Goal: Transaction & Acquisition: Book appointment/travel/reservation

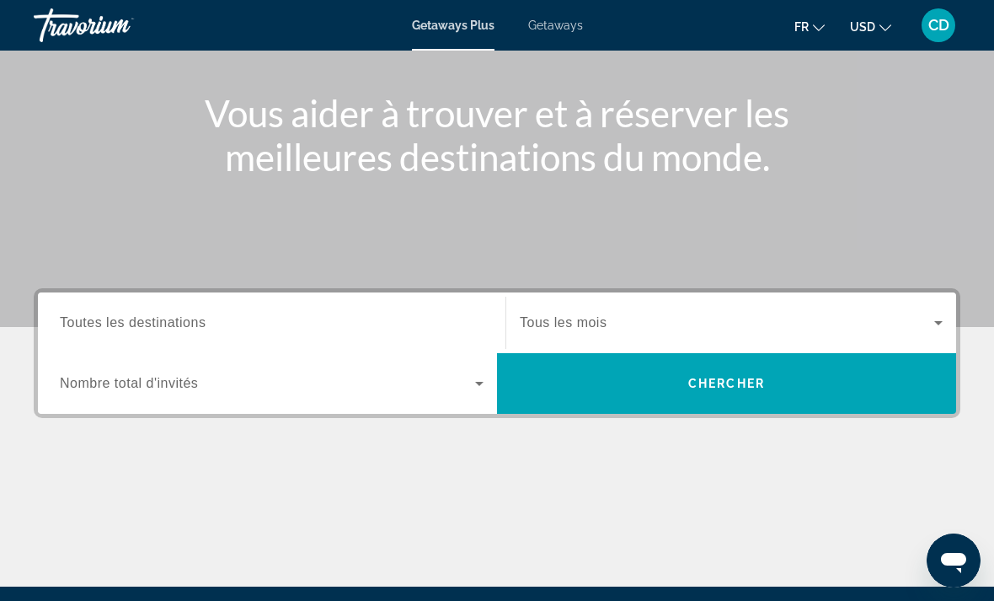
scroll to position [305, 0]
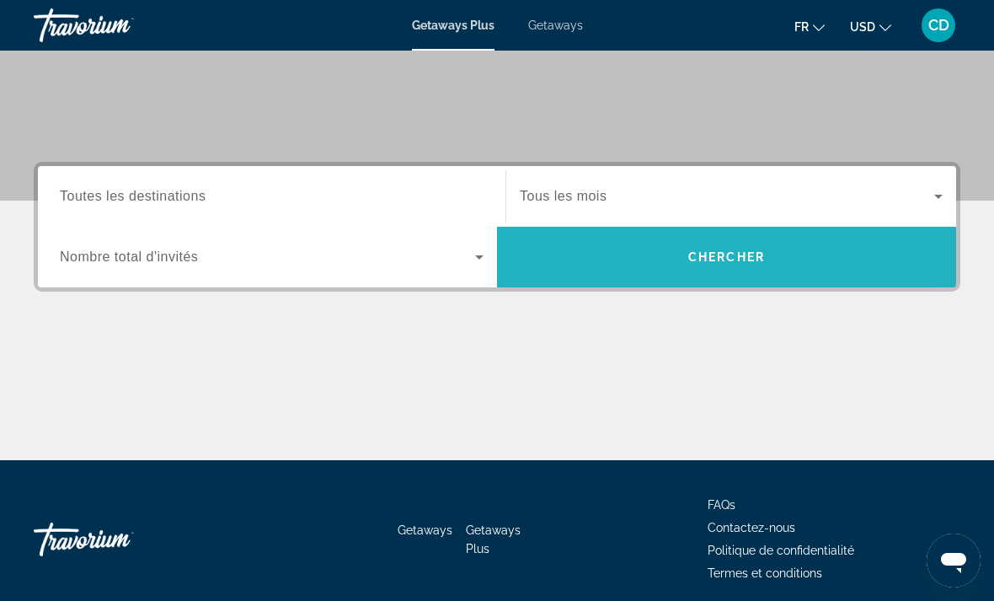
click at [624, 260] on span "Search" at bounding box center [726, 257] width 459 height 40
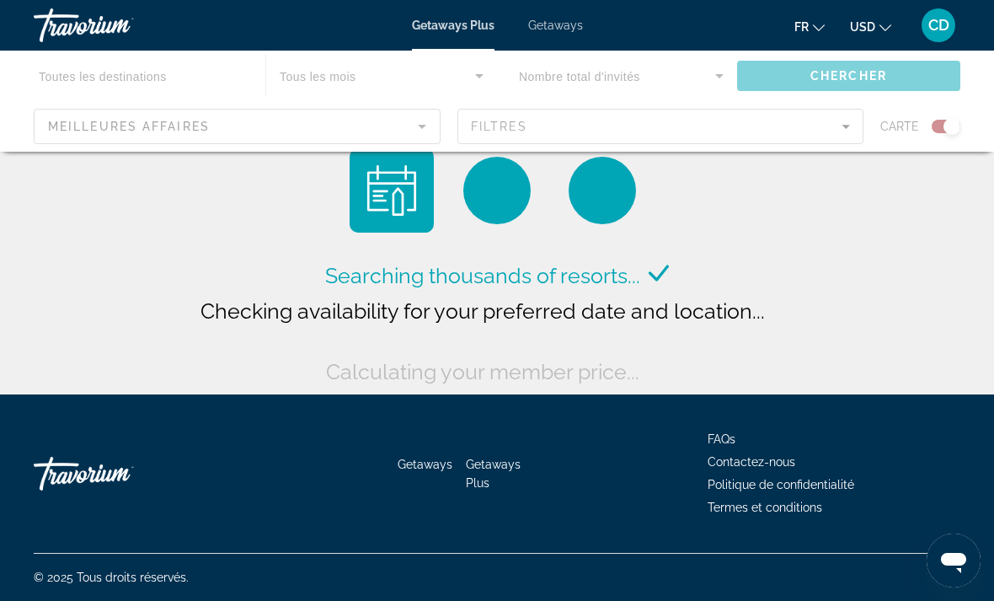
click at [884, 35] on button "USD USD ($) MXN (Mex$) CAD (Can$) GBP (£) EUR (€) AUD (A$) NZD (NZ$) CNY (CN¥)" at bounding box center [870, 26] width 41 height 24
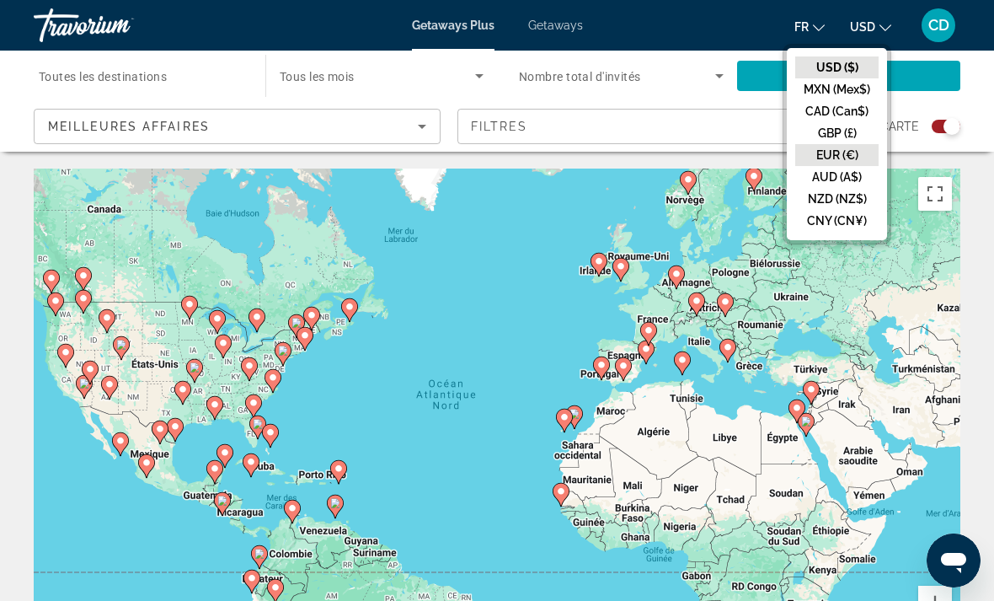
click at [825, 162] on button "EUR (€)" at bounding box center [836, 155] width 83 height 22
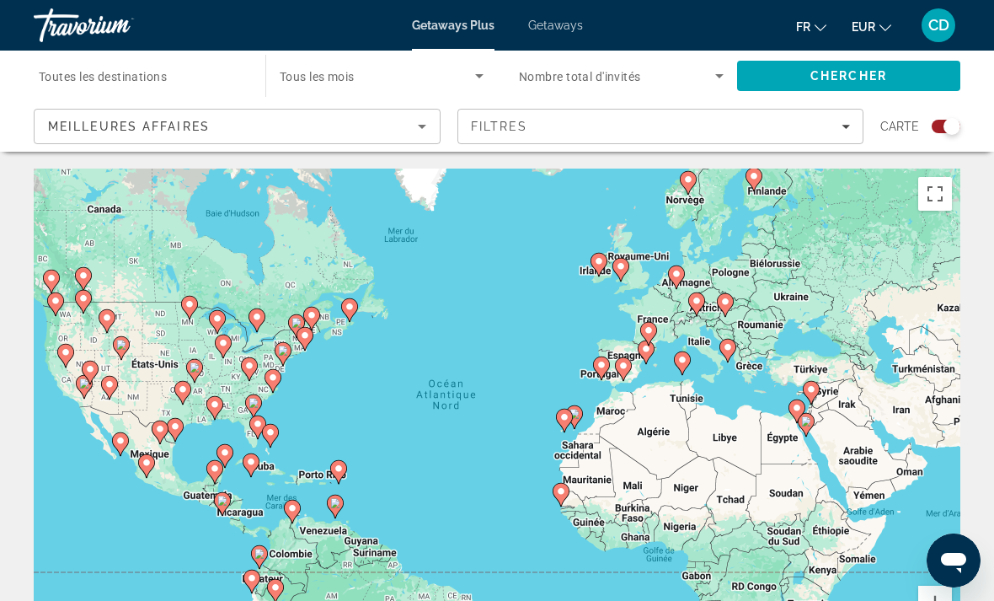
click at [399, 133] on div "Meilleures affaires" at bounding box center [233, 126] width 370 height 20
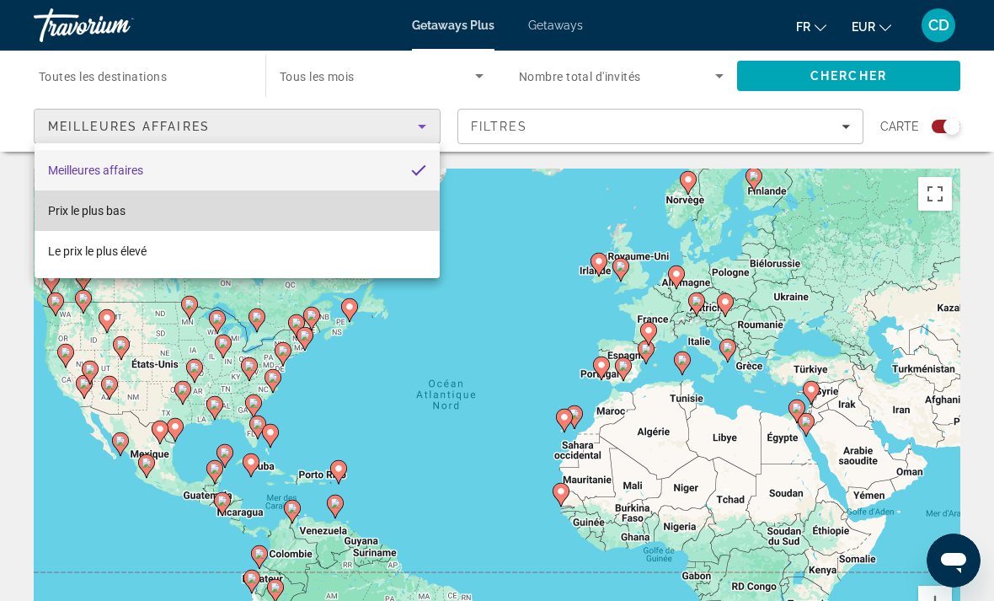
click at [366, 207] on mat-option "Prix ​​le plus bas" at bounding box center [237, 210] width 405 height 40
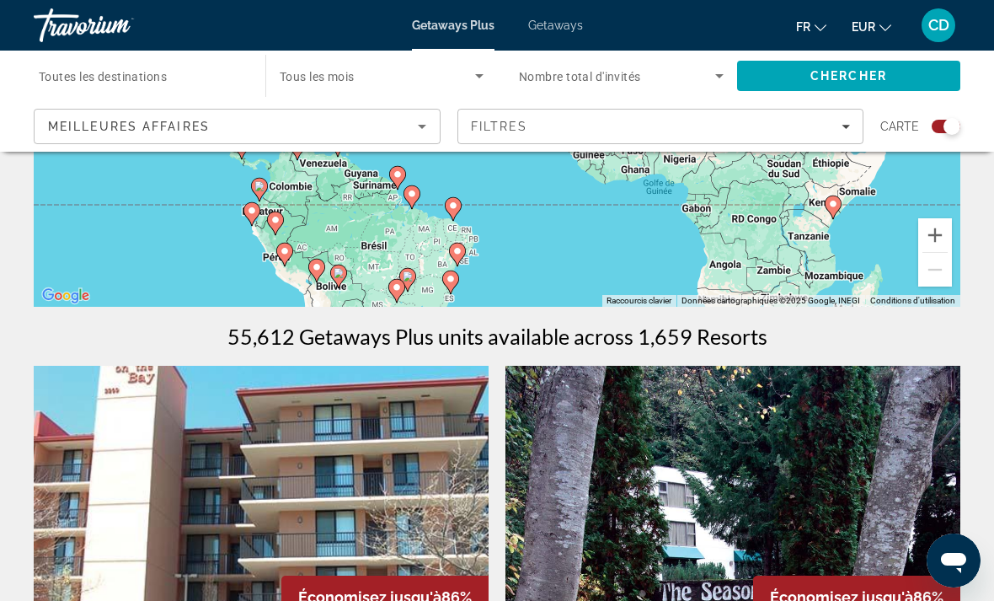
scroll to position [356, 0]
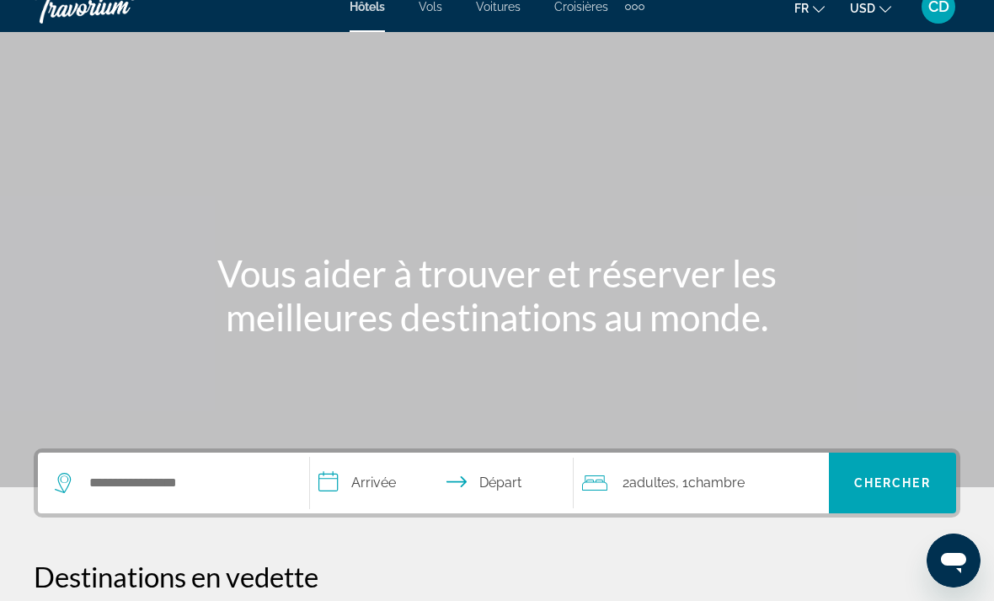
scroll to position [73, 0]
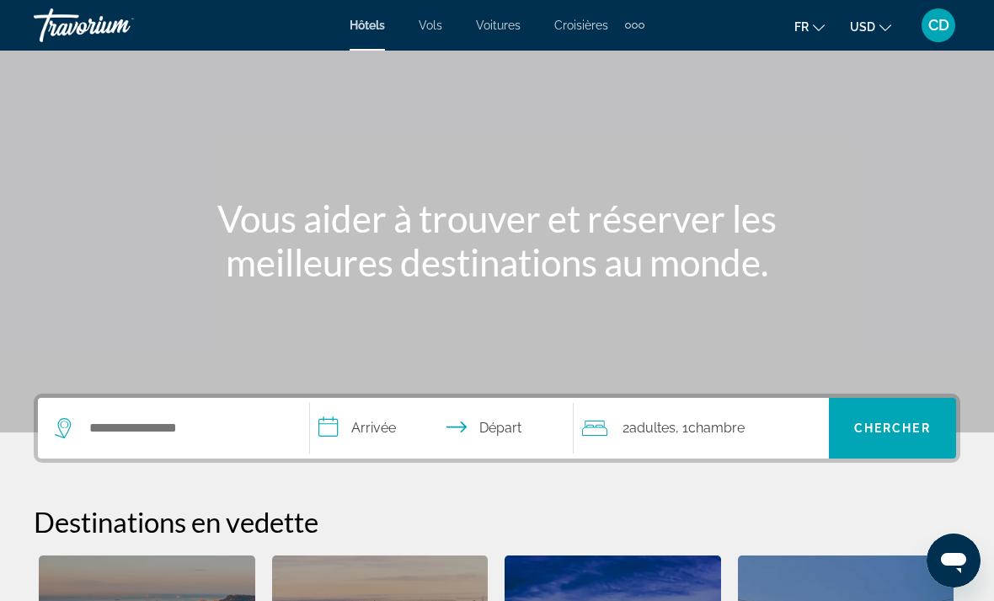
click at [872, 29] on span "USD" at bounding box center [862, 26] width 25 height 13
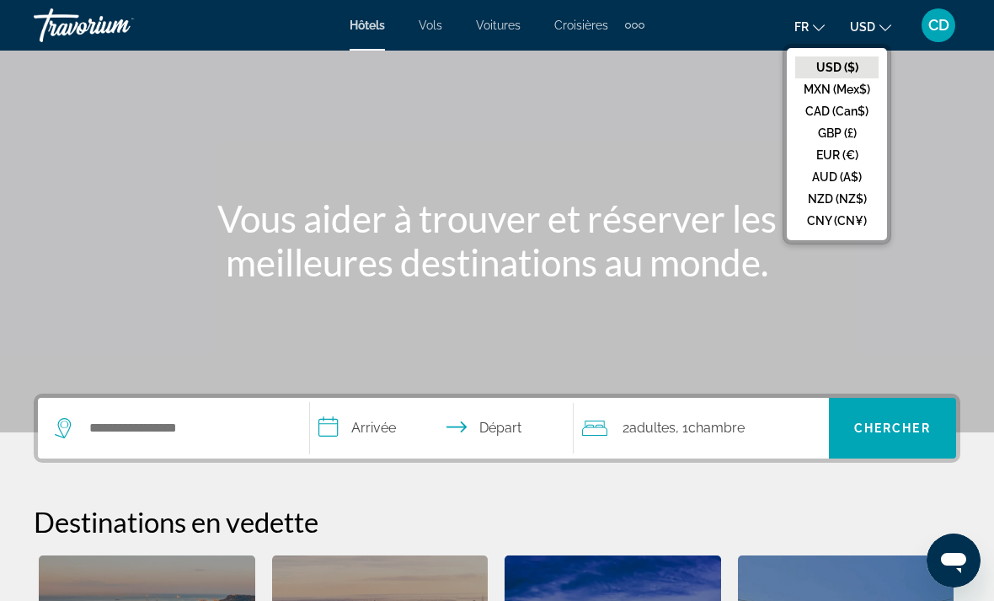
scroll to position [72, 0]
click at [831, 157] on button "EUR (€)" at bounding box center [836, 155] width 83 height 22
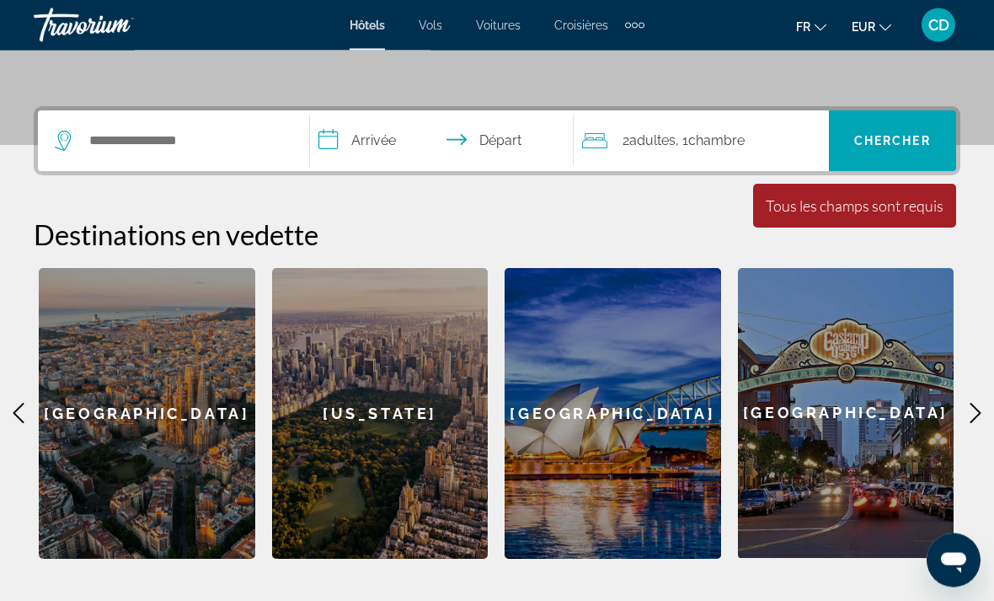
scroll to position [361, 0]
click at [975, 414] on icon "Main content" at bounding box center [975, 413] width 20 height 20
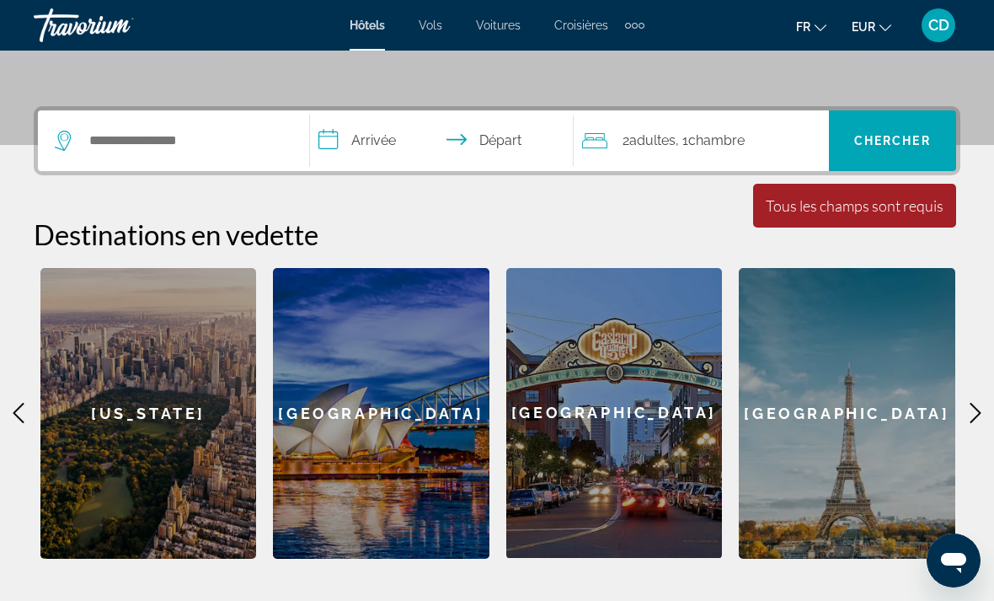
click at [973, 413] on icon "Main content" at bounding box center [975, 413] width 20 height 20
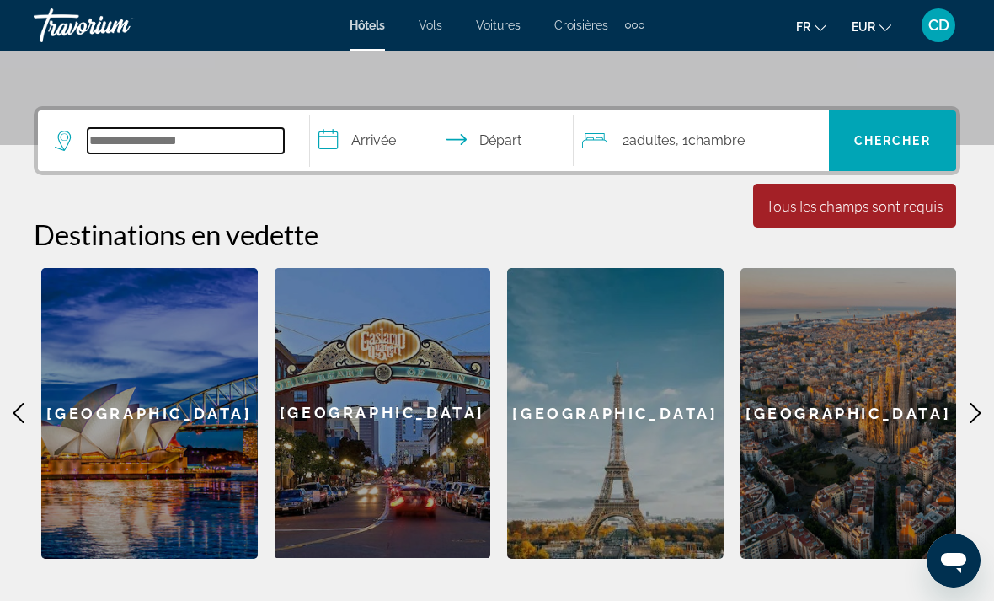
click at [254, 137] on input "Search hotel destination" at bounding box center [186, 140] width 196 height 25
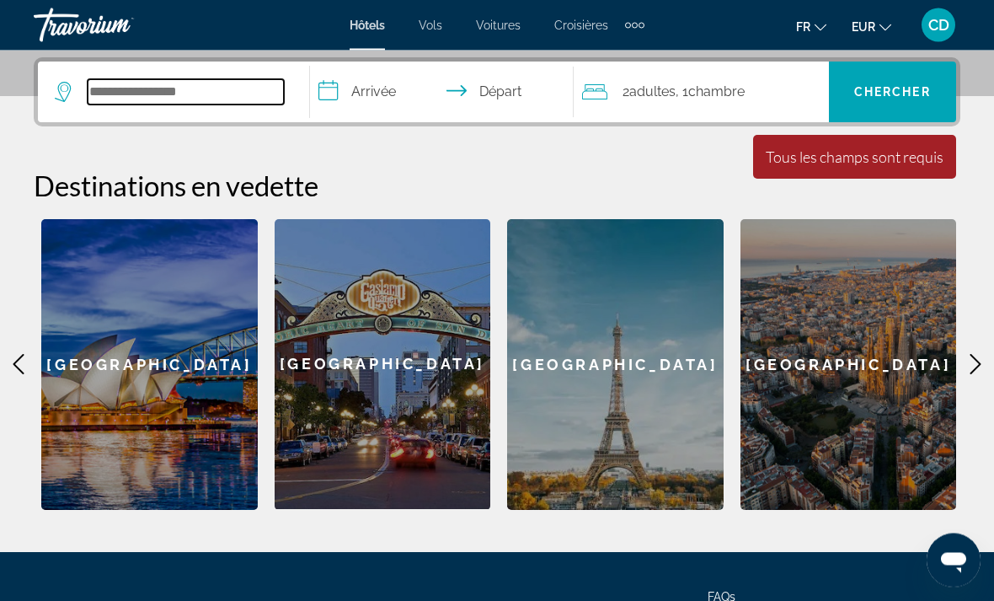
scroll to position [412, 0]
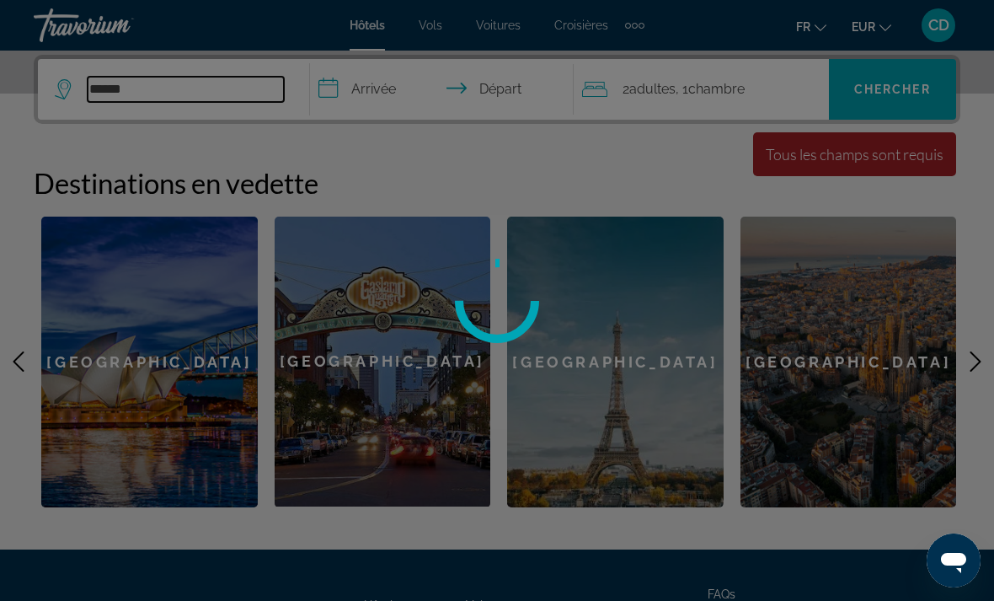
type input "******"
click at [418, 91] on div at bounding box center [497, 300] width 994 height 601
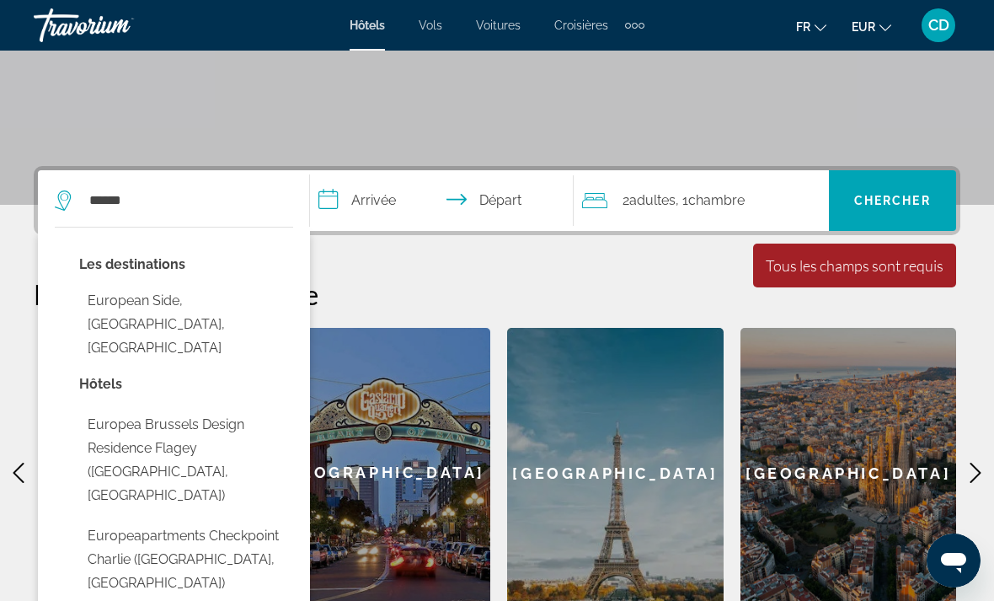
scroll to position [269, 0]
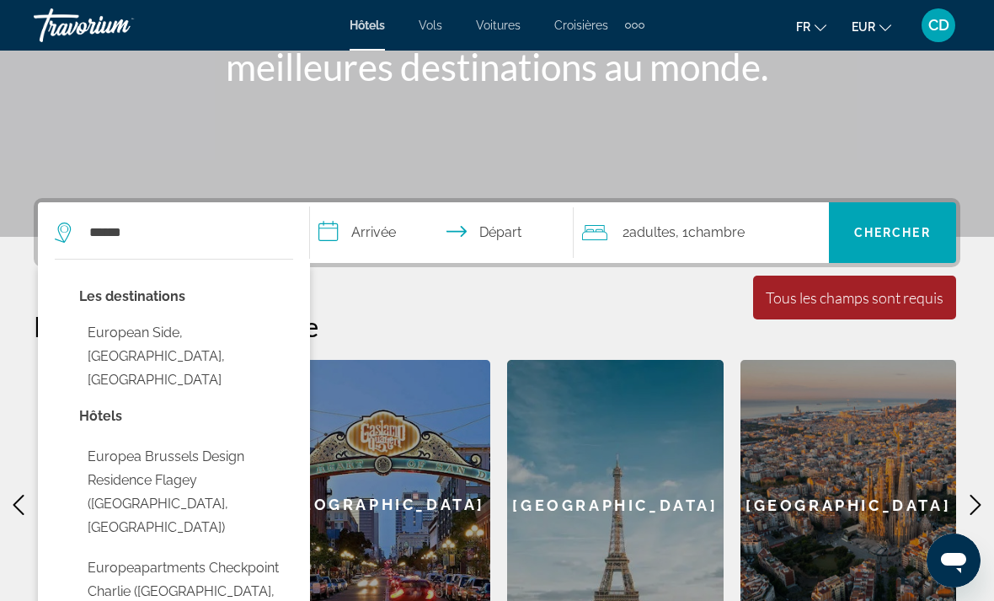
click at [367, 306] on div "**********" at bounding box center [497, 424] width 994 height 452
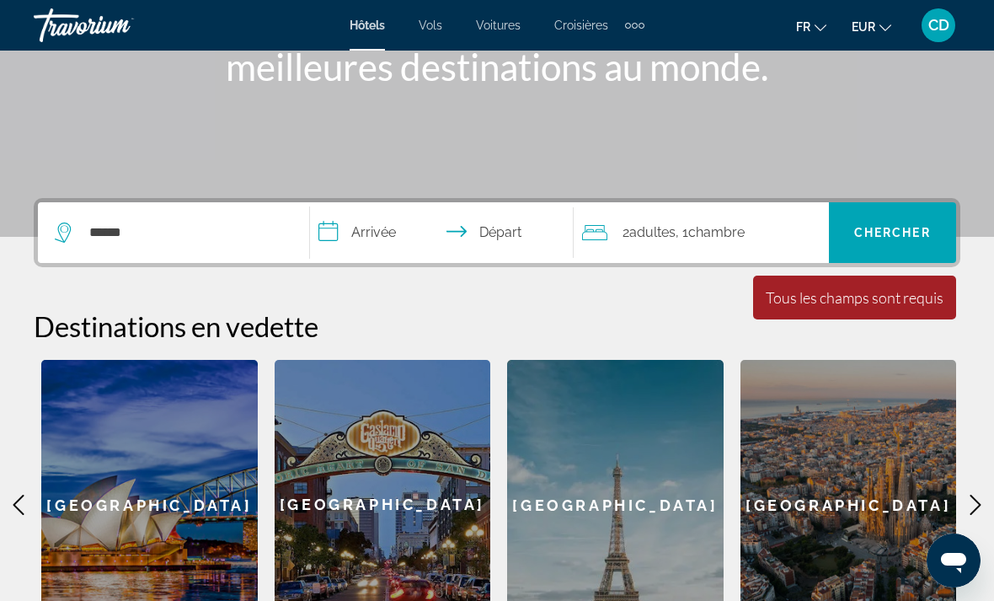
click at [366, 238] on input "**********" at bounding box center [445, 235] width 270 height 66
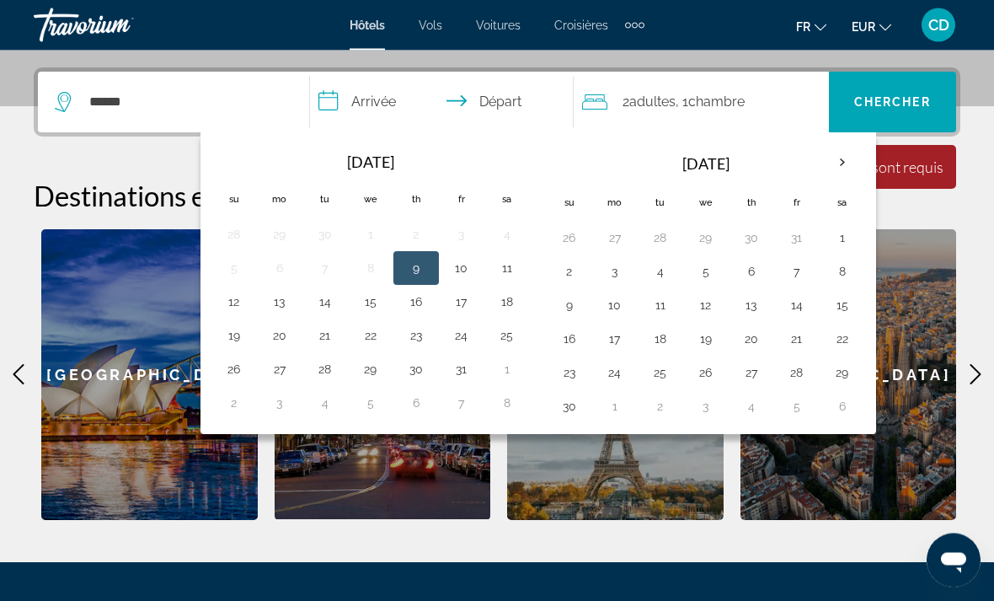
scroll to position [412, 0]
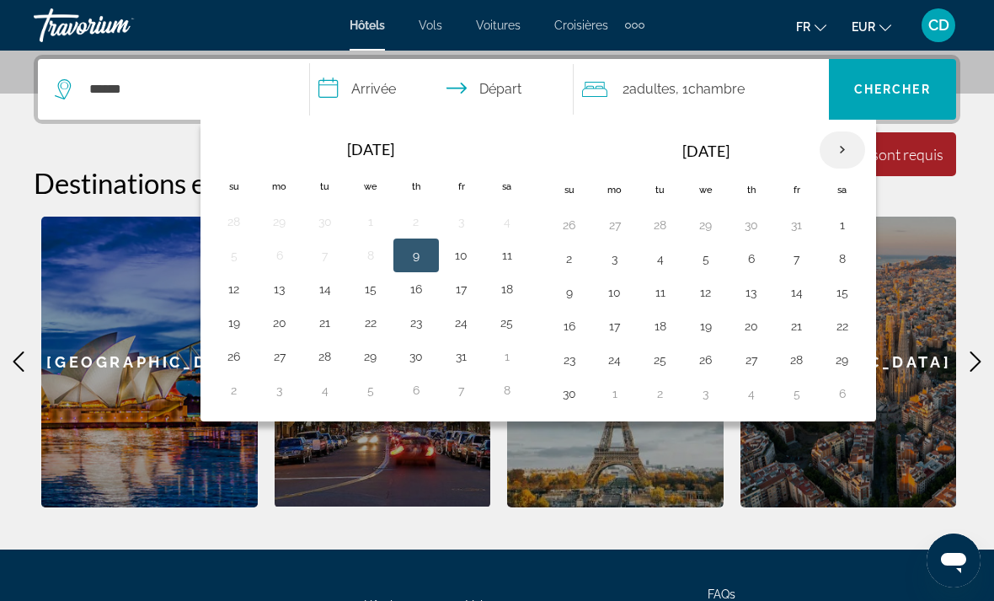
click at [845, 150] on th "Next month" at bounding box center [842, 149] width 45 height 37
click at [843, 151] on th "Next month" at bounding box center [842, 149] width 45 height 37
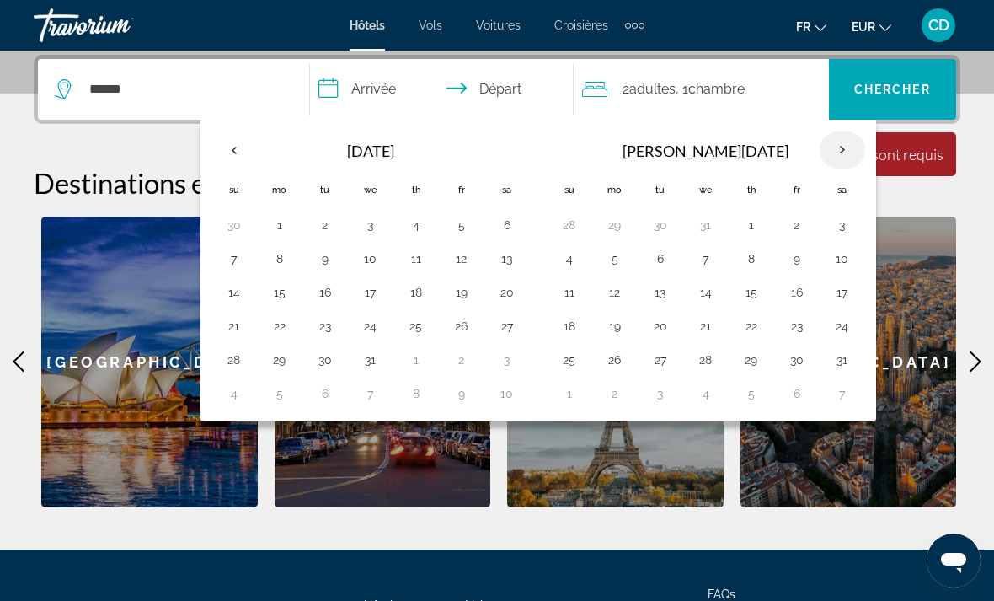
click at [844, 152] on th "Next month" at bounding box center [842, 149] width 45 height 37
click at [842, 152] on th "Next month" at bounding box center [842, 149] width 45 height 37
click at [840, 156] on th "Next month" at bounding box center [842, 149] width 45 height 37
click at [838, 154] on th "Next month" at bounding box center [842, 149] width 45 height 37
click at [839, 154] on th "Next month" at bounding box center [842, 149] width 45 height 37
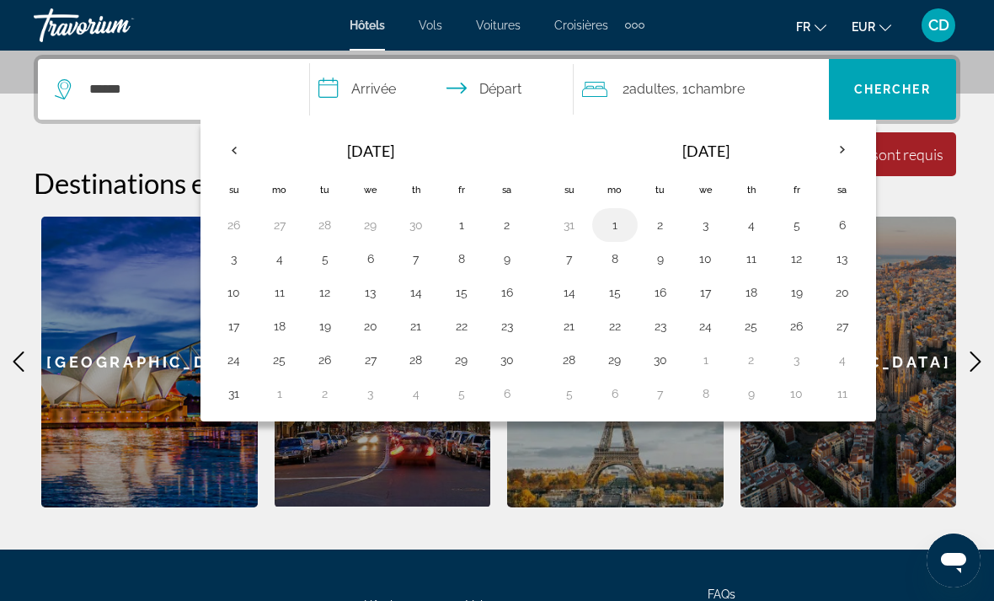
click at [614, 230] on button "1" at bounding box center [615, 225] width 27 height 24
click at [571, 259] on button "7" at bounding box center [569, 259] width 27 height 24
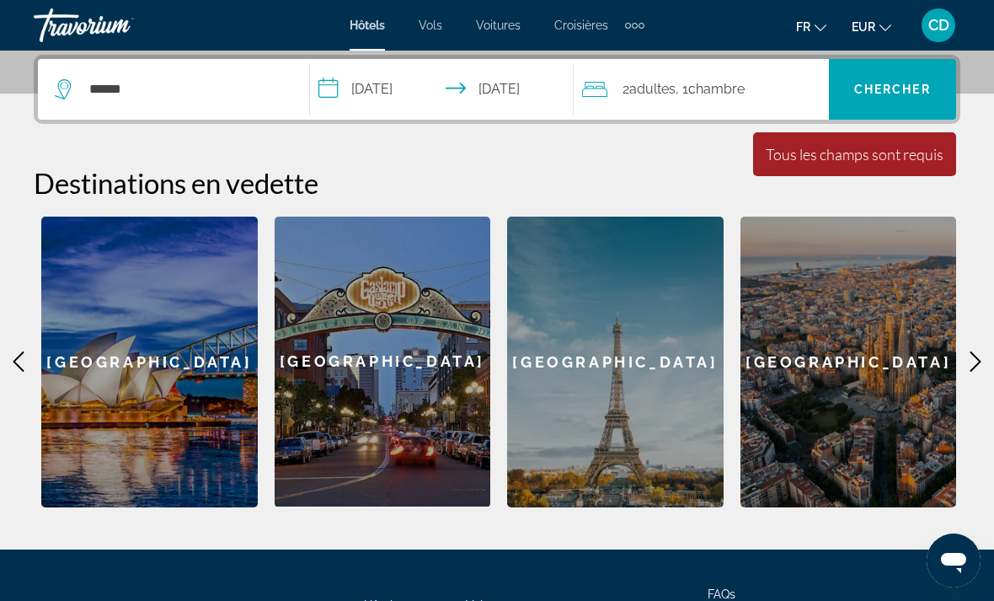
click at [728, 99] on span ", 1 Chambre pièces" at bounding box center [710, 90] width 69 height 24
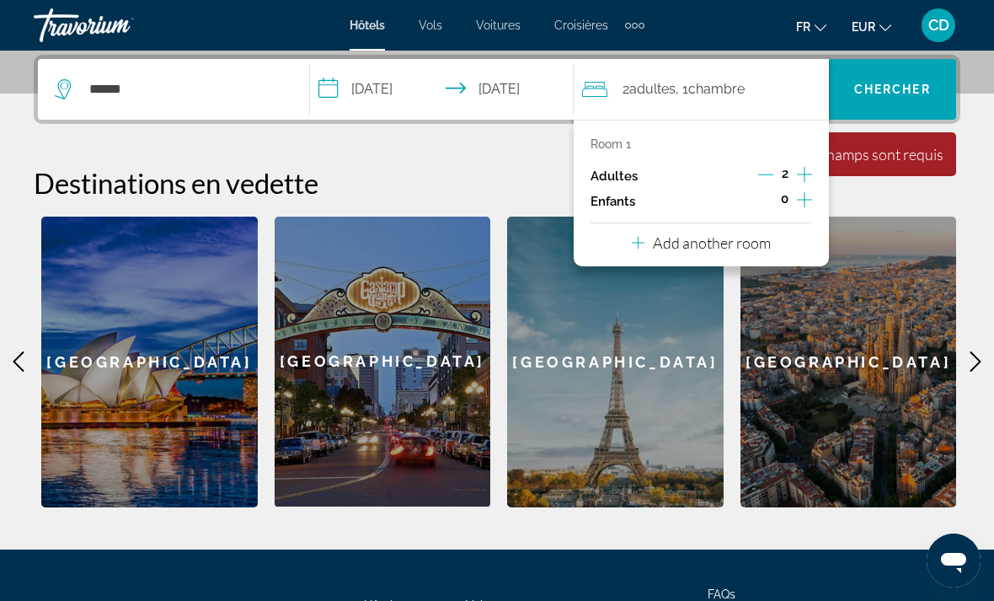
click at [522, 89] on input "**********" at bounding box center [445, 92] width 270 height 66
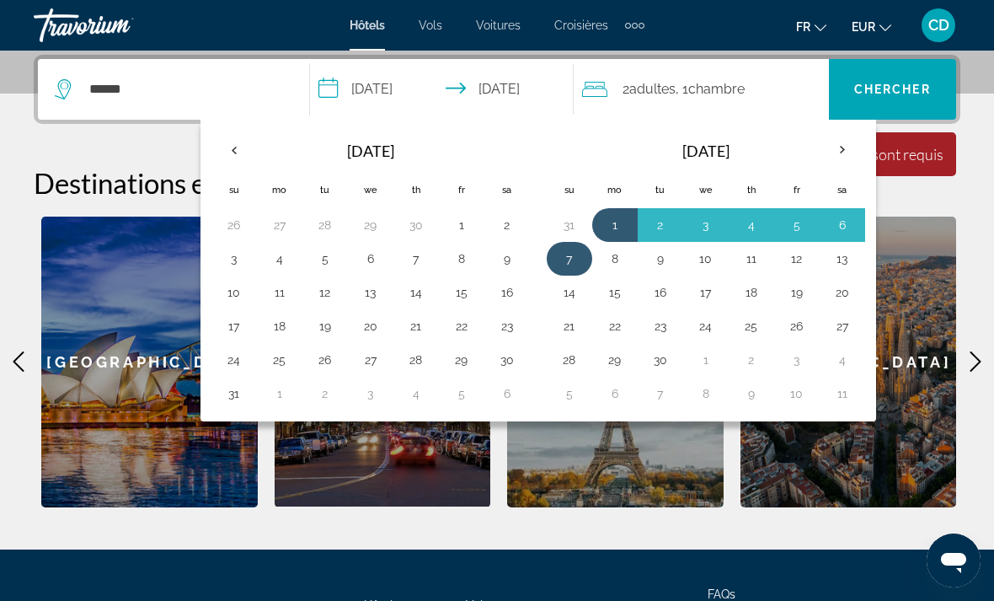
click at [558, 252] on button "7" at bounding box center [569, 259] width 27 height 24
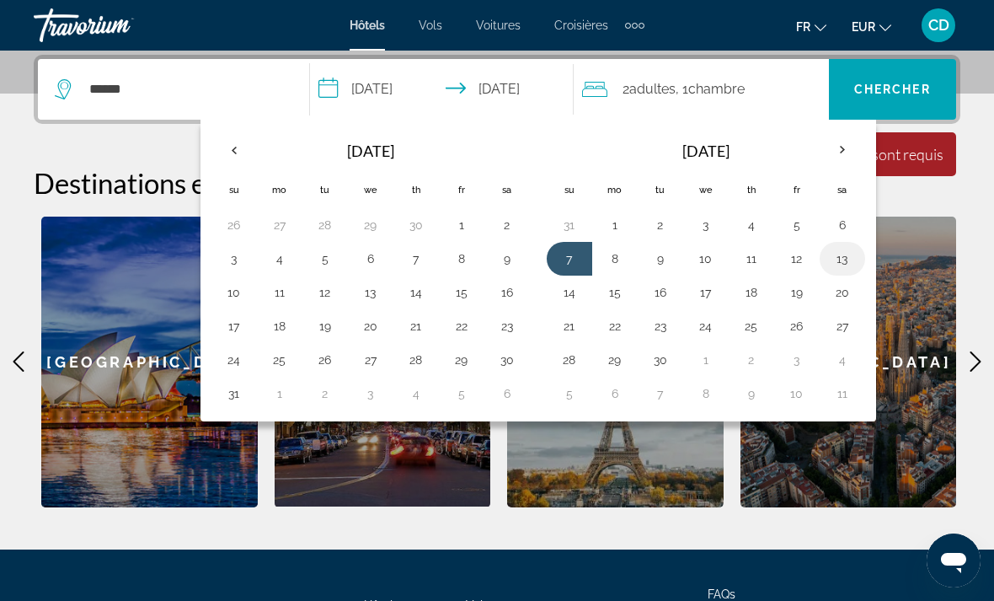
click at [834, 260] on button "13" at bounding box center [842, 259] width 27 height 24
type input "**********"
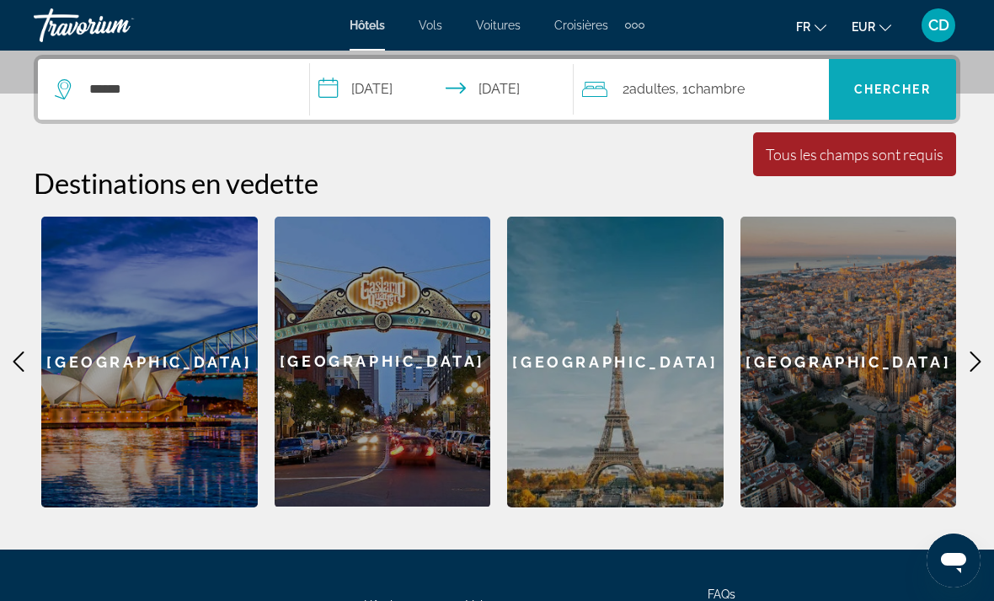
click at [882, 107] on span "Search" at bounding box center [892, 89] width 127 height 40
click at [890, 97] on span "Search" at bounding box center [892, 89] width 127 height 40
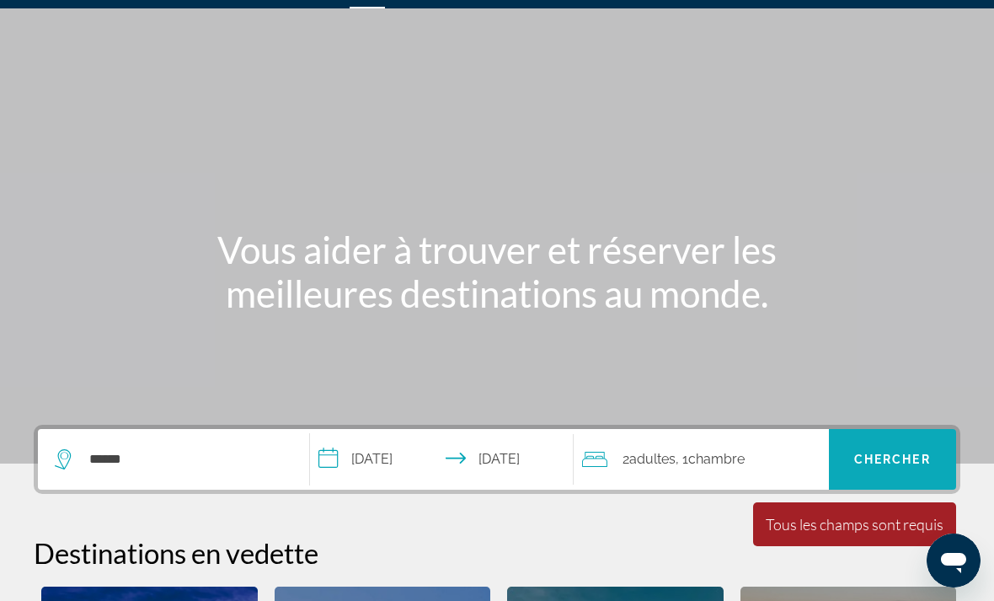
scroll to position [0, 0]
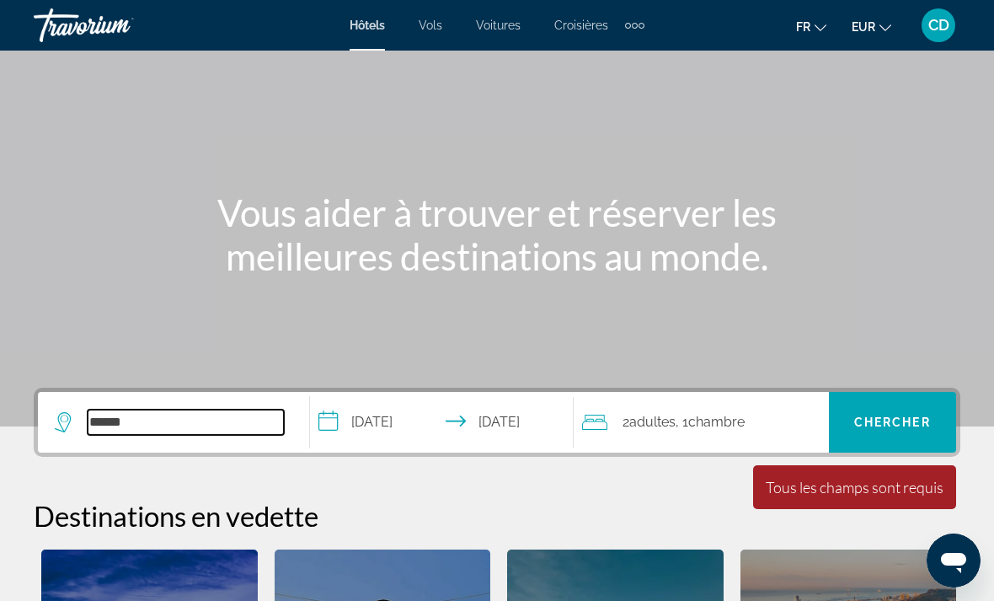
click at [244, 421] on input "******" at bounding box center [186, 421] width 196 height 25
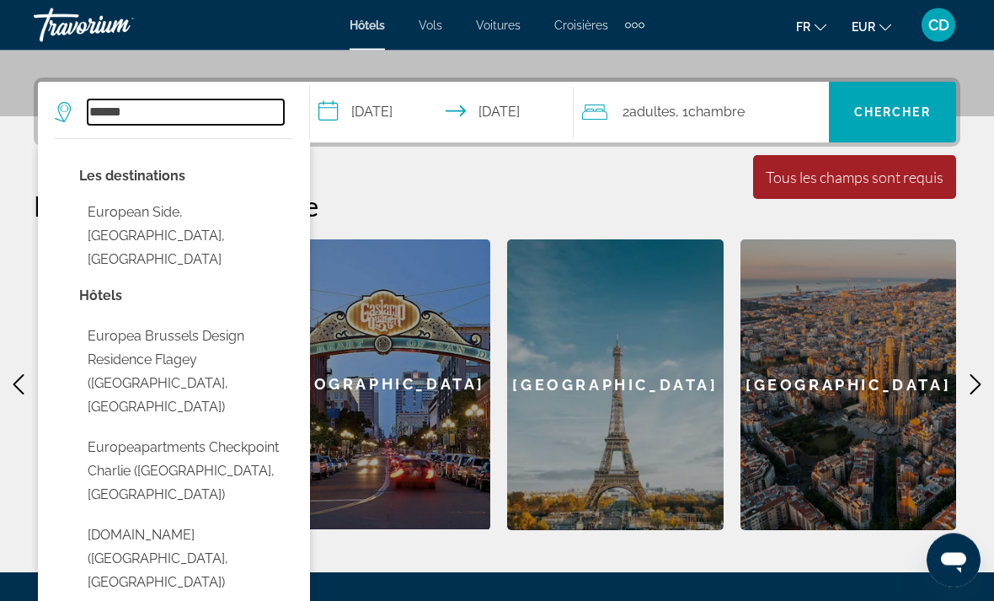
scroll to position [412, 0]
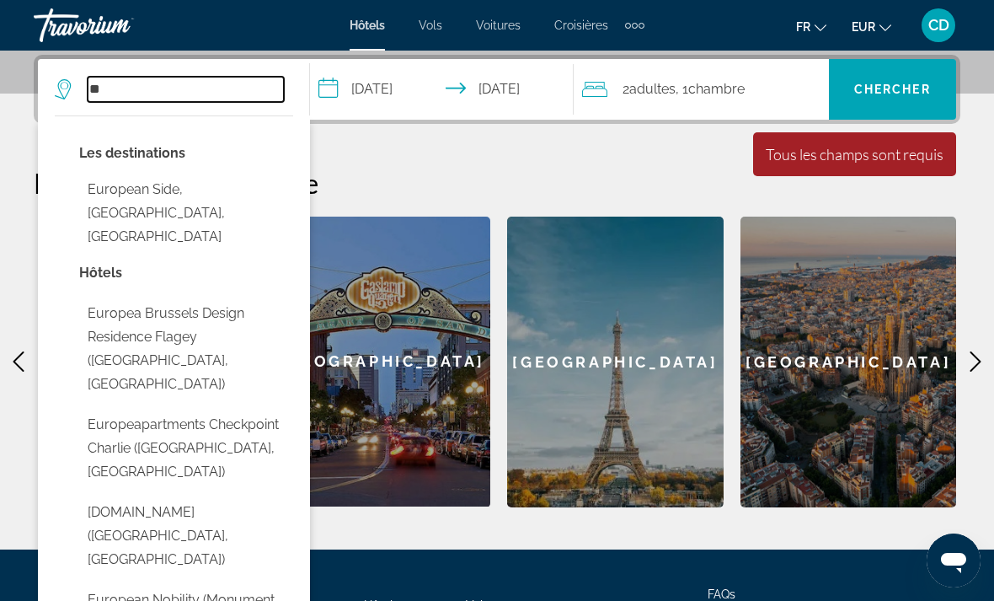
type input "*"
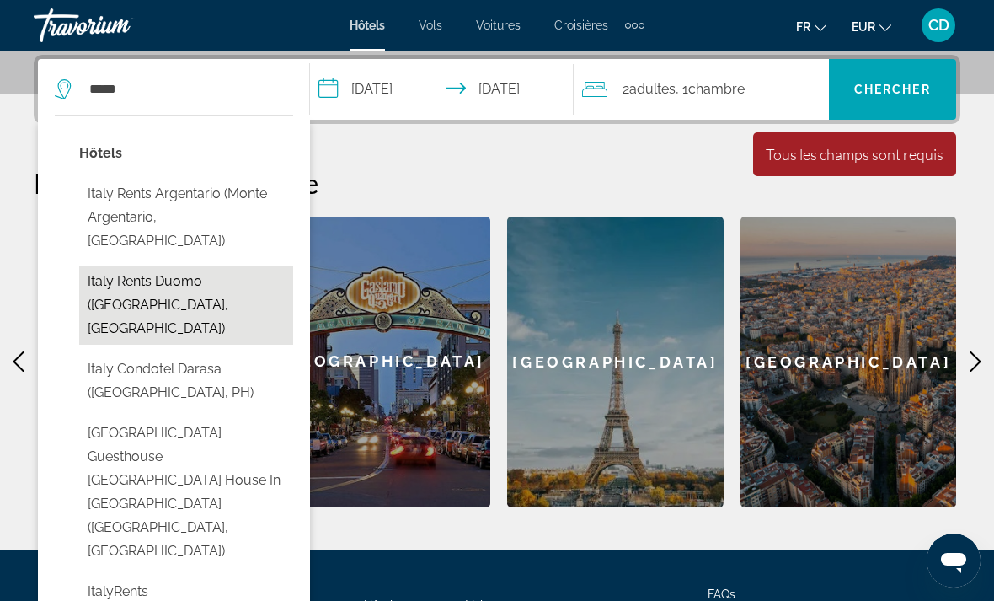
click at [248, 265] on button "Italy Rents Duomo (Florence, IT)" at bounding box center [186, 304] width 214 height 79
type input "**********"
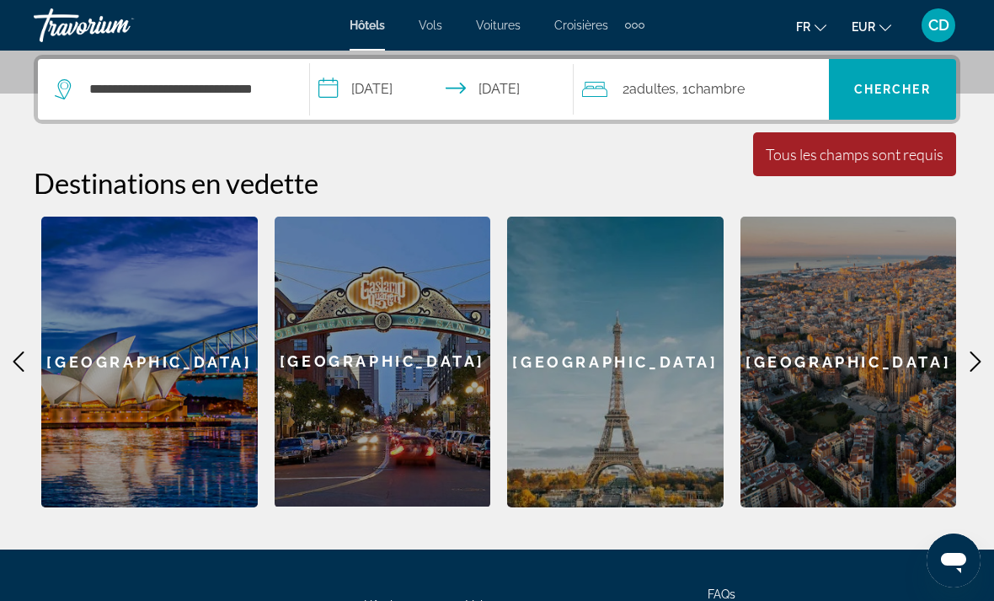
click at [871, 161] on div "Tous les champs sont requis" at bounding box center [855, 154] width 178 height 19
click at [884, 83] on span "Chercher" at bounding box center [892, 89] width 77 height 13
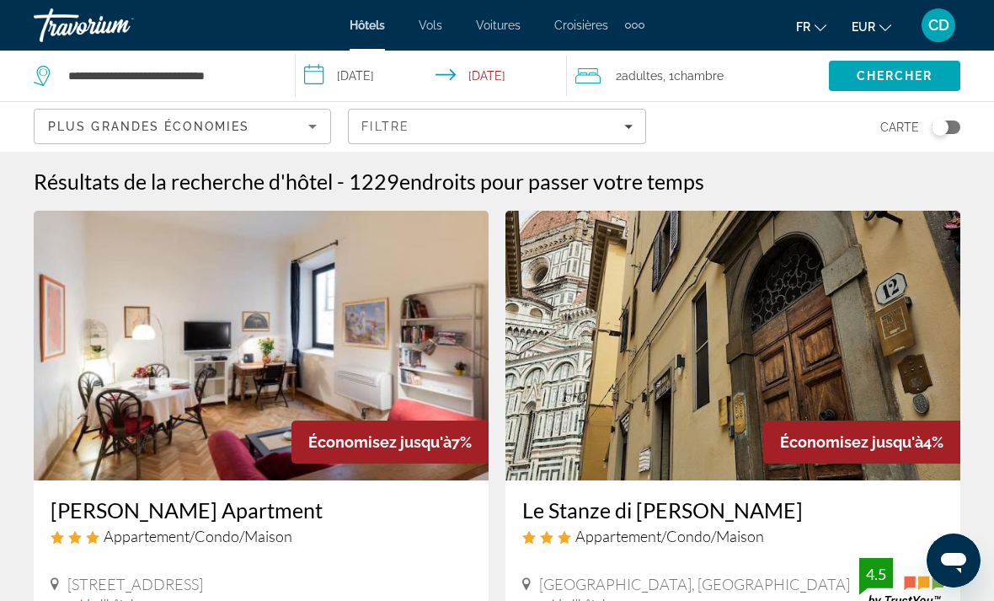
click at [222, 116] on div "Plus grandes économies" at bounding box center [178, 126] width 260 height 20
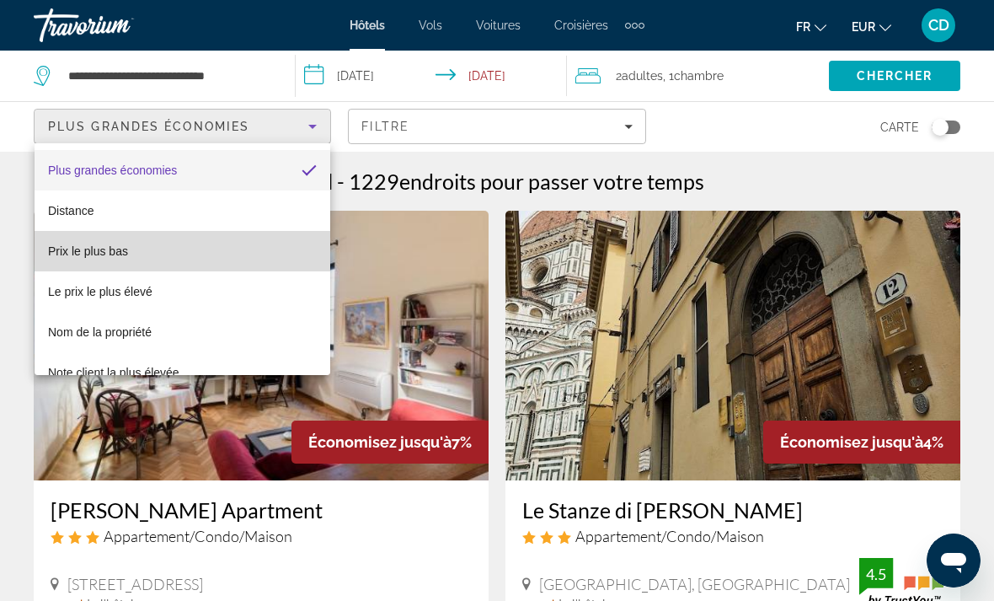
click at [162, 251] on mat-option "Prix le plus bas" at bounding box center [183, 251] width 296 height 40
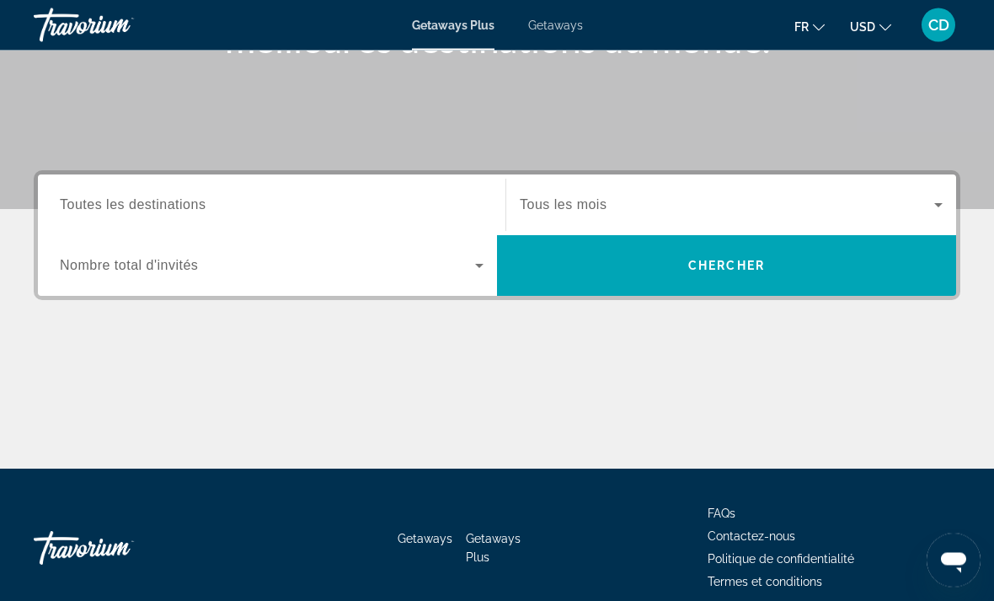
scroll to position [313, 0]
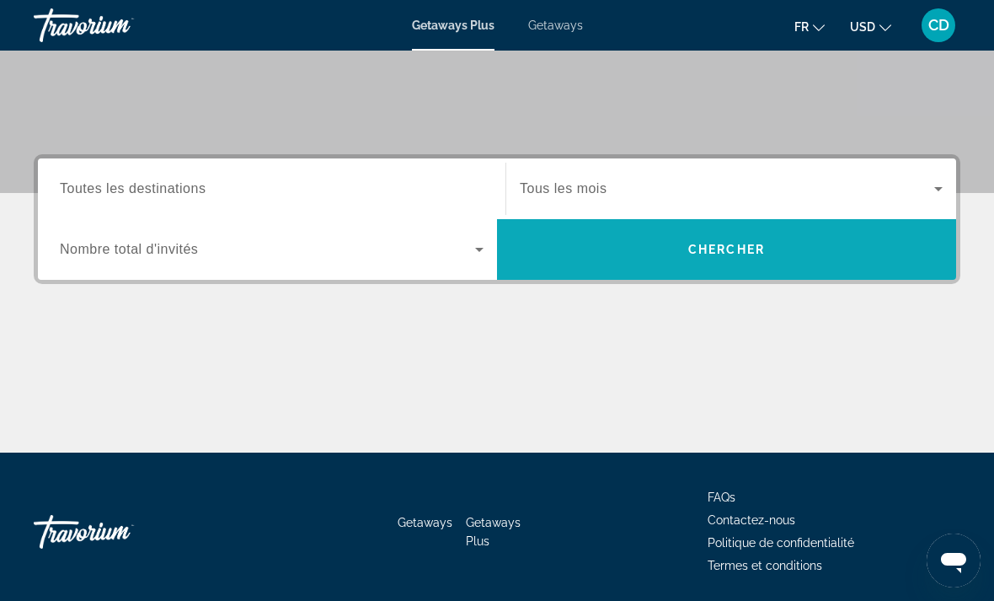
click at [601, 256] on span "Search" at bounding box center [726, 249] width 459 height 40
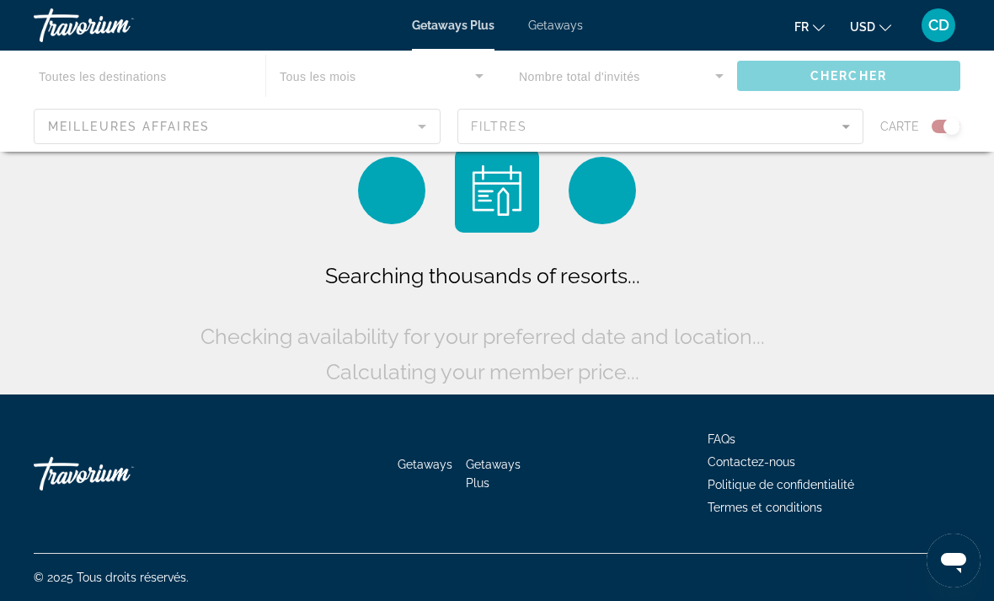
click at [872, 29] on span "USD" at bounding box center [862, 26] width 25 height 13
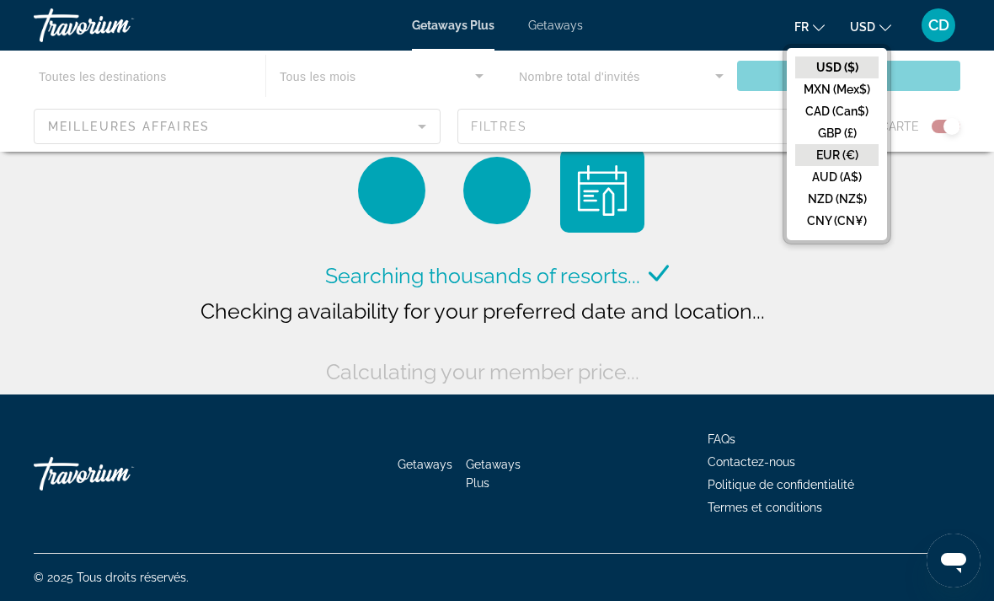
click at [833, 158] on button "EUR (€)" at bounding box center [836, 155] width 83 height 22
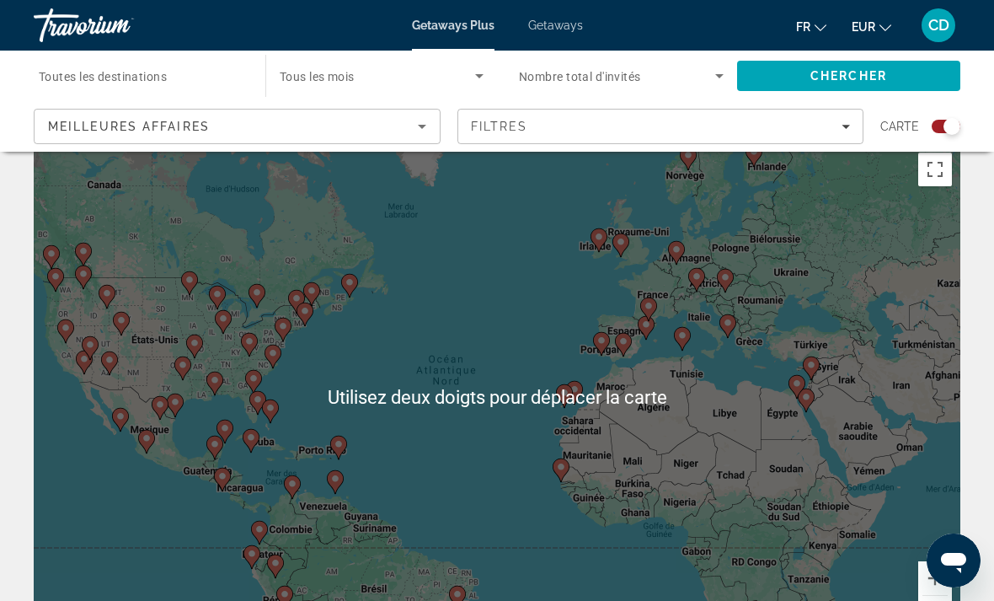
scroll to position [26, 0]
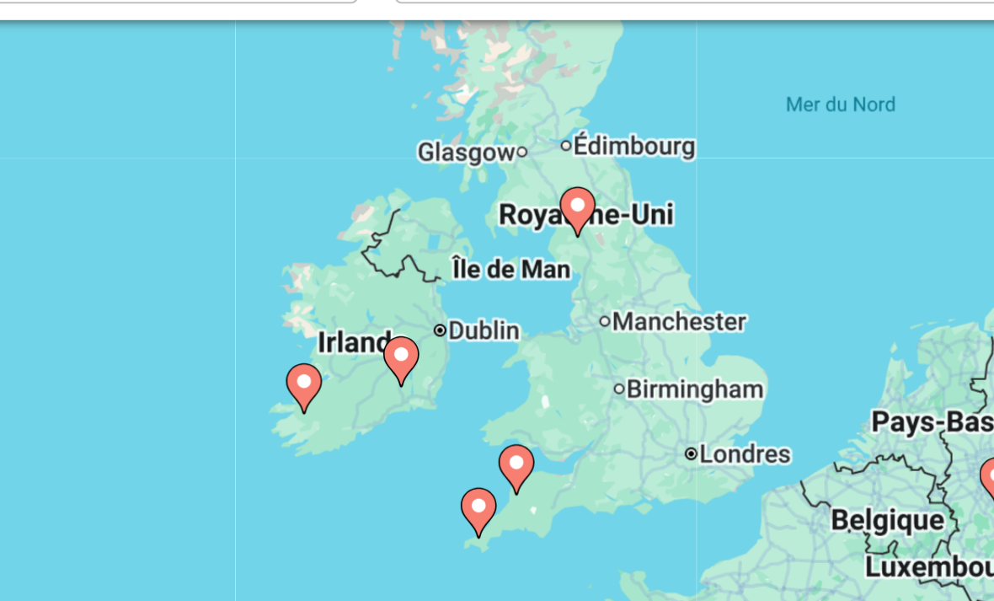
type input "**********"
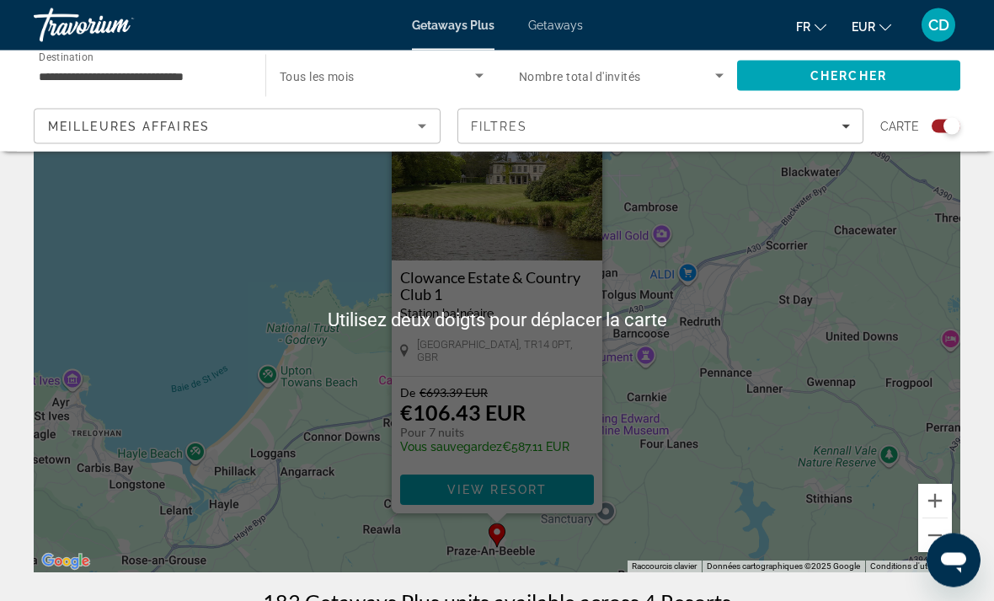
scroll to position [102, 0]
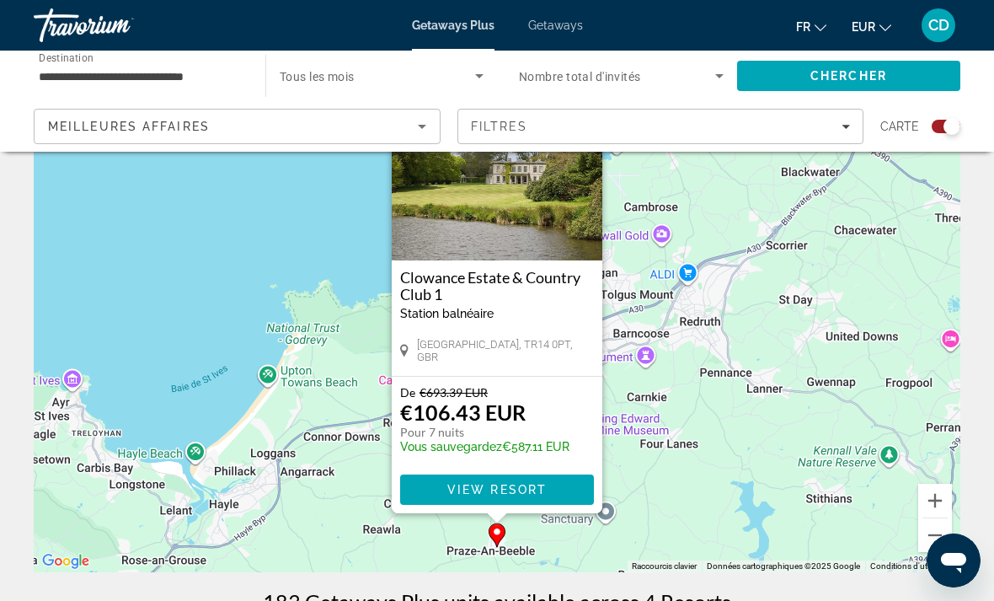
click at [476, 275] on h3 "Clowance Estate & Country Club 1" at bounding box center [497, 286] width 194 height 34
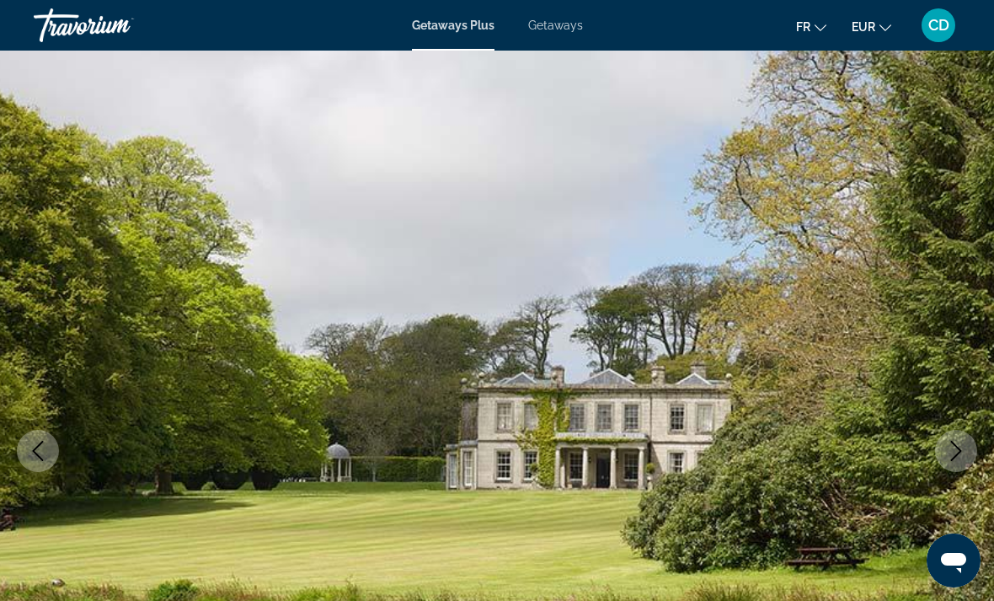
click at [938, 437] on button "Next image" at bounding box center [956, 451] width 42 height 42
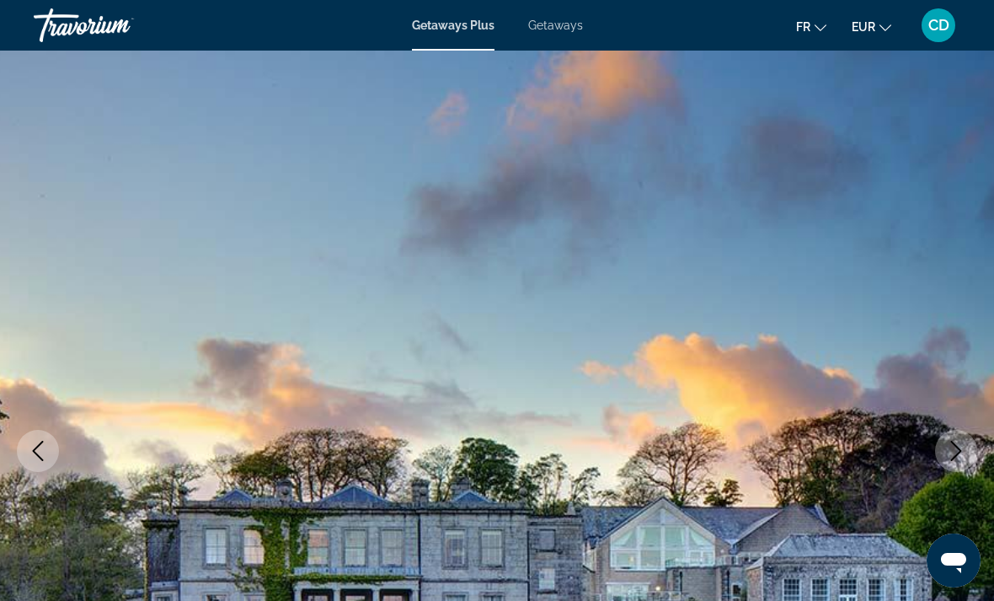
click at [957, 431] on button "Next image" at bounding box center [956, 451] width 42 height 42
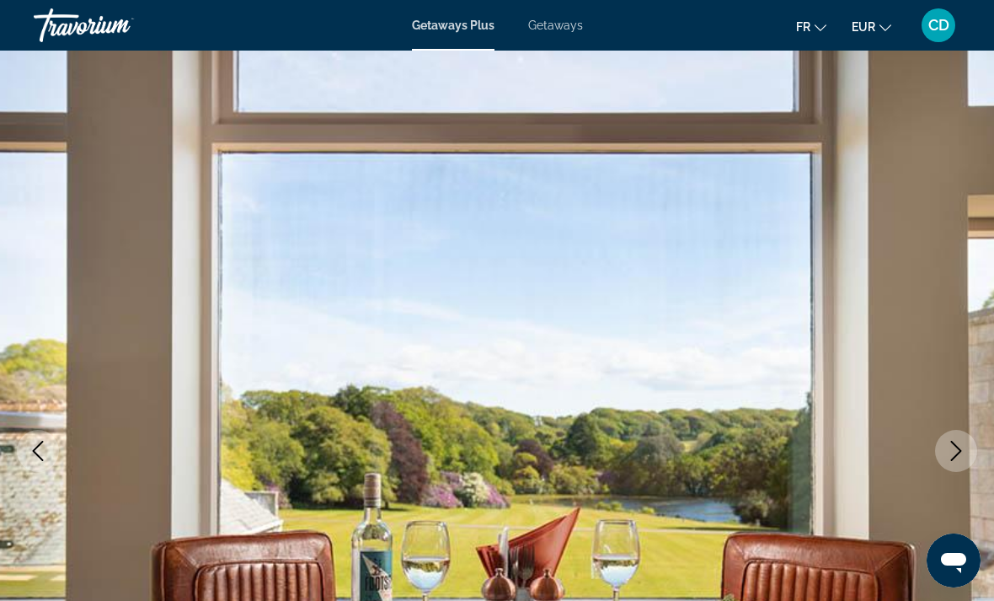
click at [949, 447] on icon "Next image" at bounding box center [956, 451] width 20 height 20
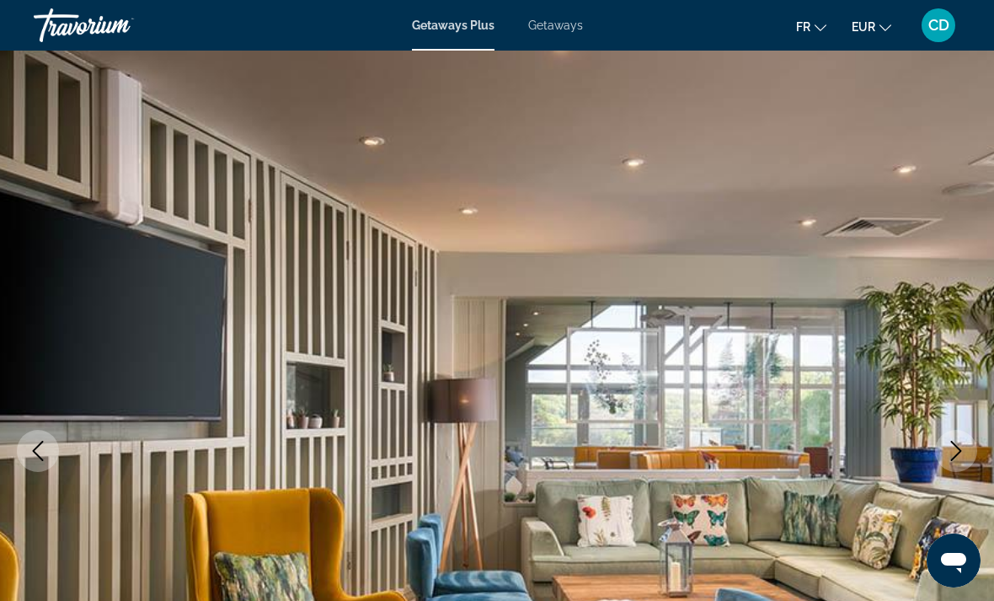
click at [949, 450] on icon "Next image" at bounding box center [956, 451] width 20 height 20
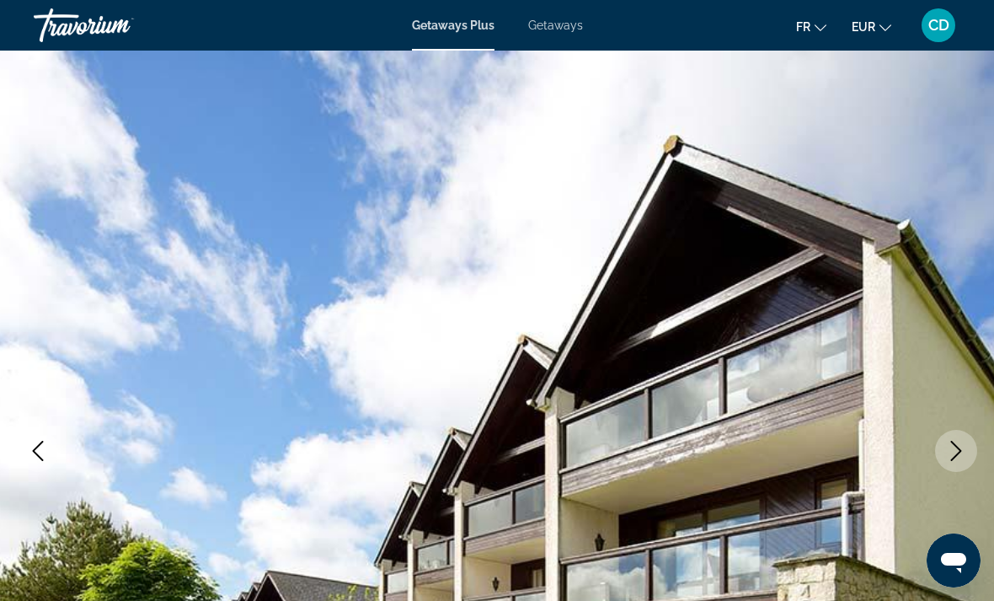
click at [951, 452] on icon "Next image" at bounding box center [956, 451] width 20 height 20
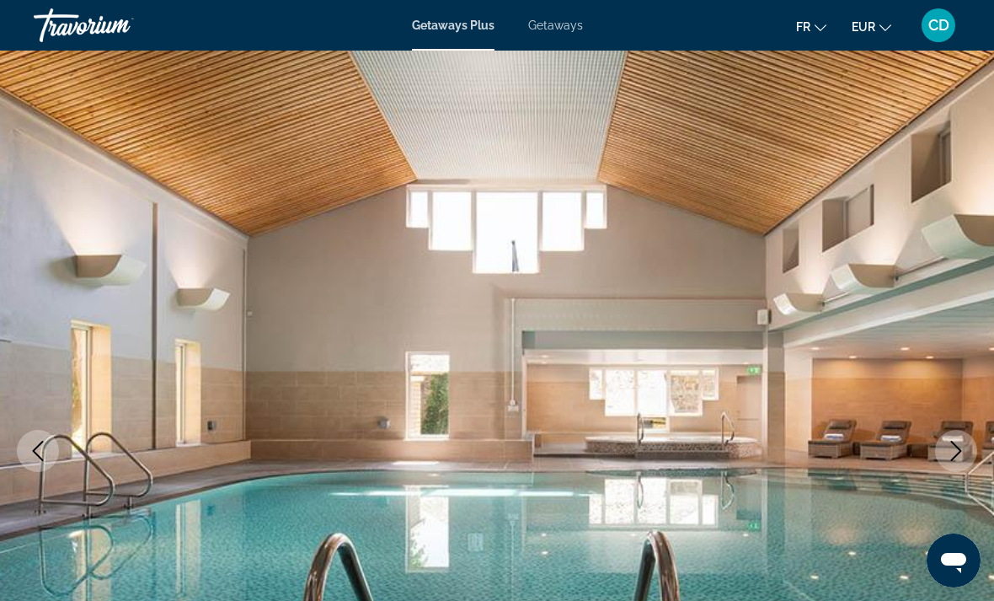
click at [952, 452] on icon "Next image" at bounding box center [956, 451] width 20 height 20
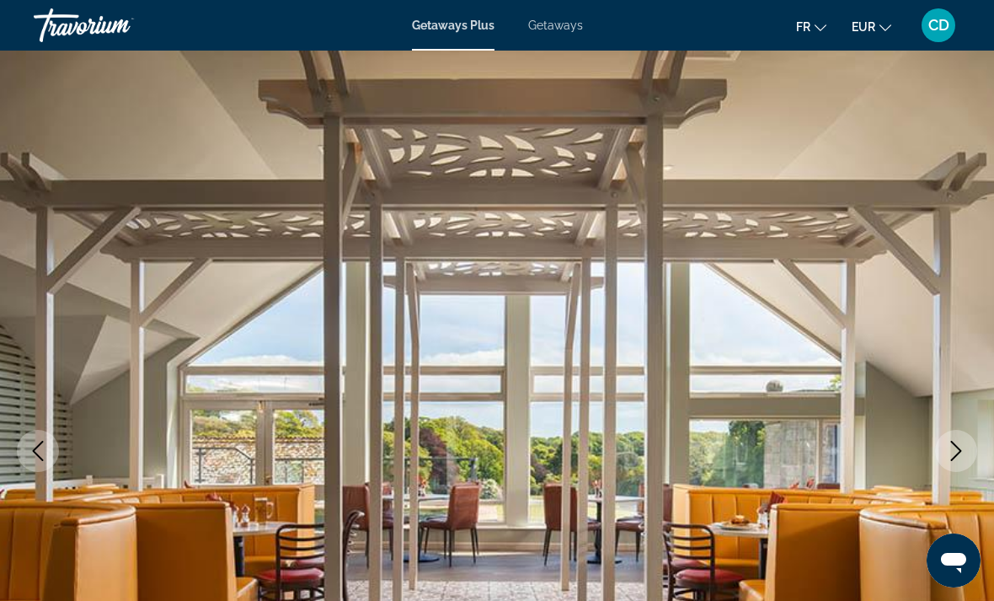
click at [949, 457] on icon "Next image" at bounding box center [956, 451] width 20 height 20
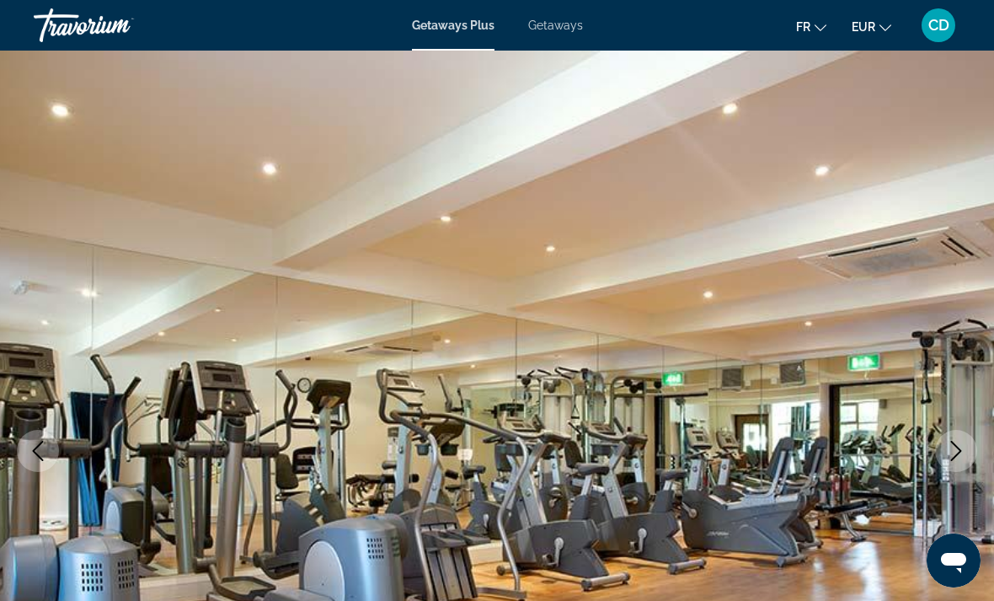
click at [950, 458] on icon "Next image" at bounding box center [956, 451] width 20 height 20
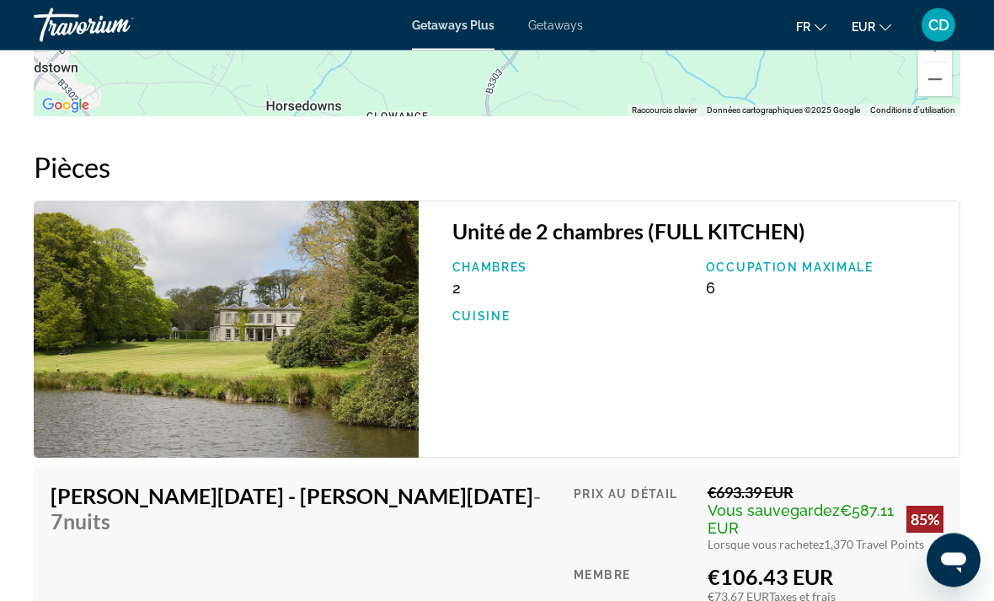
scroll to position [2989, 0]
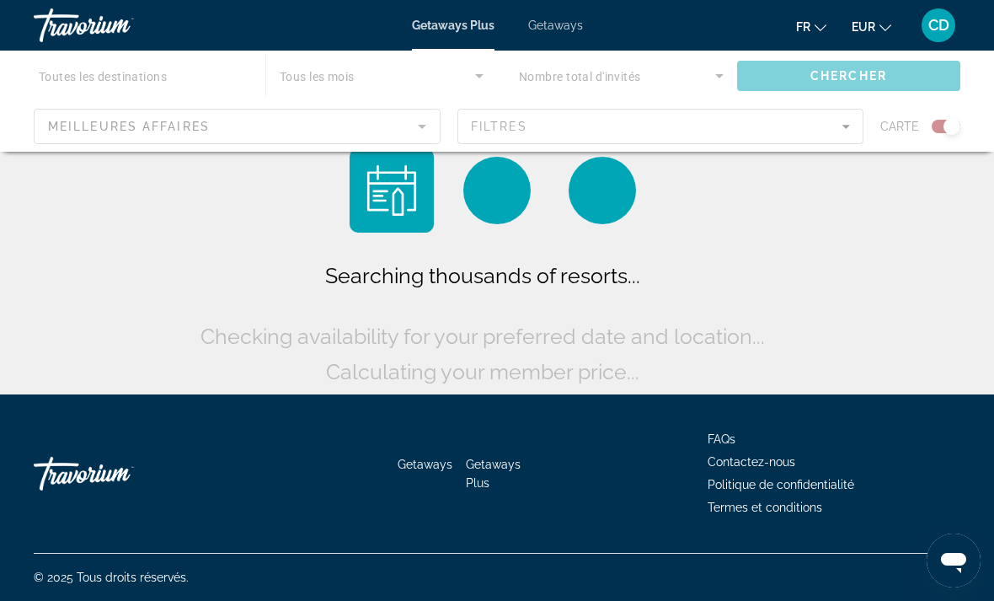
scroll to position [54, 0]
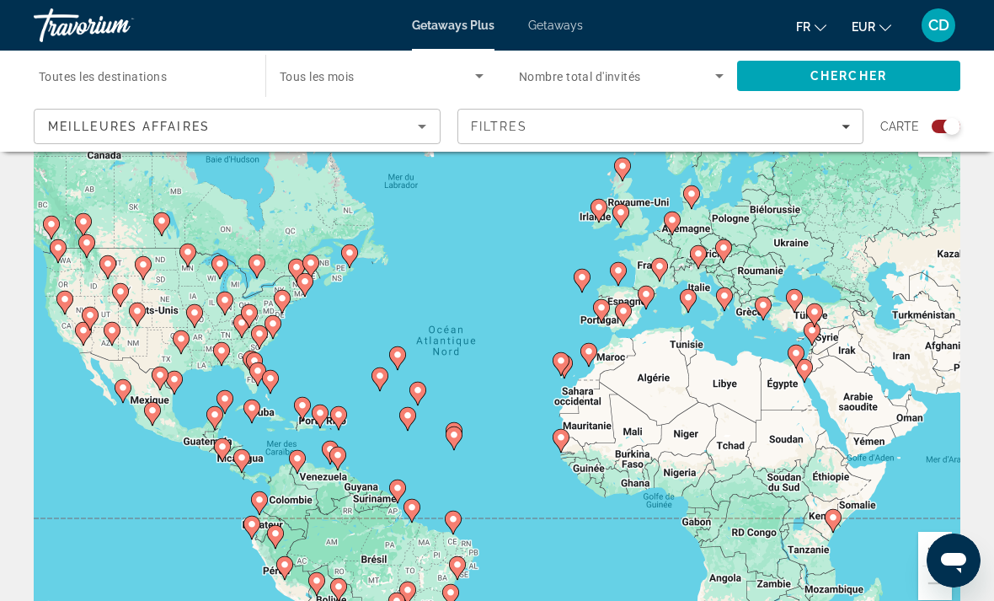
click at [425, 128] on icon "Sort by" at bounding box center [422, 126] width 20 height 20
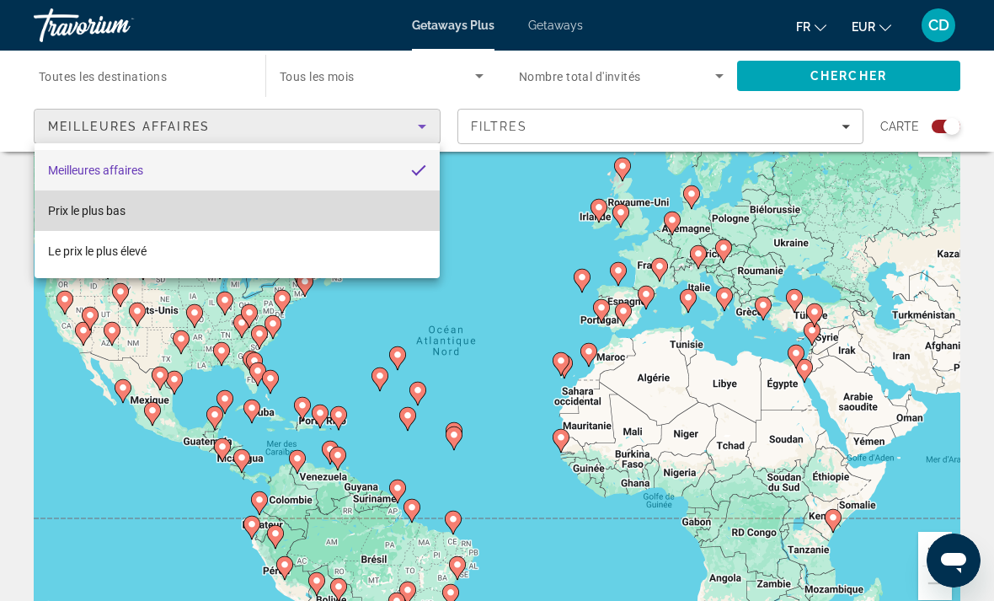
click at [363, 213] on mat-option "Prix ​​le plus bas" at bounding box center [237, 210] width 405 height 40
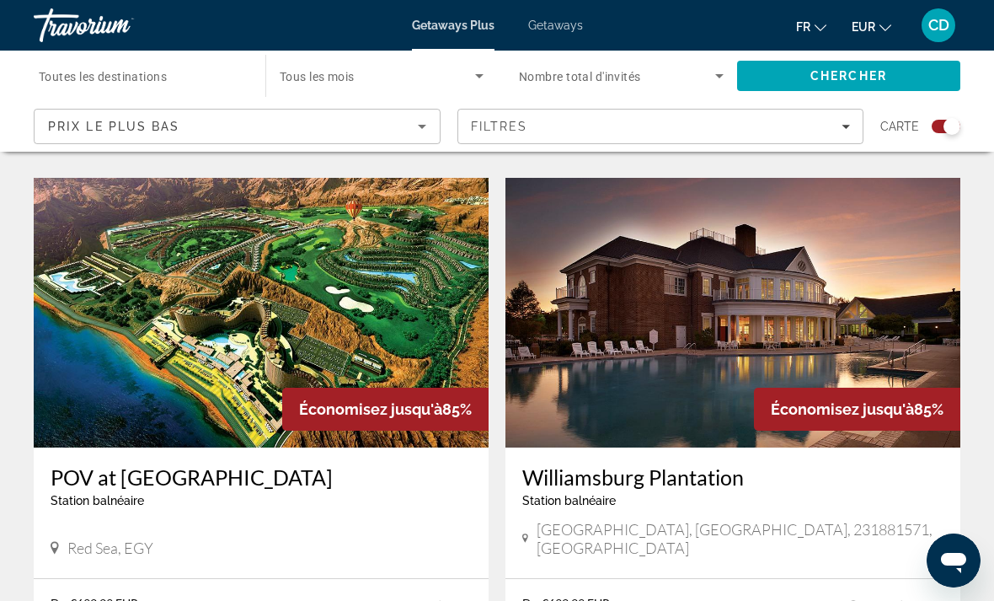
scroll to position [3516, 0]
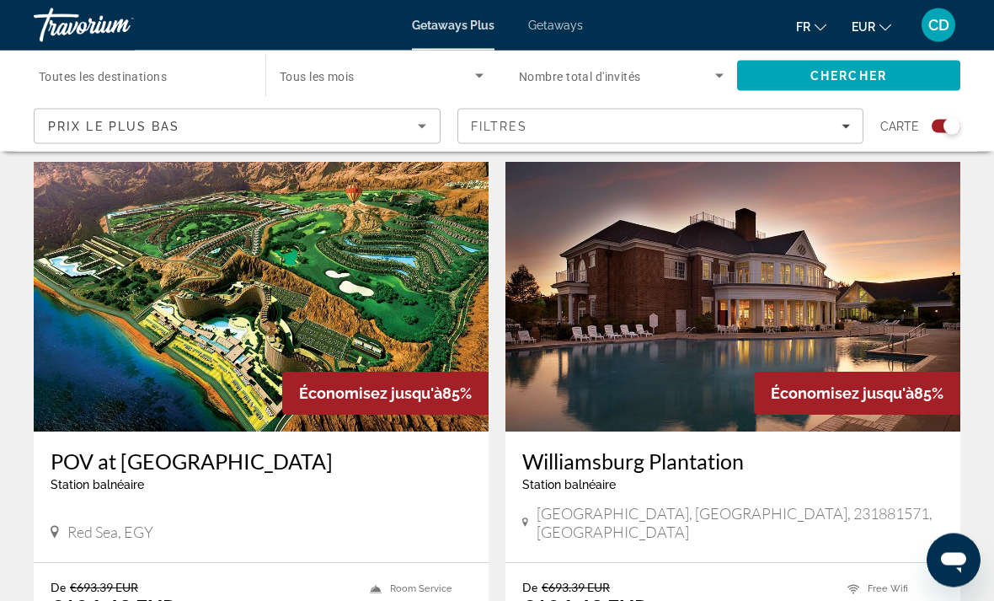
click at [454, 283] on img "Main content" at bounding box center [261, 298] width 455 height 270
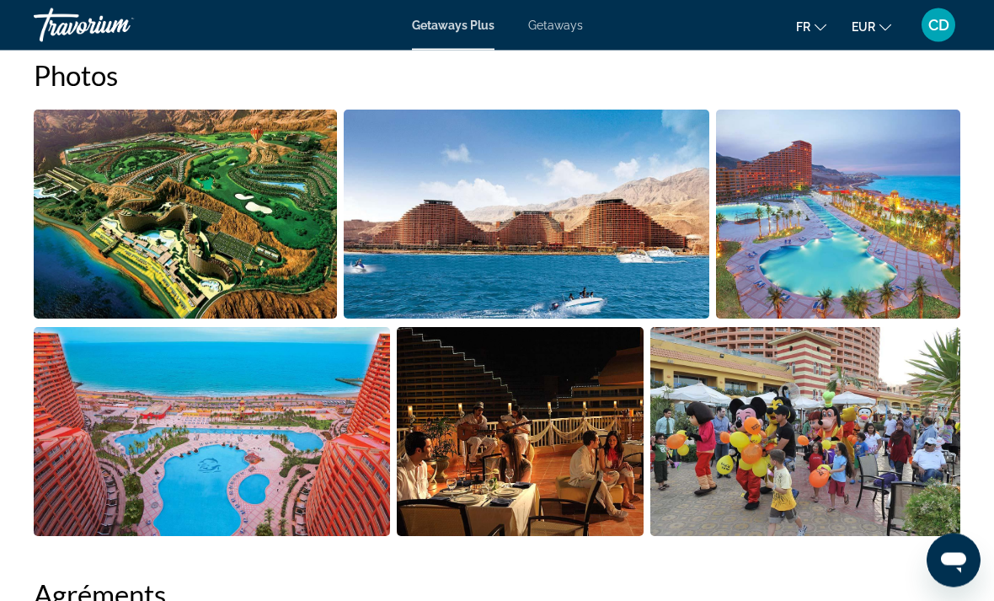
scroll to position [1114, 0]
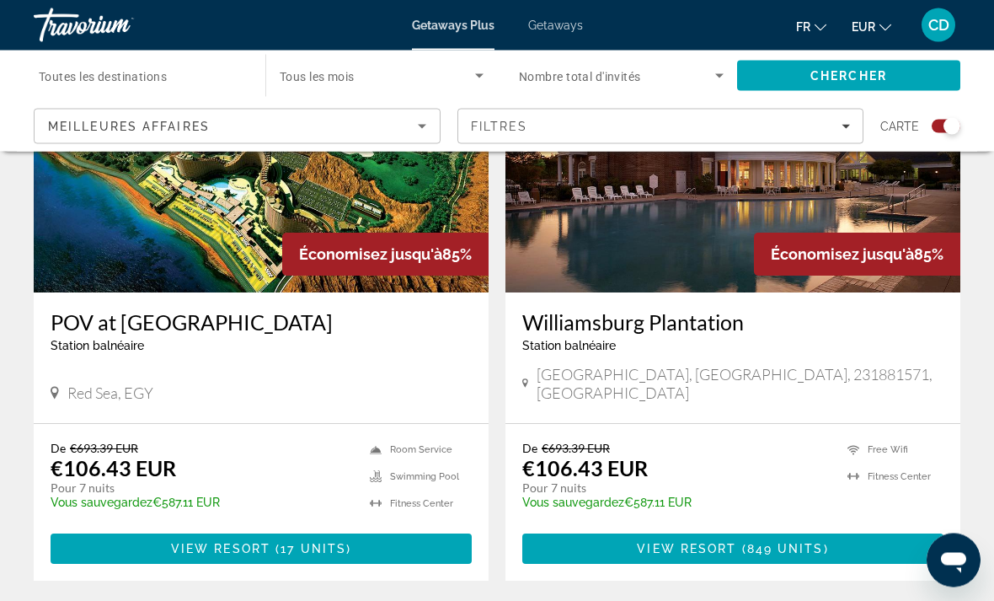
scroll to position [3656, 0]
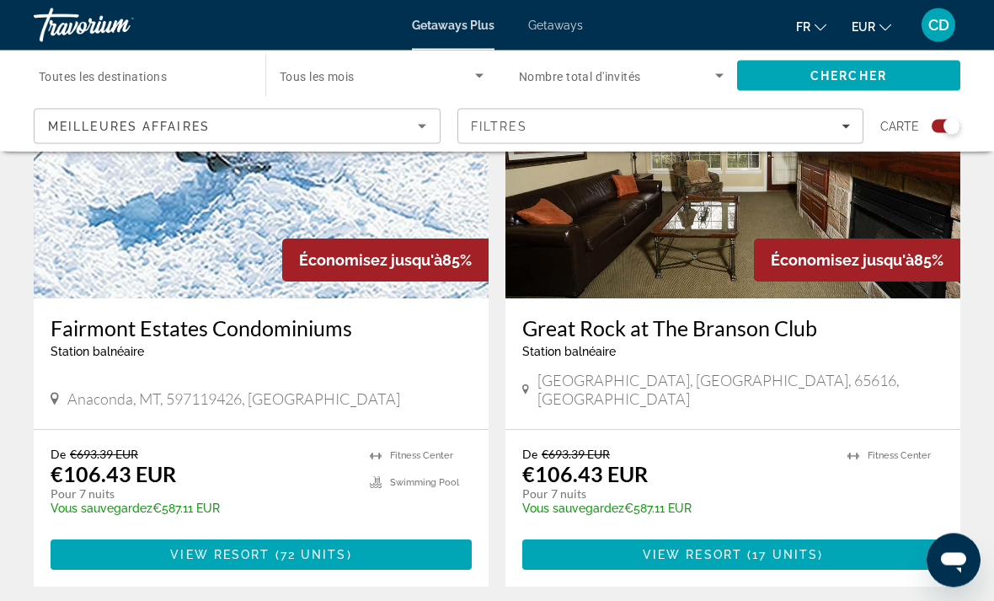
scroll to position [3815, 0]
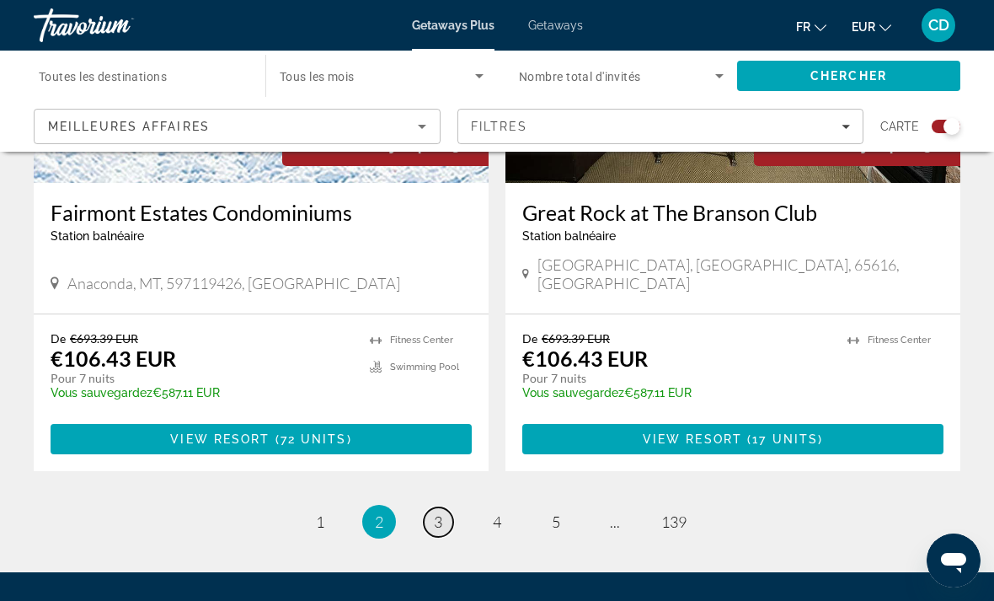
click at [434, 512] on span "3" at bounding box center [438, 521] width 8 height 19
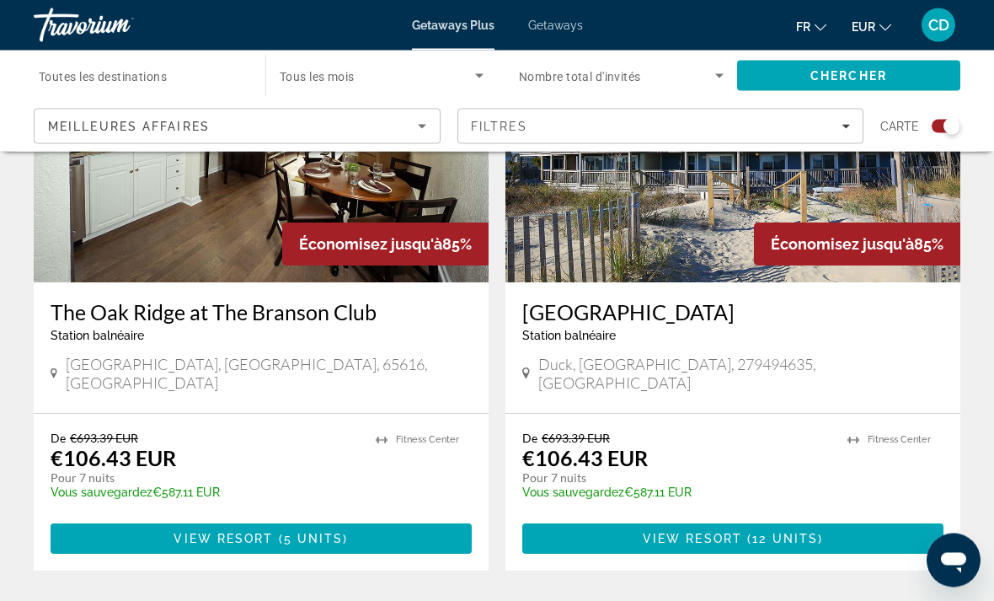
scroll to position [3740, 0]
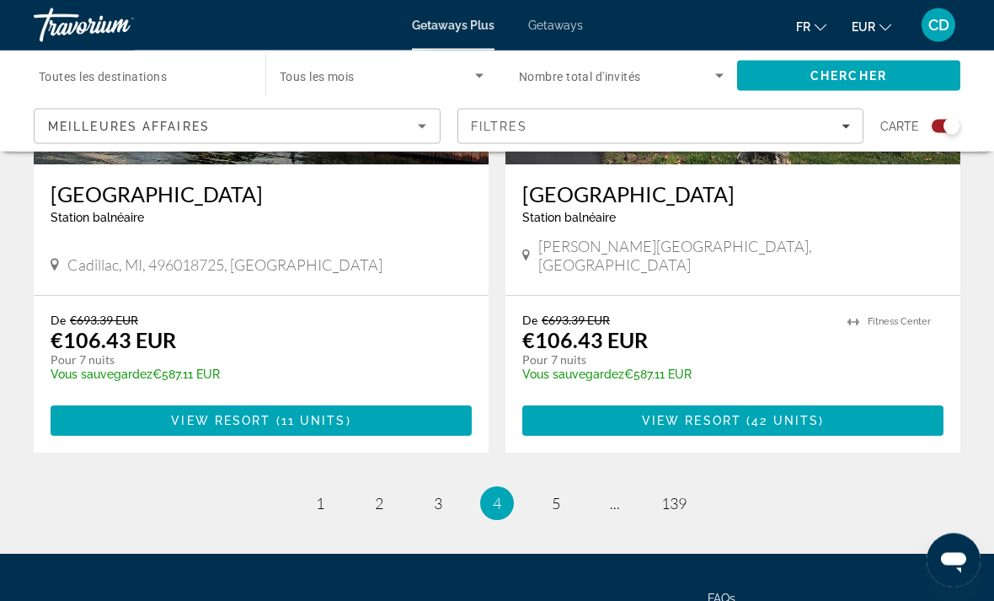
scroll to position [3825, 0]
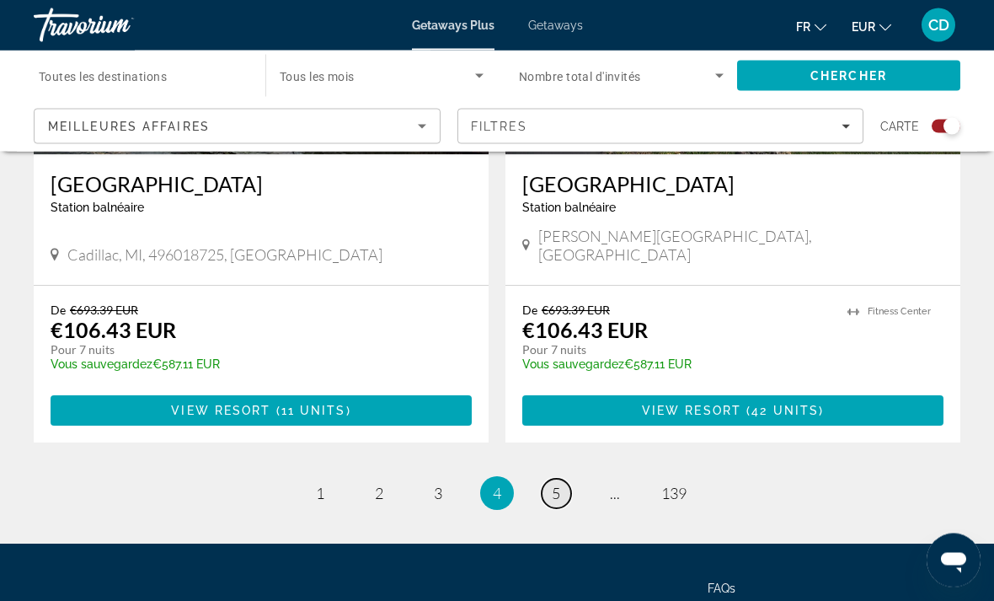
click at [544, 479] on link "page 5" at bounding box center [556, 493] width 29 height 29
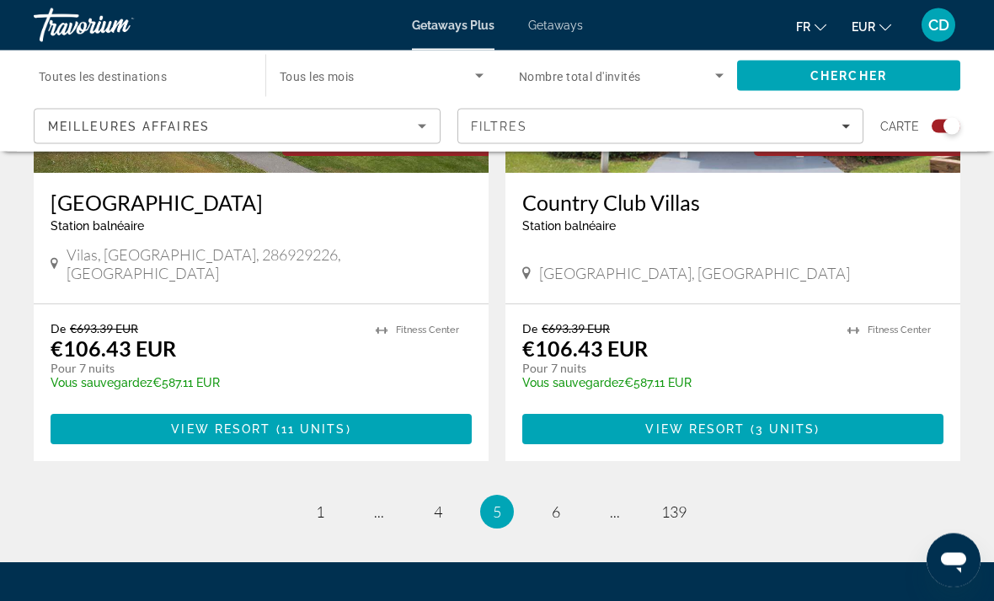
scroll to position [3777, 0]
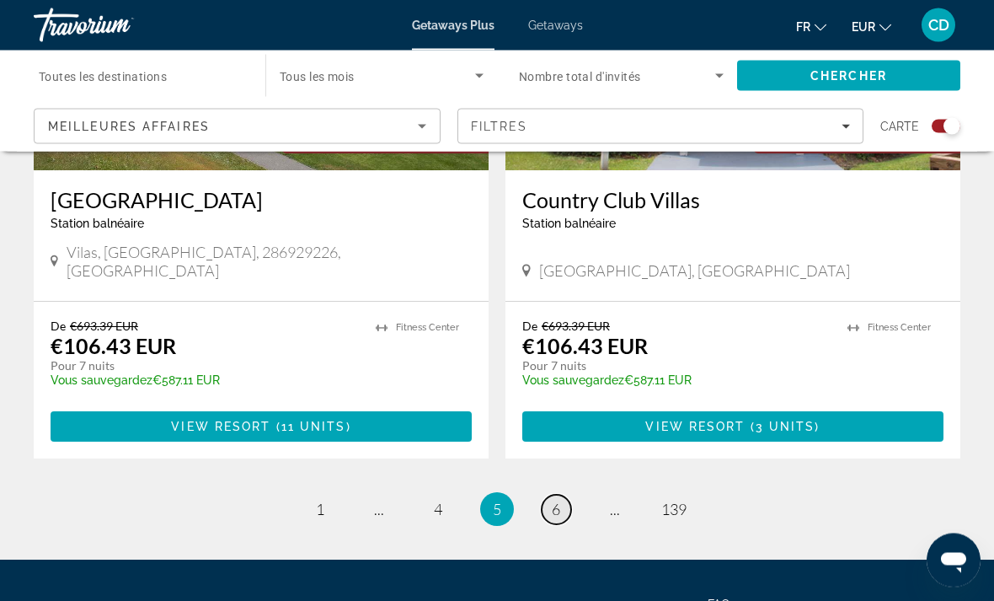
click at [550, 495] on link "page 6" at bounding box center [556, 509] width 29 height 29
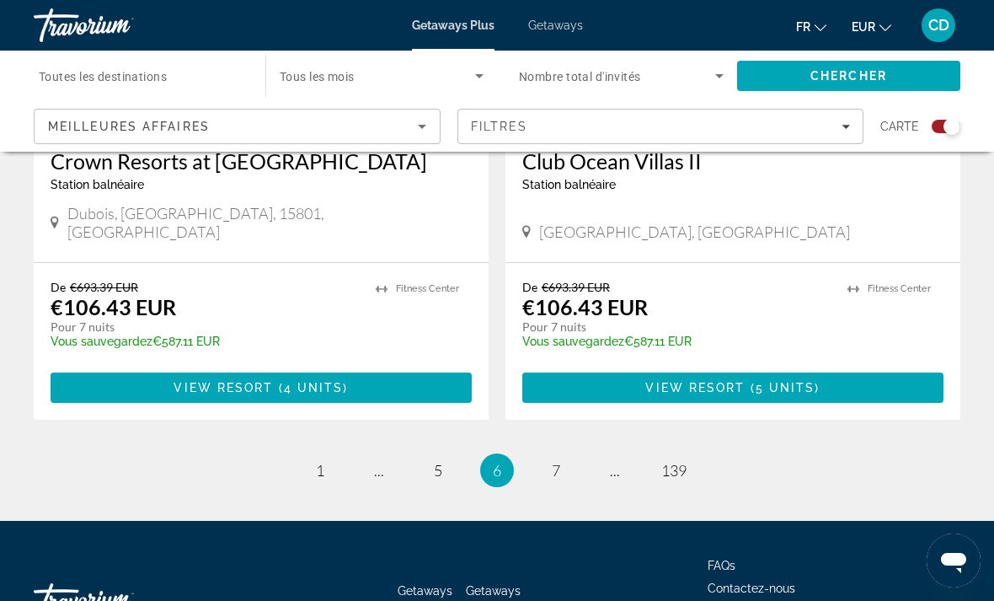
scroll to position [3812, 0]
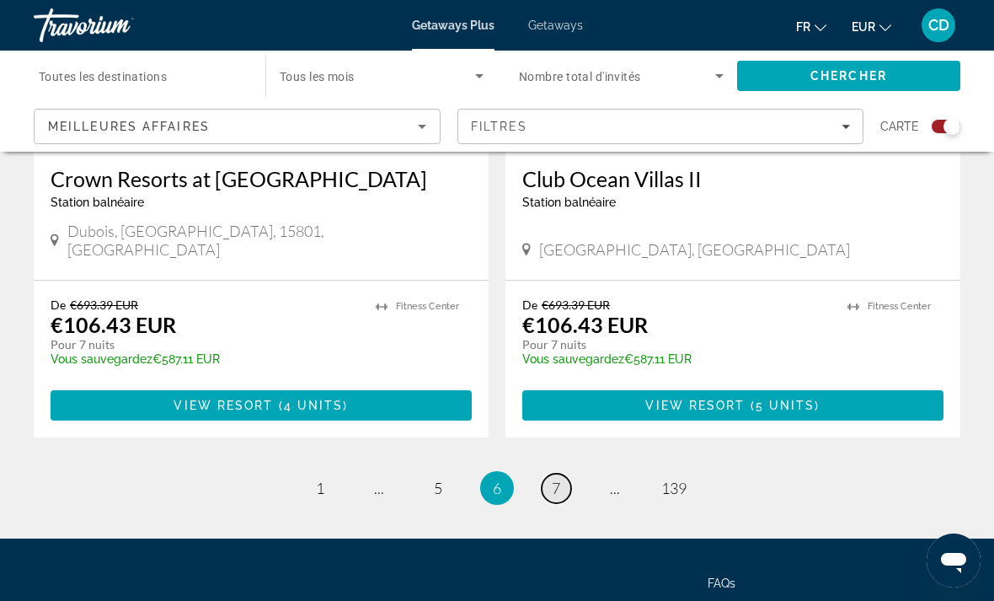
click at [554, 473] on link "page 7" at bounding box center [556, 487] width 29 height 29
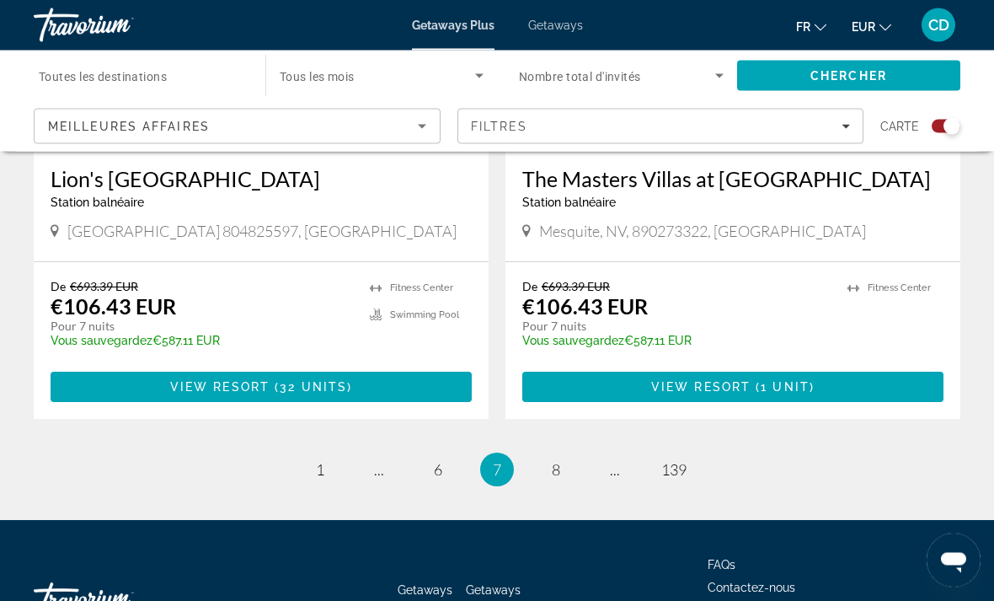
scroll to position [3787, 0]
click at [564, 455] on link "page 8" at bounding box center [556, 469] width 29 height 29
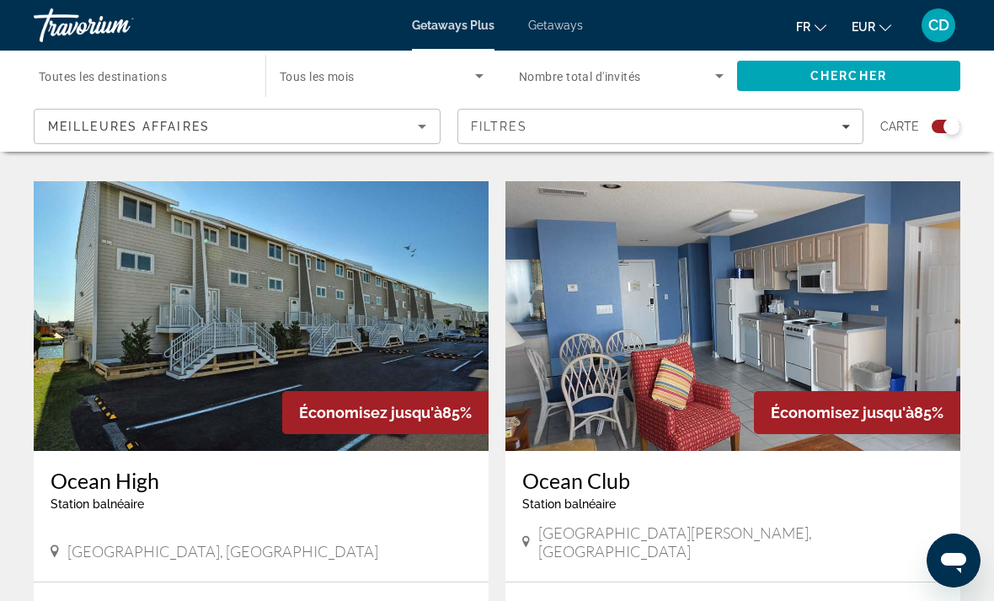
scroll to position [3891, 0]
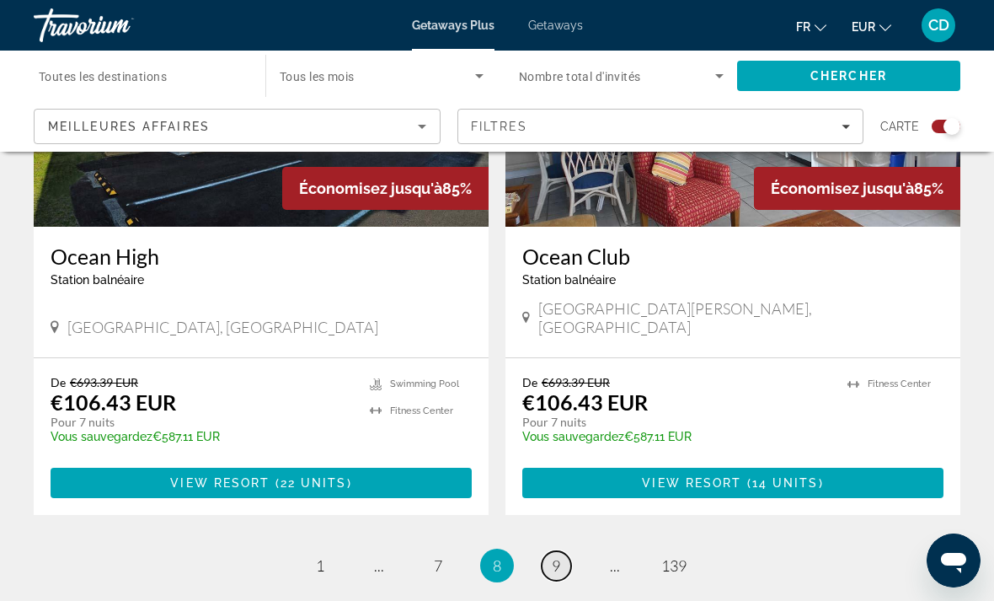
click at [559, 556] on span "9" at bounding box center [556, 565] width 8 height 19
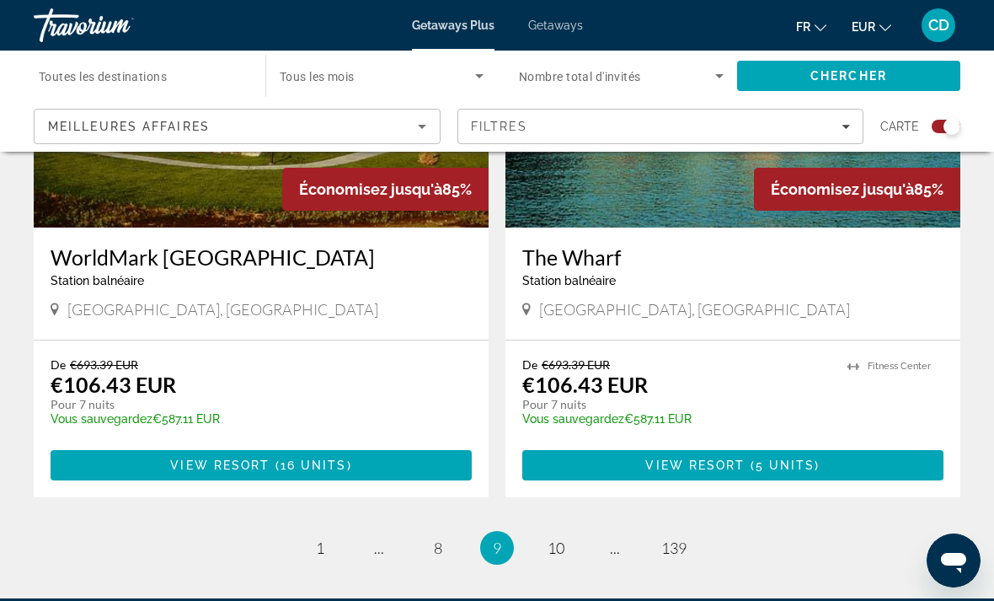
scroll to position [3697, 0]
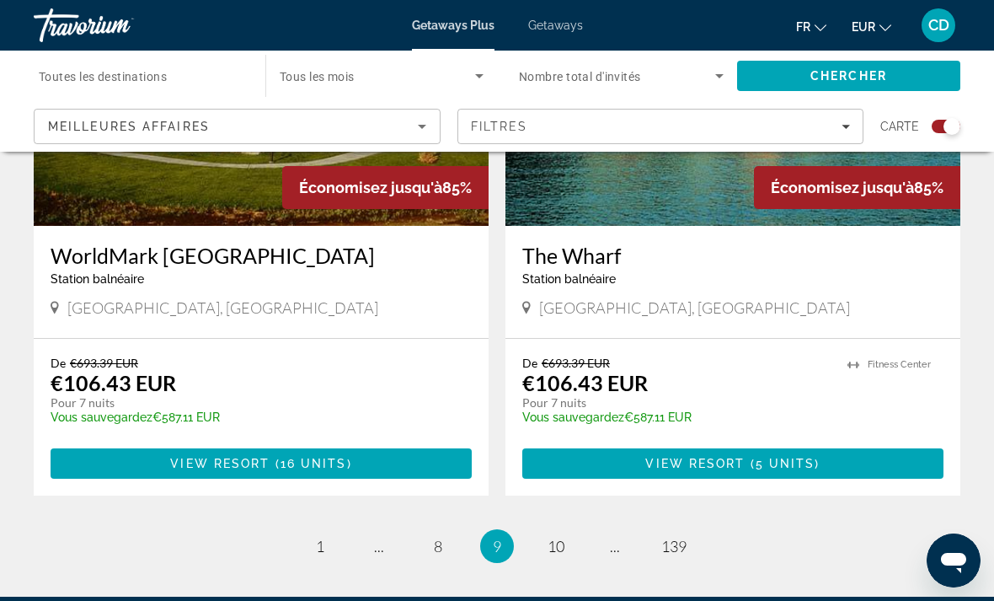
click at [51, 72] on span "Toutes les destinations" at bounding box center [103, 76] width 128 height 13
click at [51, 72] on input "Destination Toutes les destinations" at bounding box center [141, 77] width 205 height 20
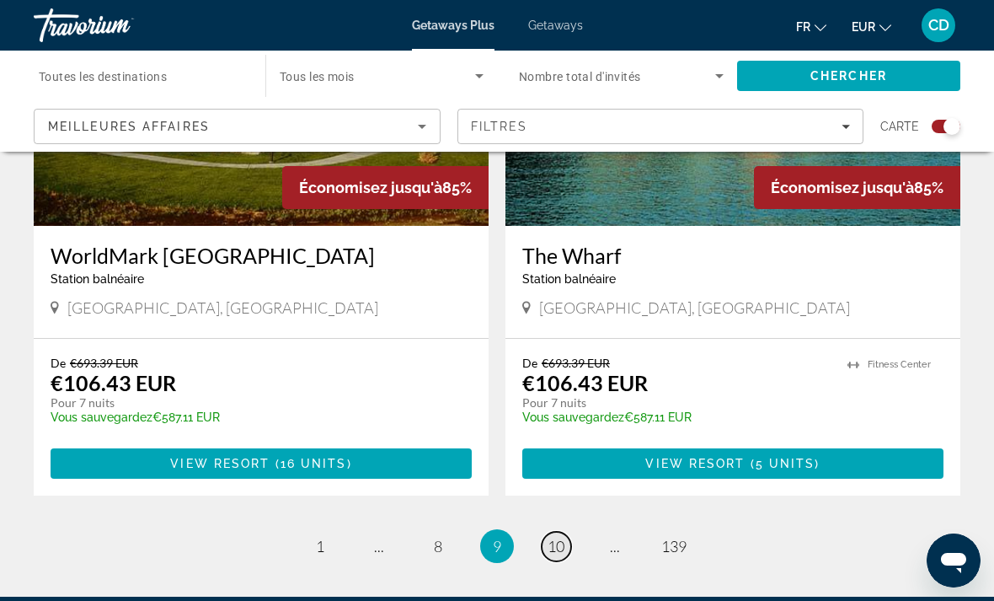
click at [560, 537] on span "10" at bounding box center [556, 546] width 17 height 19
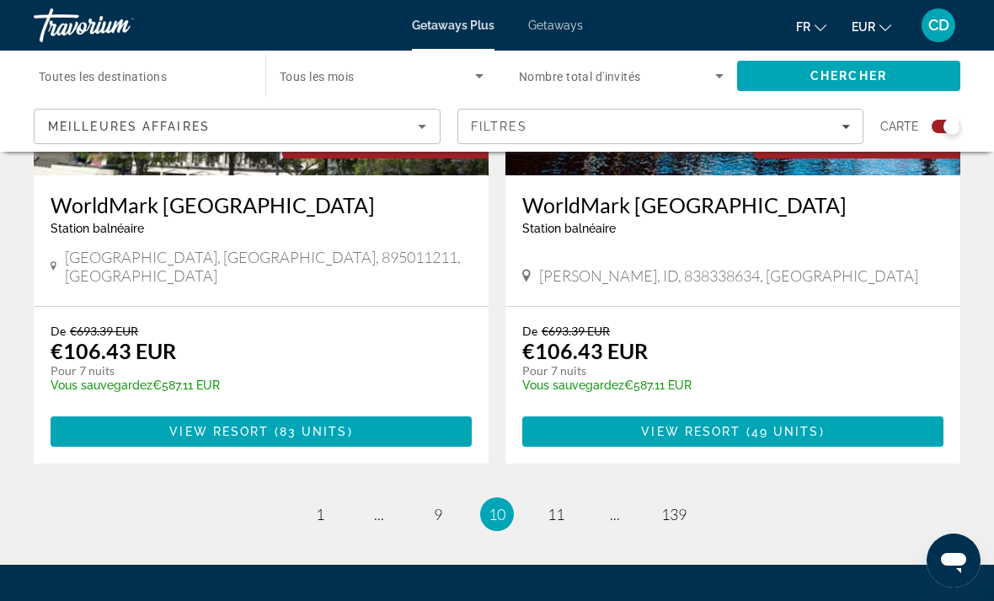
scroll to position [3815, 0]
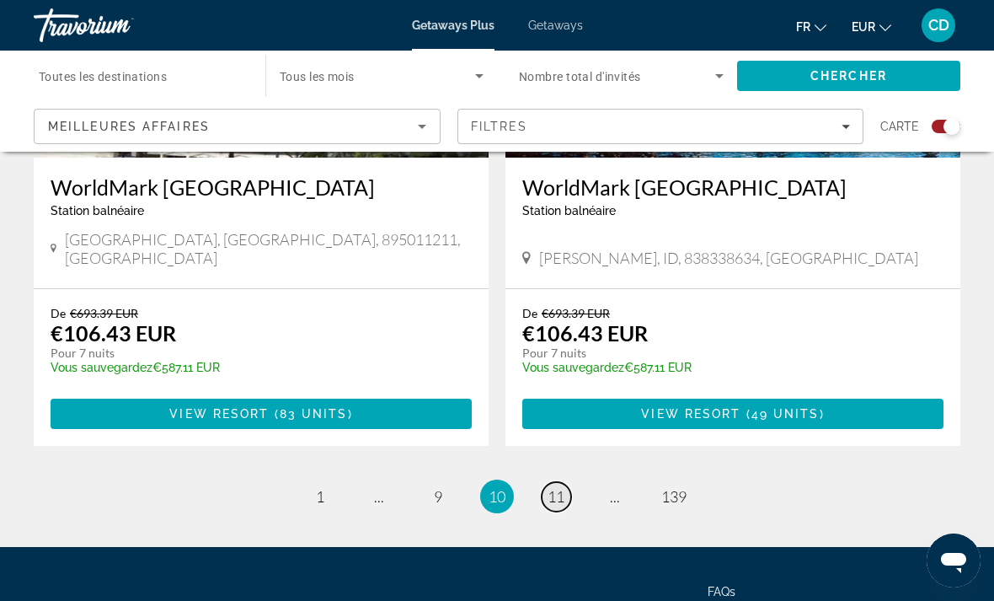
click at [550, 482] on link "page 11" at bounding box center [556, 496] width 29 height 29
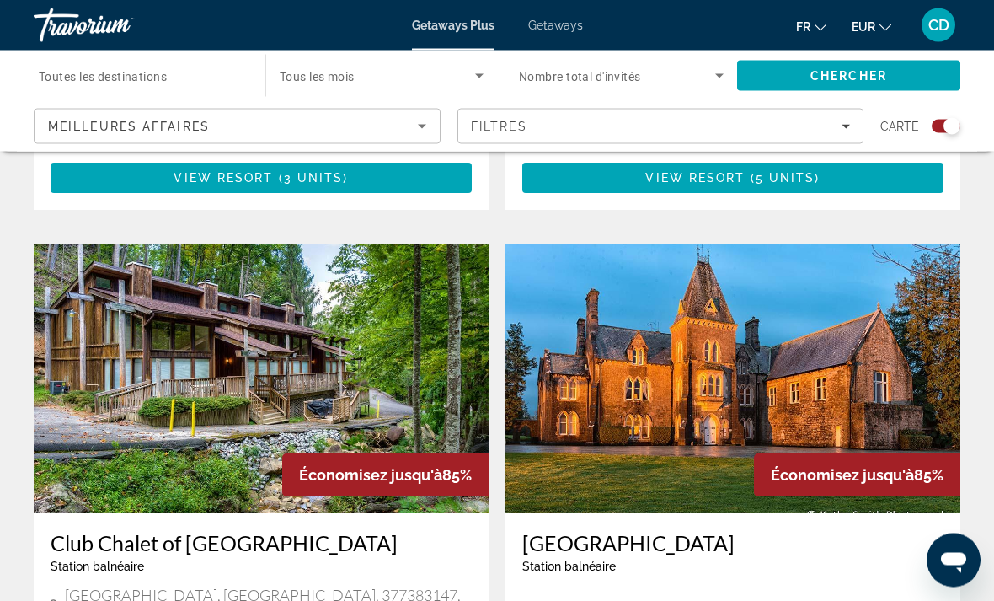
scroll to position [2848, 0]
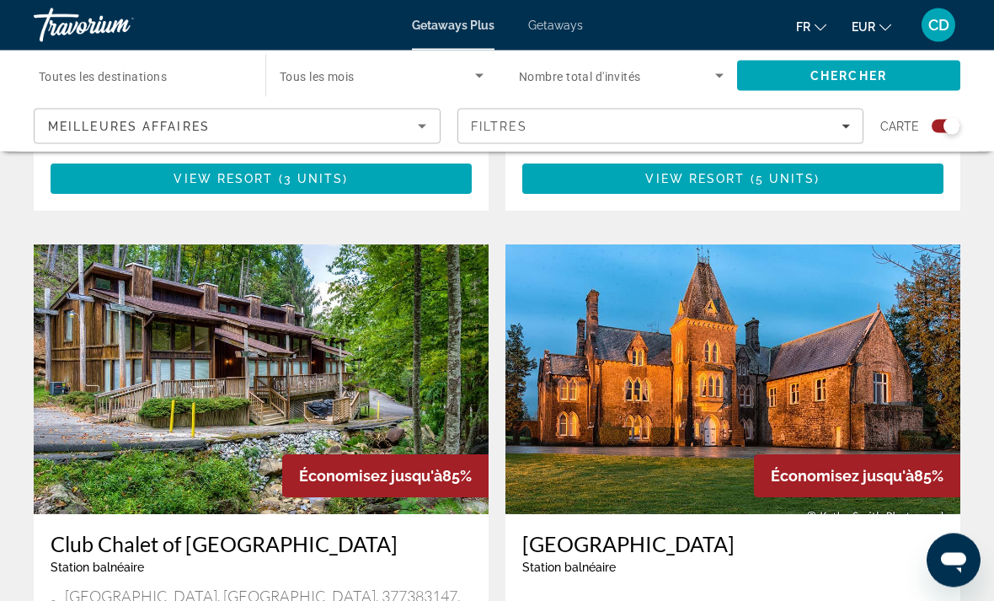
click at [671, 532] on h3 "Knocktopher Abbey" at bounding box center [732, 544] width 421 height 25
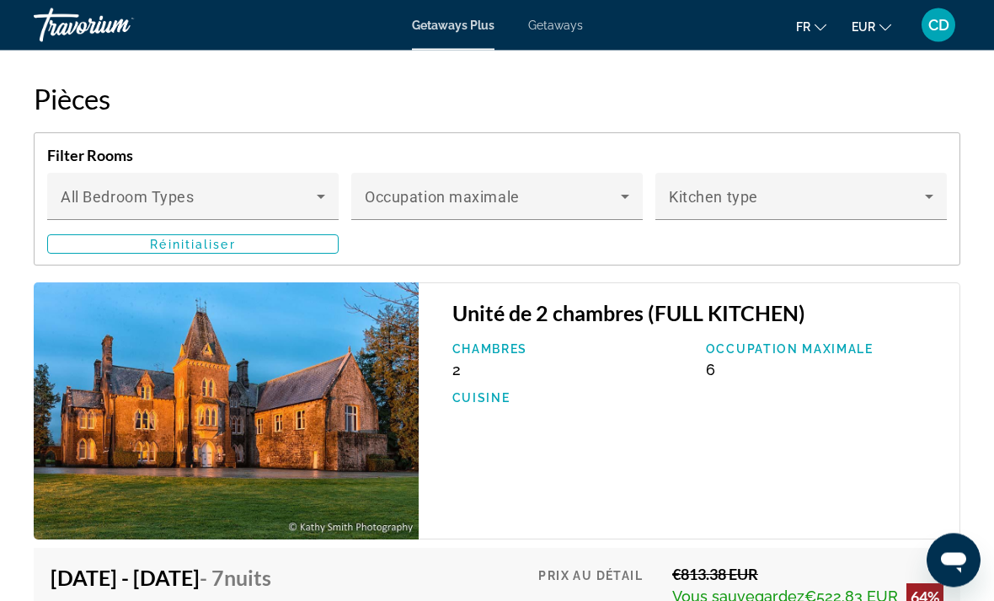
scroll to position [2960, 0]
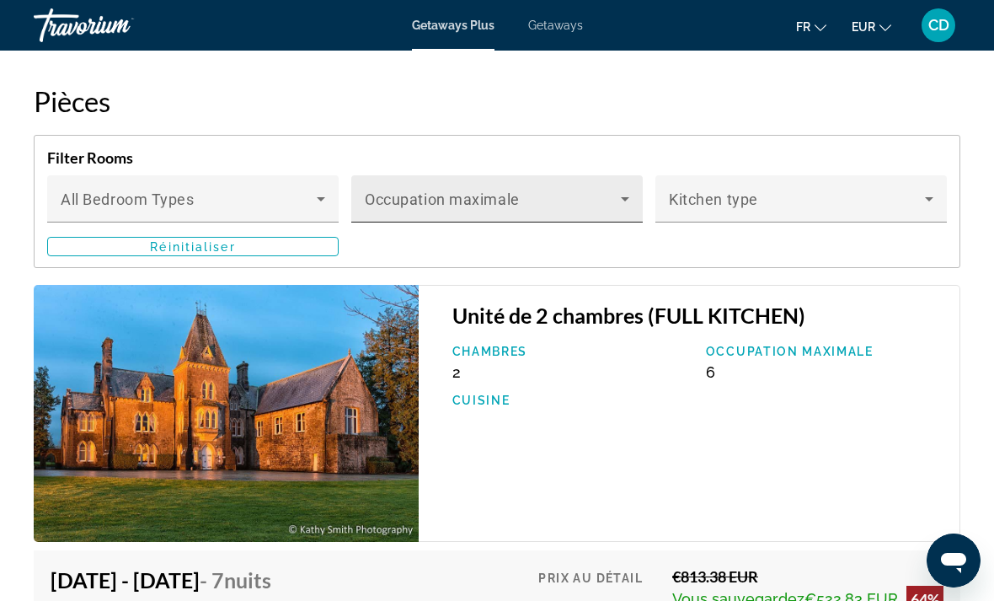
click at [600, 204] on span "Main content" at bounding box center [493, 205] width 256 height 20
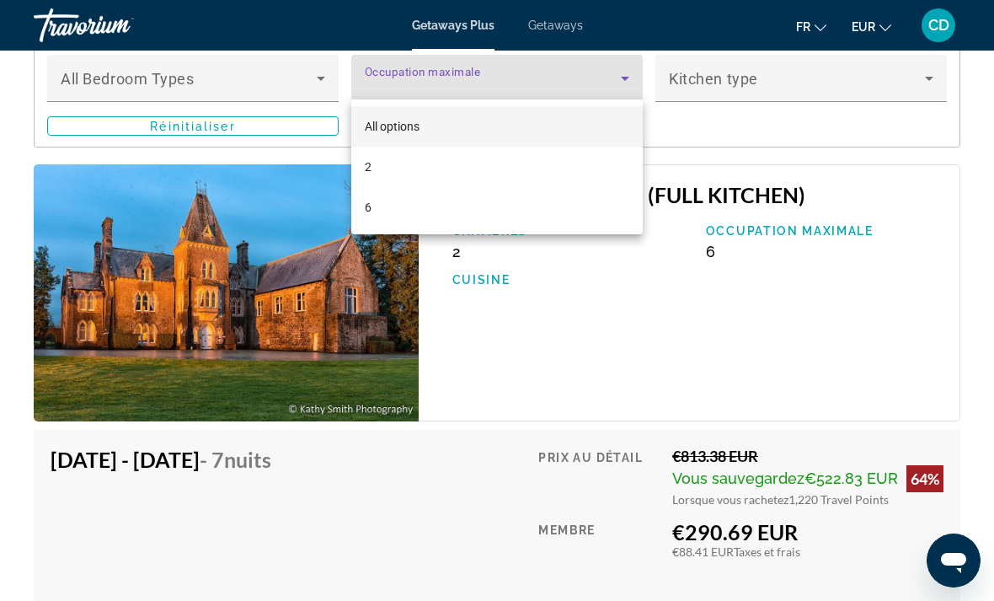
scroll to position [3079, 0]
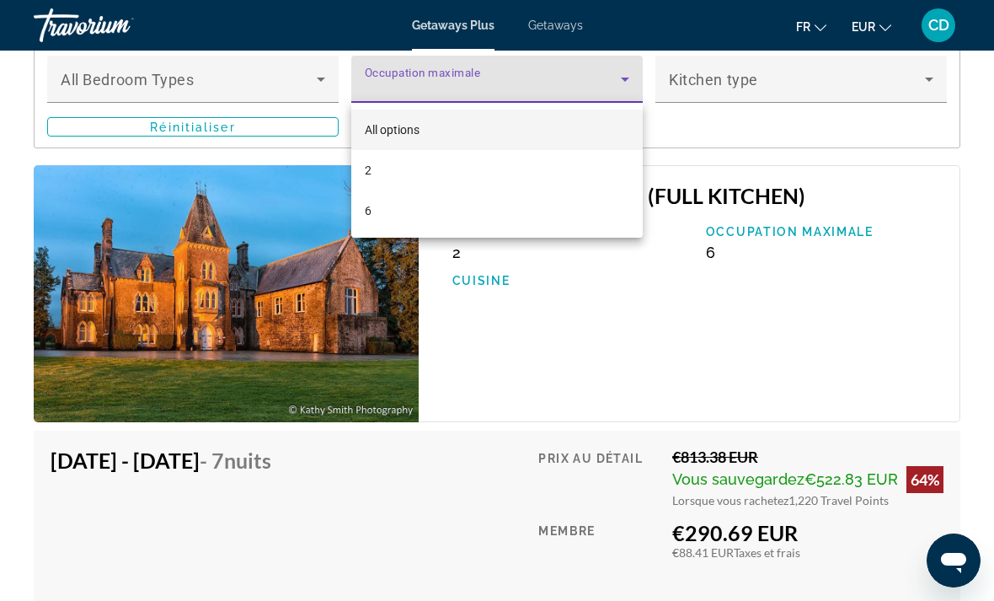
click at [586, 366] on div at bounding box center [497, 300] width 994 height 601
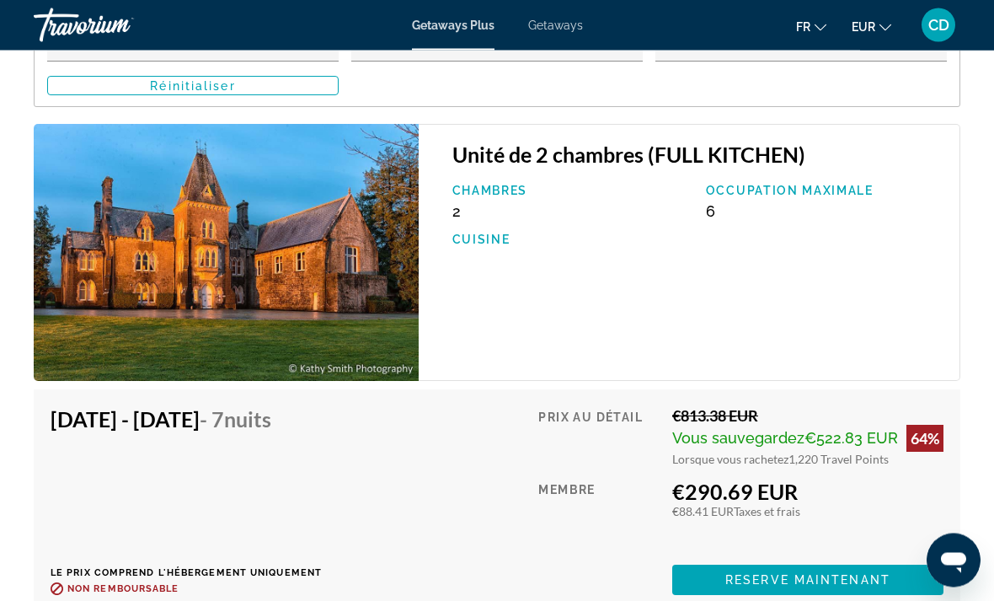
scroll to position [3169, 0]
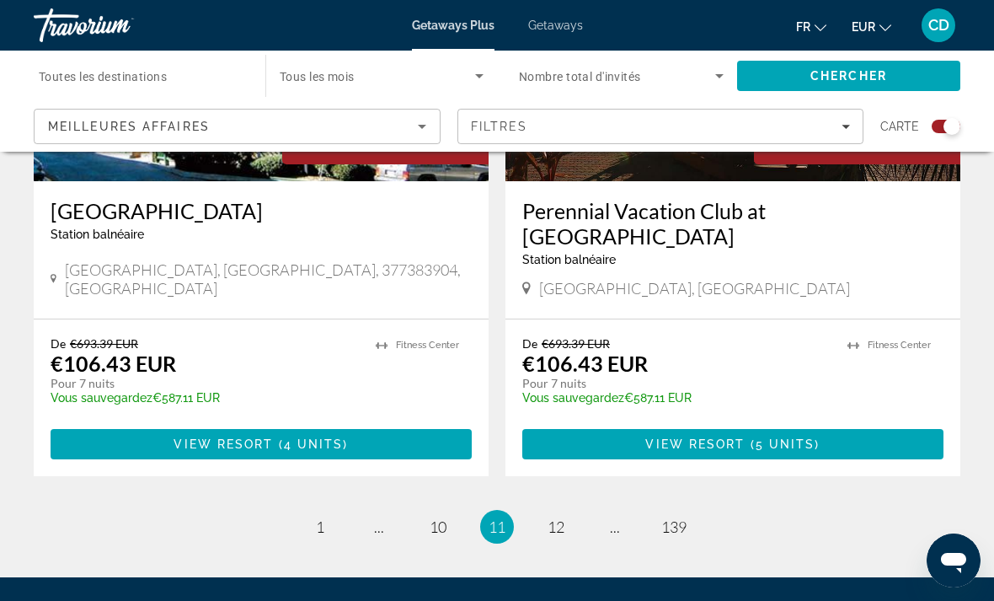
scroll to position [3790, 0]
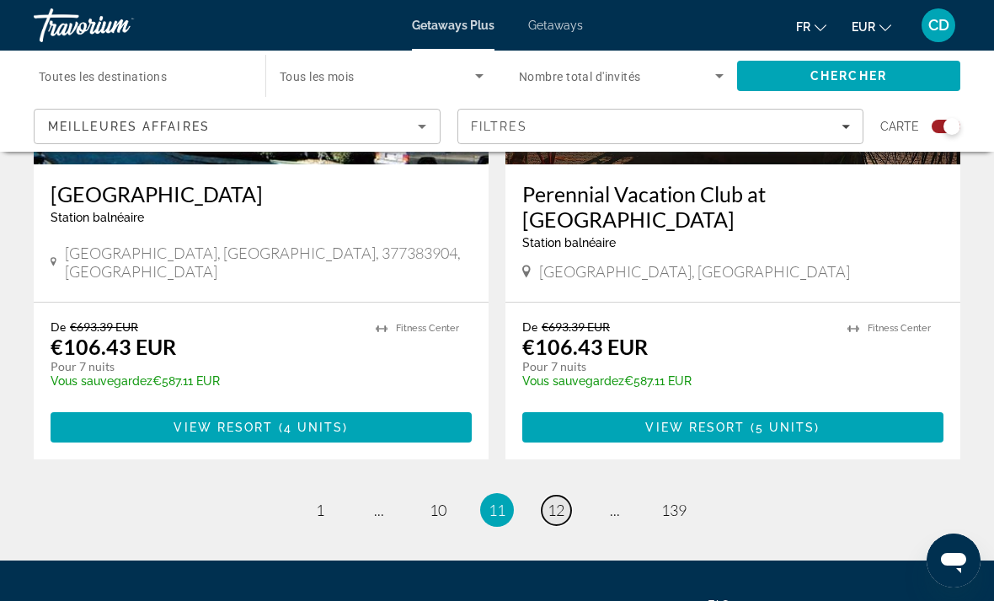
click at [555, 500] on span "12" at bounding box center [556, 509] width 17 height 19
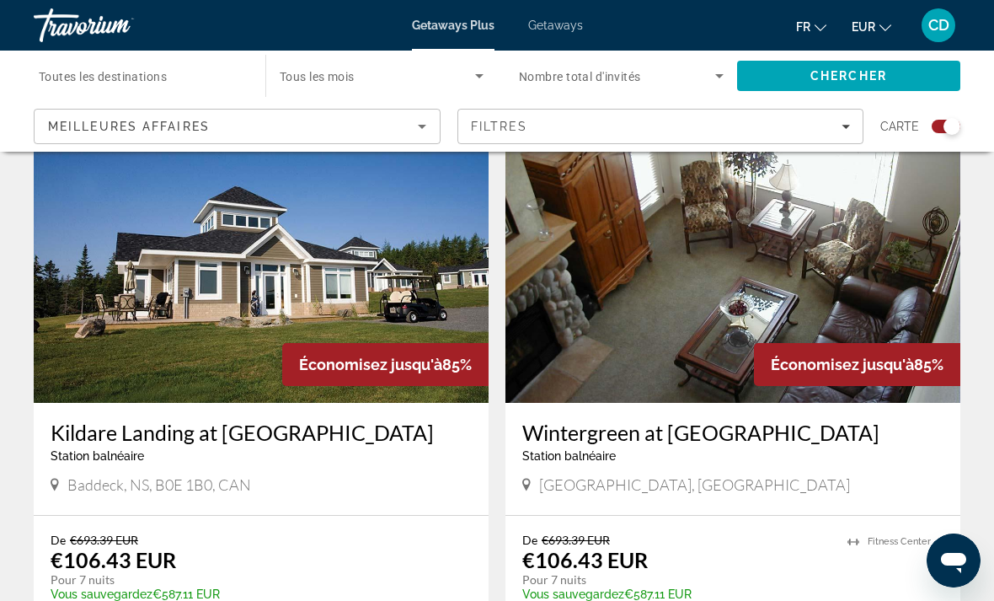
scroll to position [623, 0]
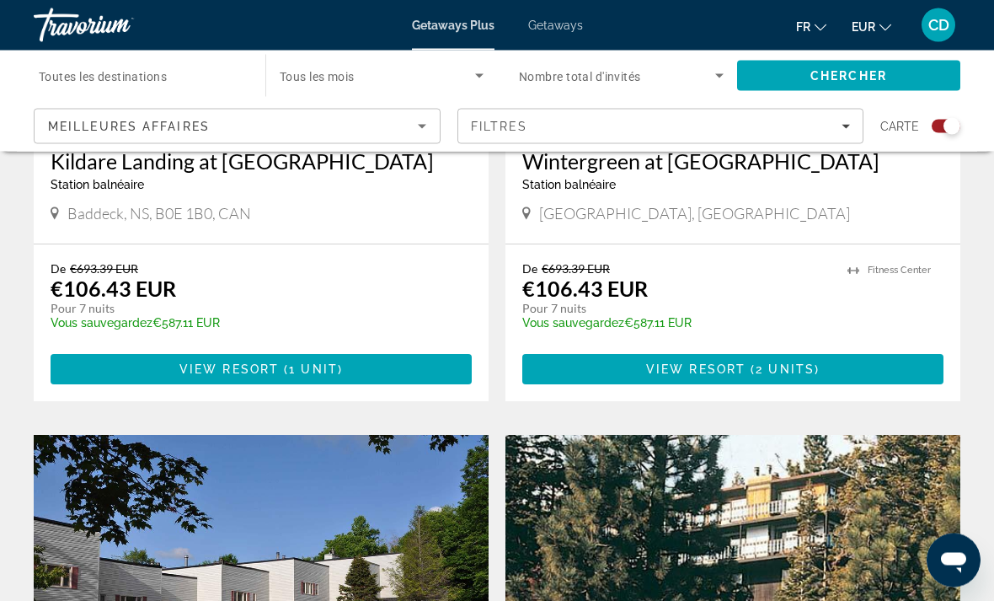
click at [623, 83] on span "Search widget" at bounding box center [617, 76] width 196 height 20
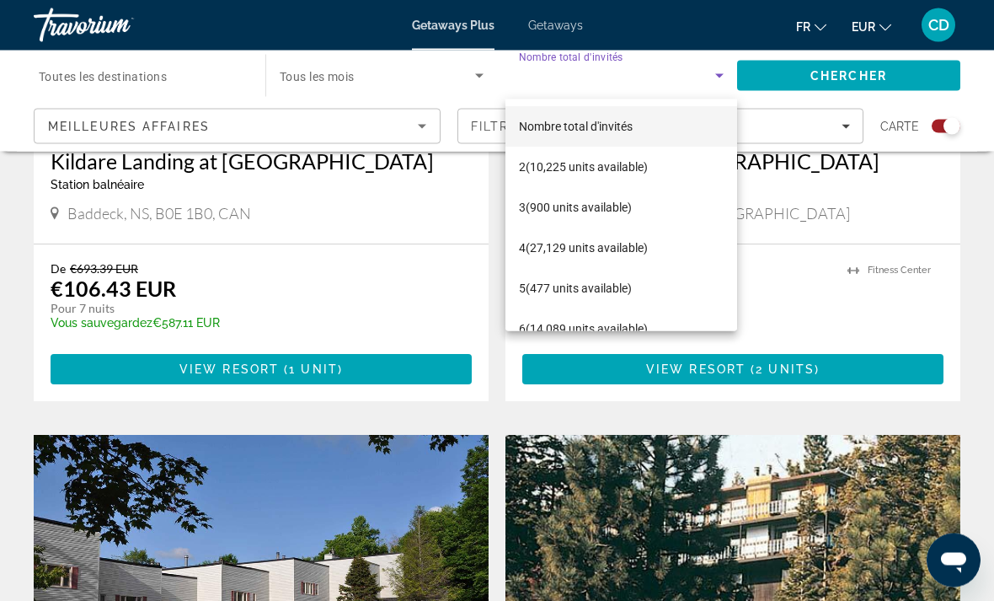
scroll to position [871, 0]
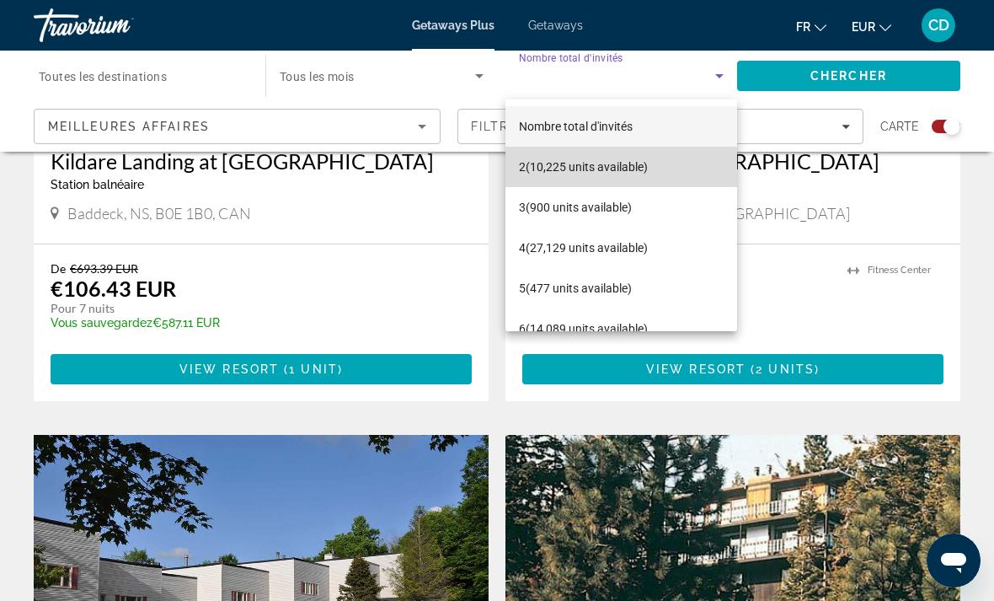
click at [617, 169] on span "2 (10,225 units available)" at bounding box center [583, 167] width 129 height 20
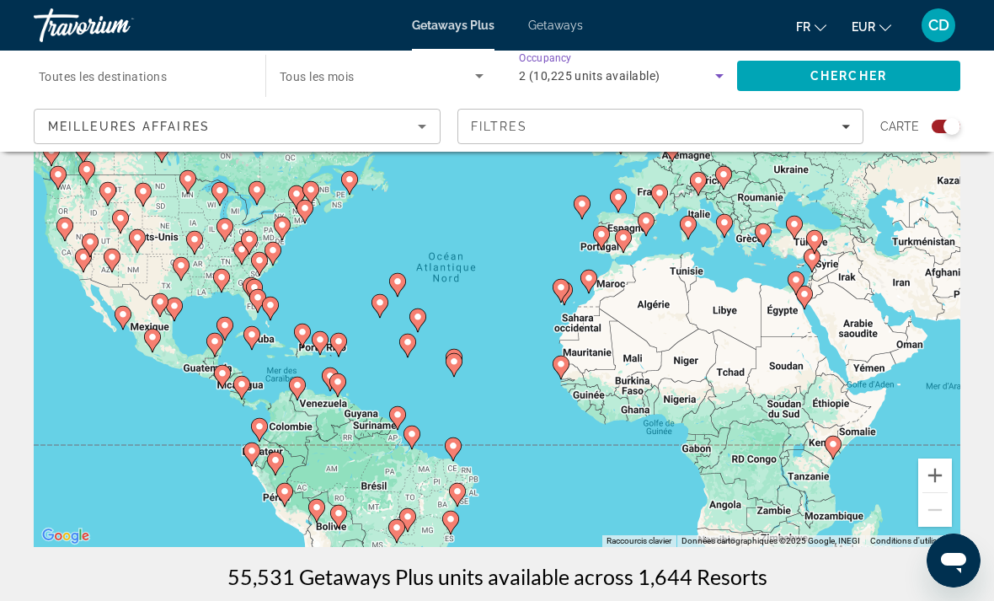
scroll to position [0, 0]
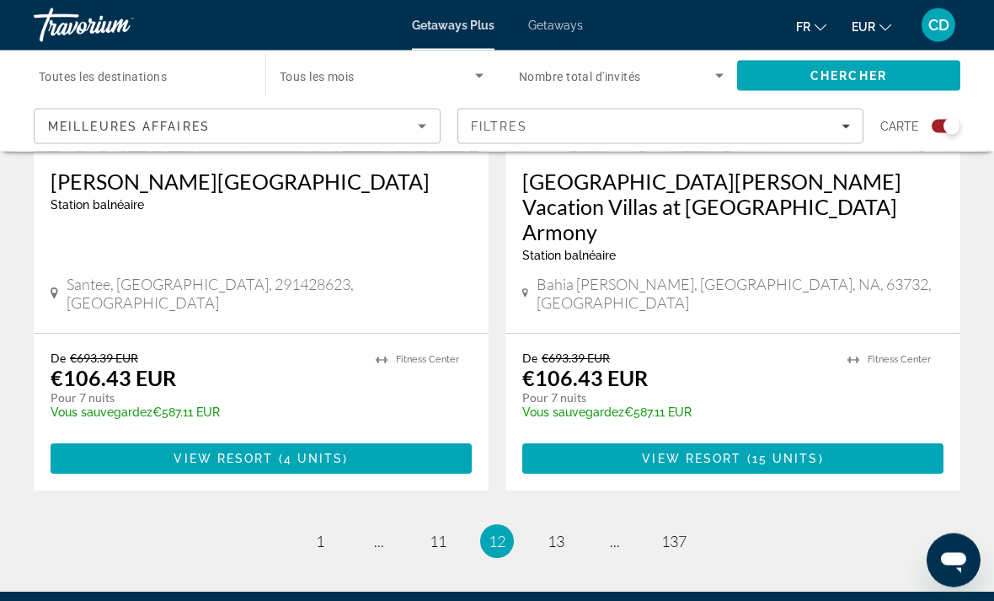
scroll to position [3815, 0]
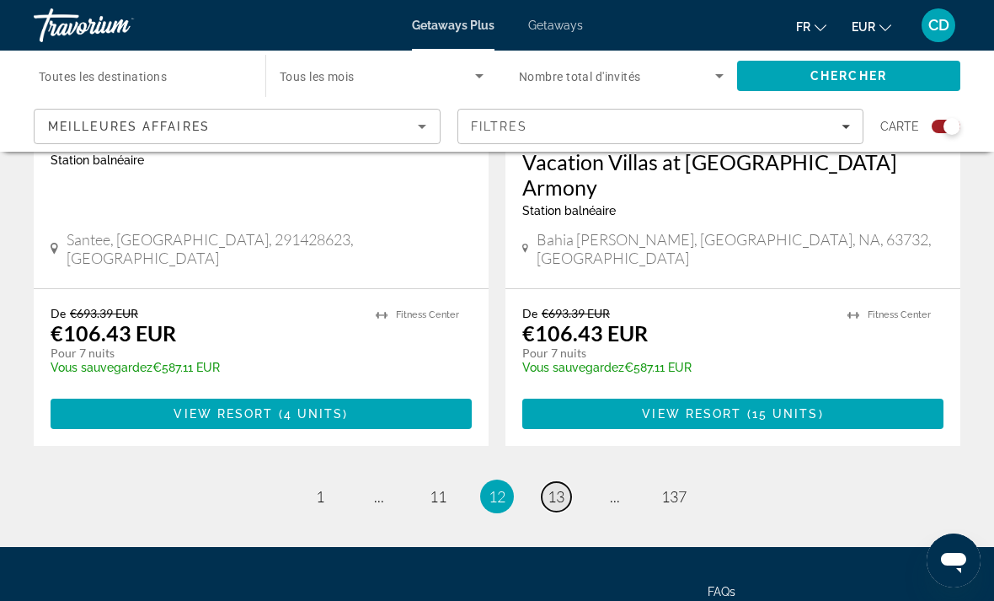
click at [546, 482] on link "page 13" at bounding box center [556, 496] width 29 height 29
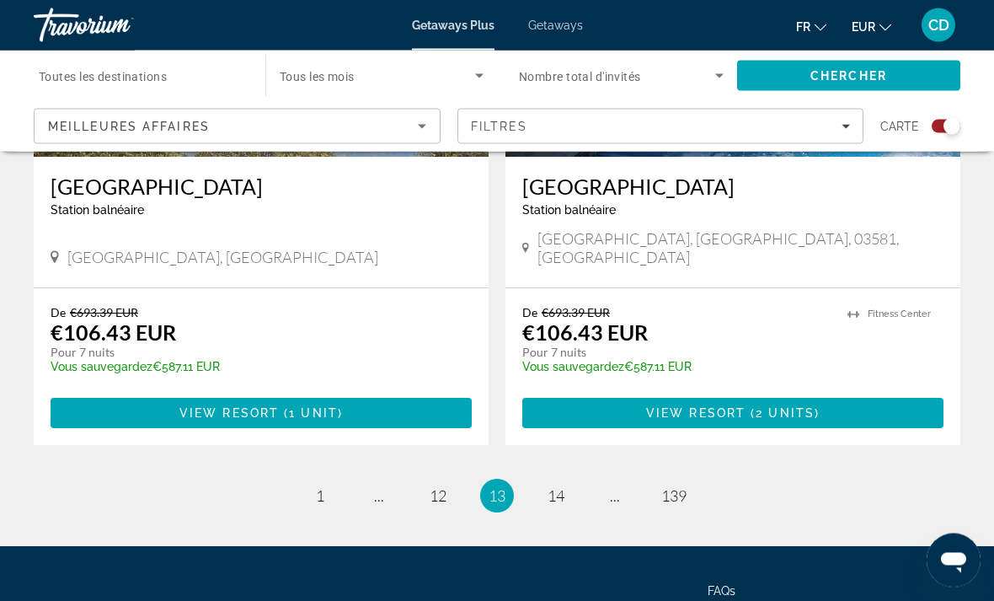
scroll to position [3810, 0]
click at [548, 486] on span "14" at bounding box center [556, 495] width 17 height 19
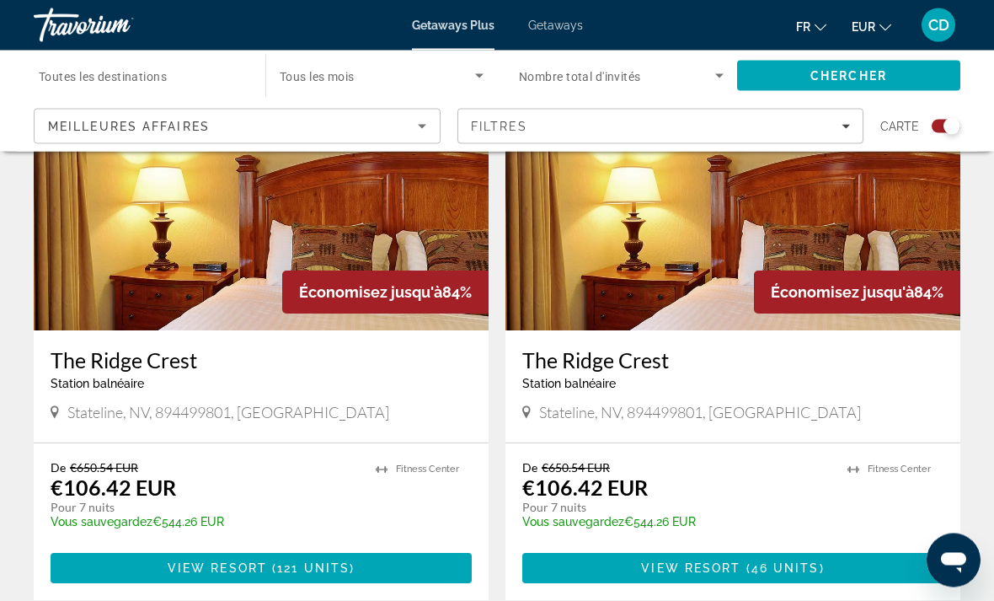
scroll to position [3580, 0]
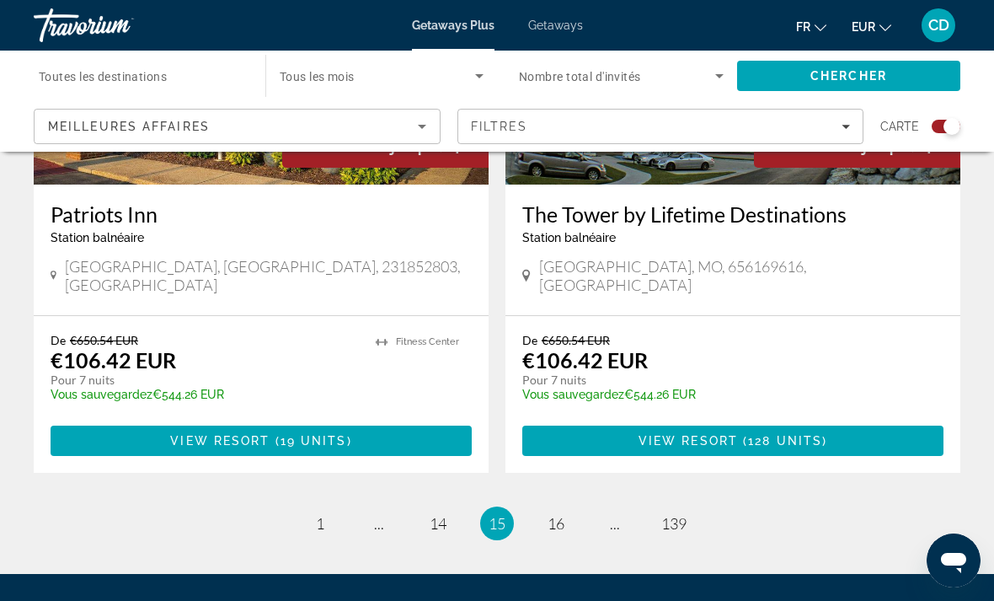
scroll to position [3790, 0]
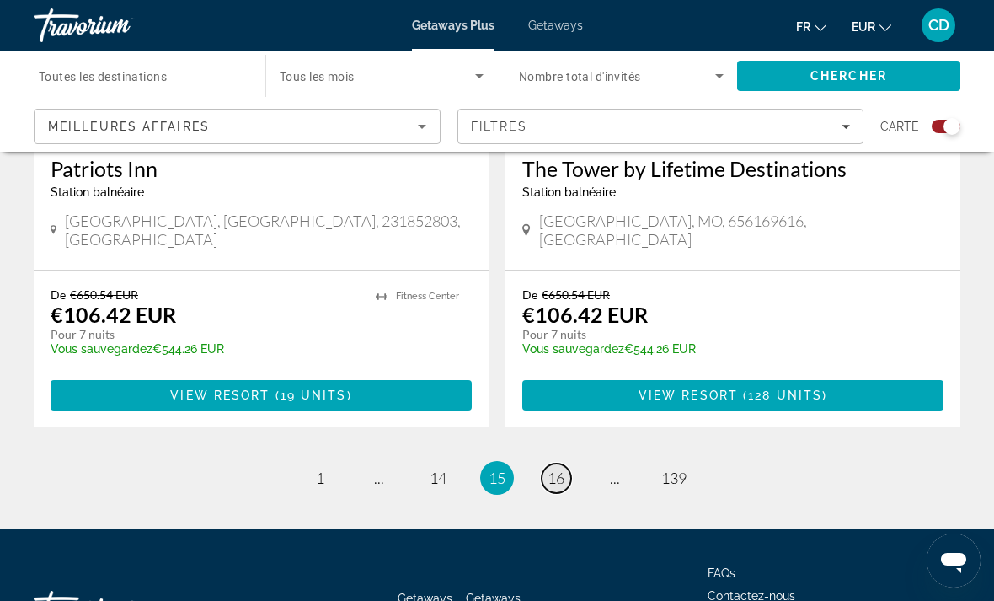
click at [550, 468] on span "16" at bounding box center [556, 477] width 17 height 19
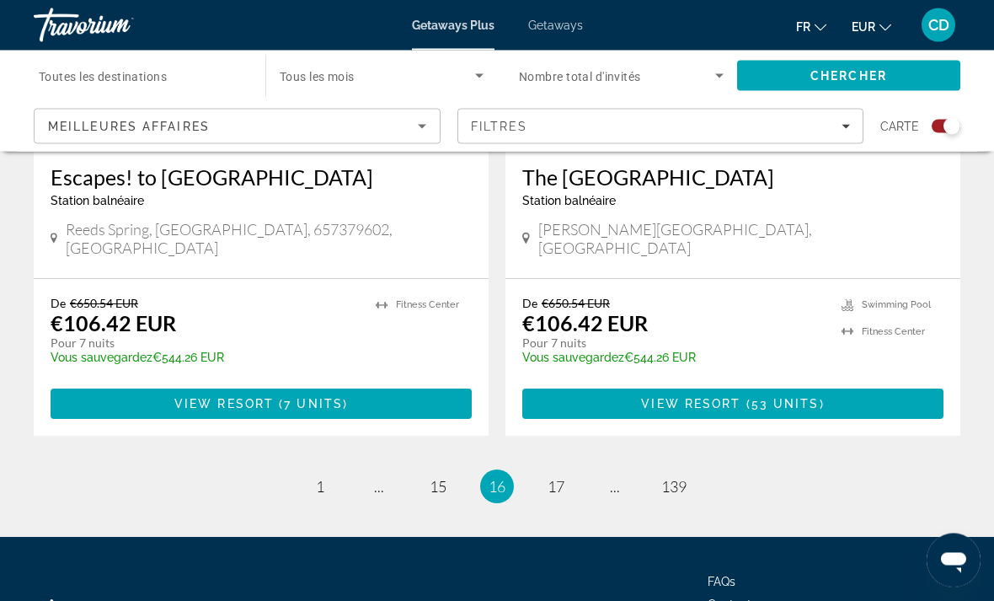
scroll to position [3807, 0]
click at [551, 477] on span "17" at bounding box center [556, 486] width 17 height 19
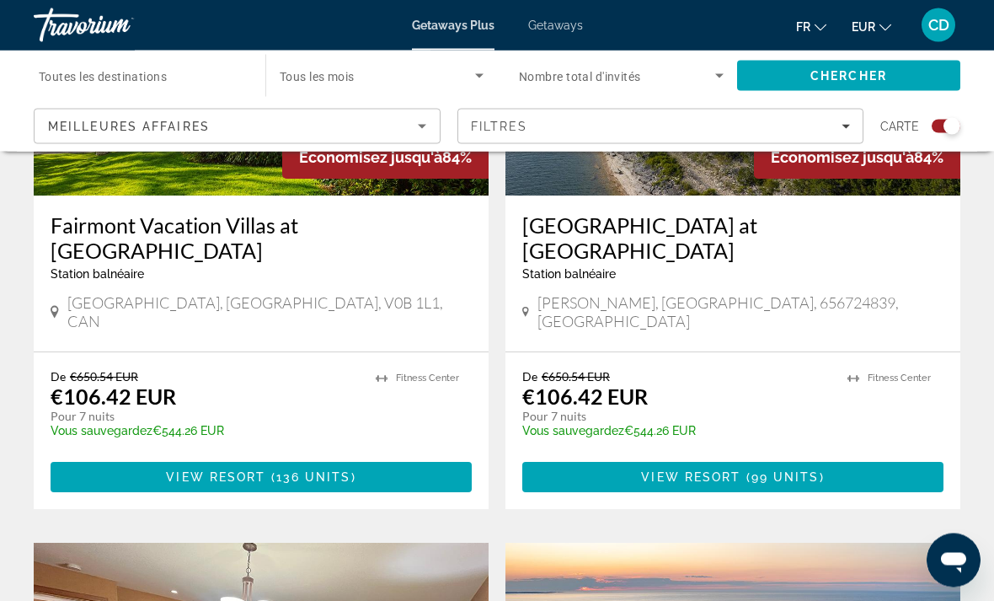
scroll to position [1385, 0]
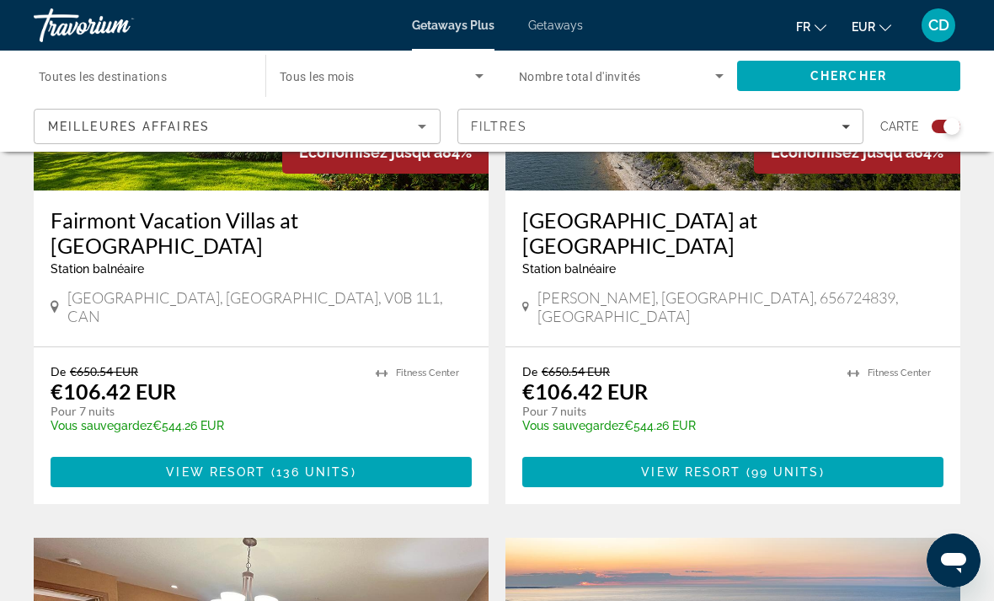
click at [83, 123] on span "Meilleures affaires" at bounding box center [129, 126] width 162 height 13
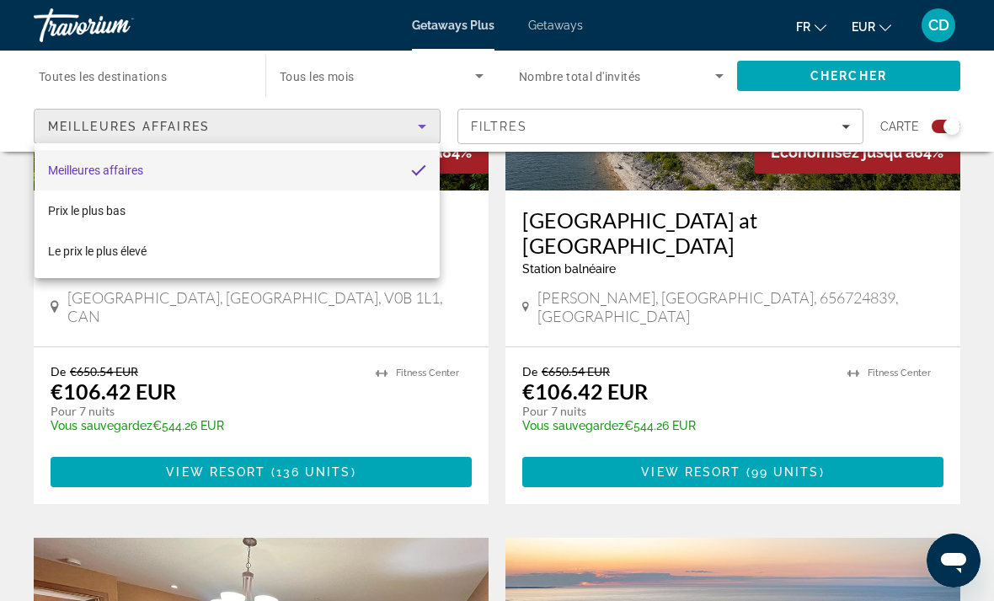
click at [97, 72] on div at bounding box center [497, 300] width 994 height 601
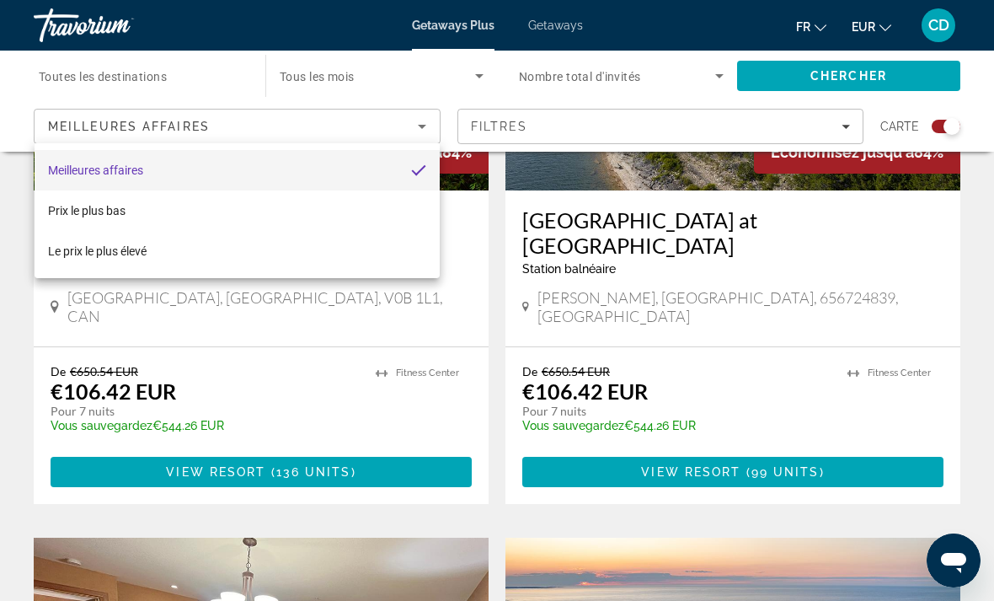
click at [77, 67] on input "Destination Toutes les destinations" at bounding box center [141, 77] width 205 height 20
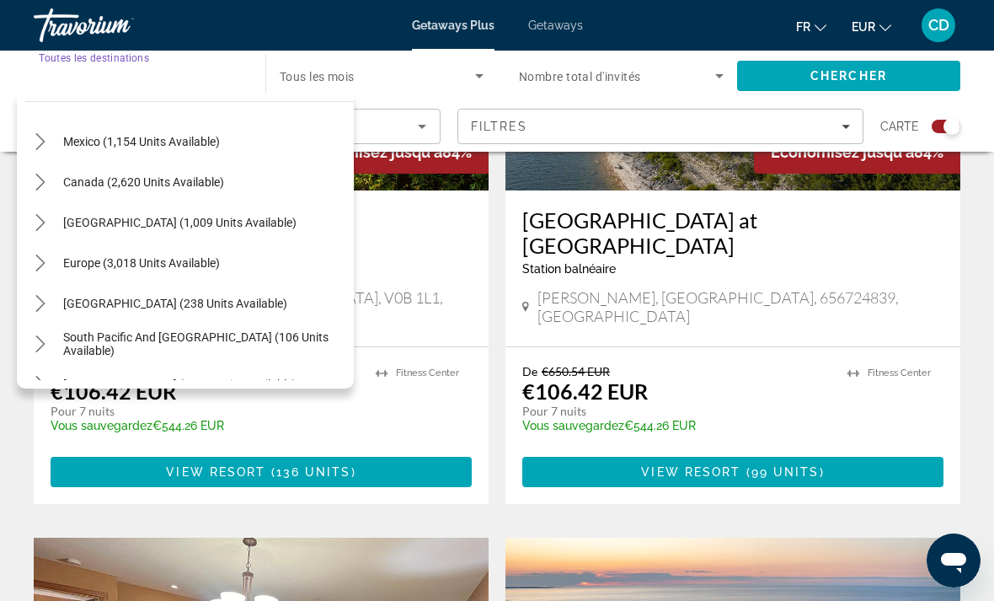
scroll to position [86, 0]
click at [239, 262] on div "Europe (3,018 units available)" at bounding box center [189, 263] width 329 height 40
click at [226, 266] on span "Select destination: Europe (3,018 units available)" at bounding box center [142, 263] width 174 height 40
type input "**********"
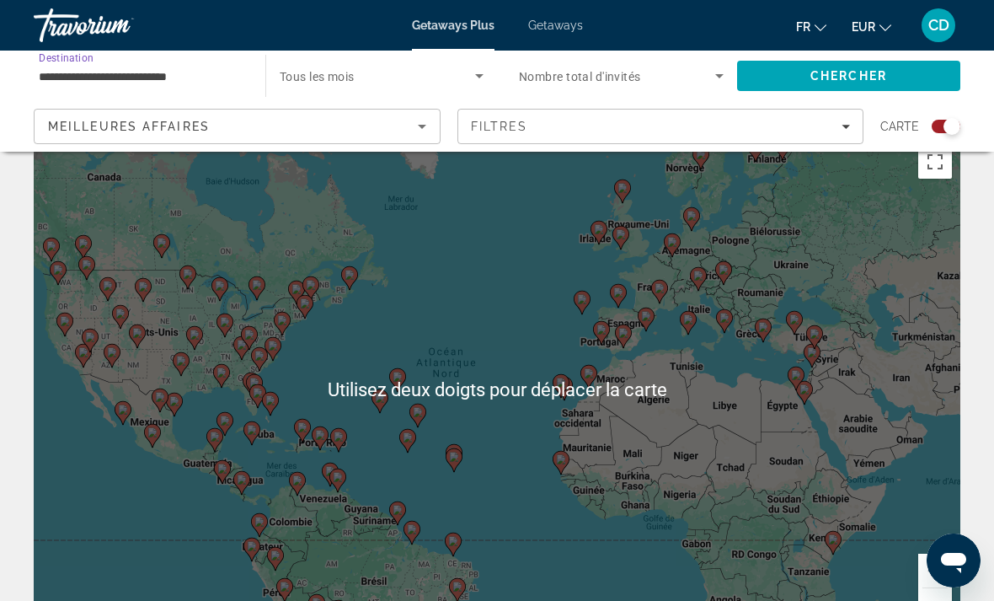
scroll to position [0, 0]
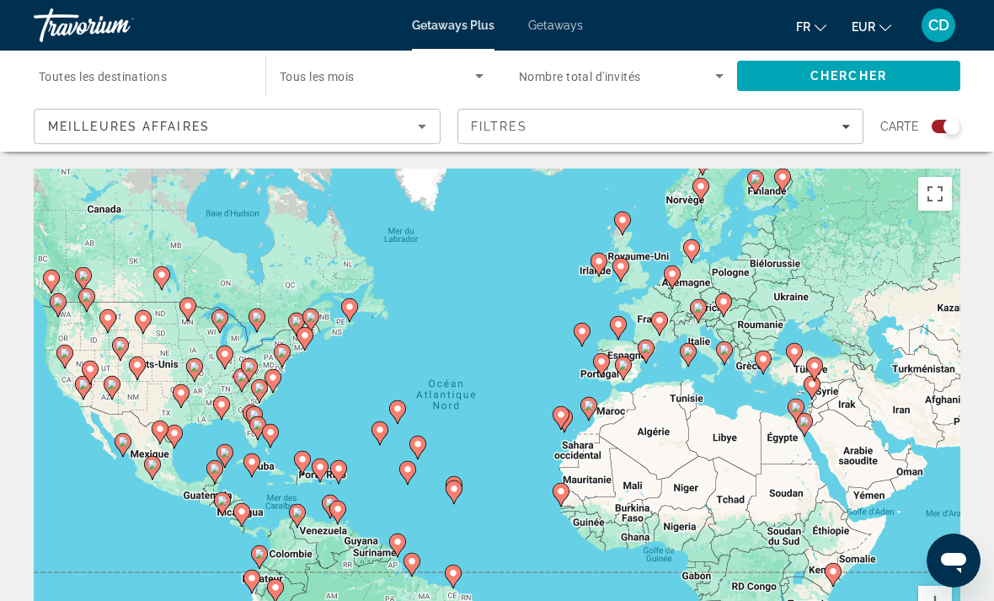
click at [200, 68] on input "Destination Toutes les destinations" at bounding box center [141, 77] width 205 height 20
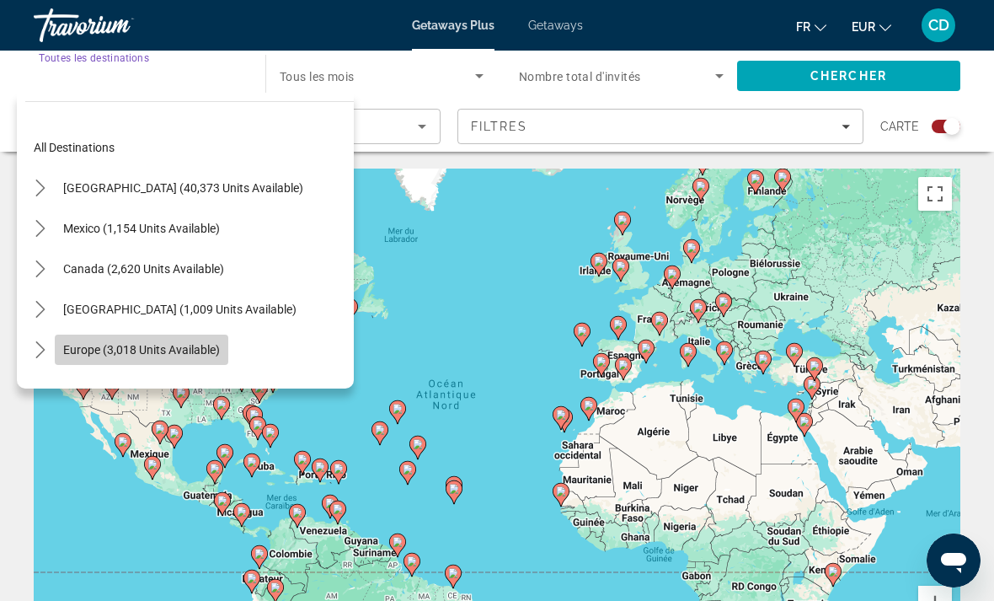
click at [152, 354] on span "Europe (3,018 units available)" at bounding box center [141, 349] width 157 height 13
type input "**********"
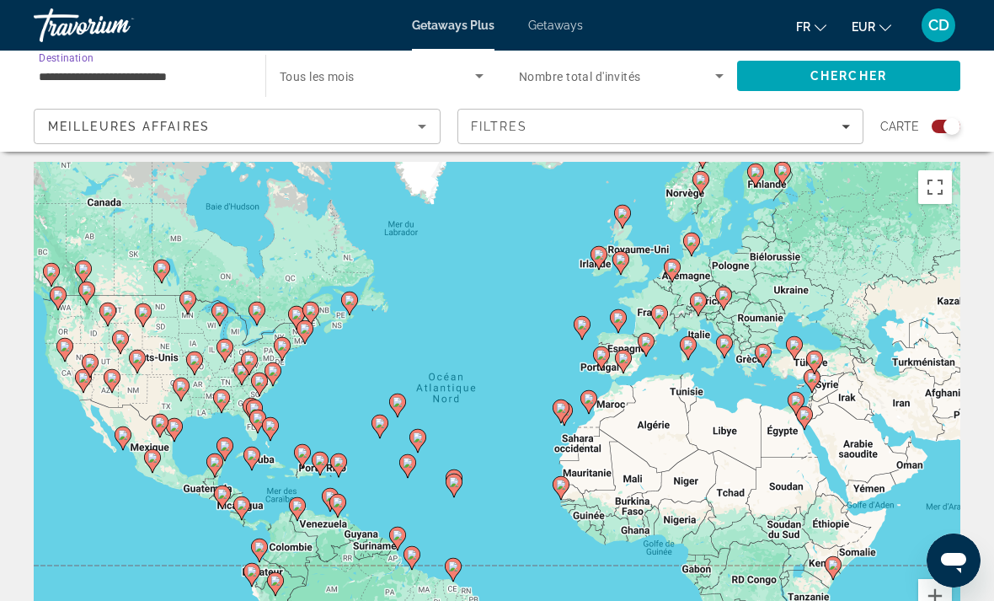
scroll to position [8, 0]
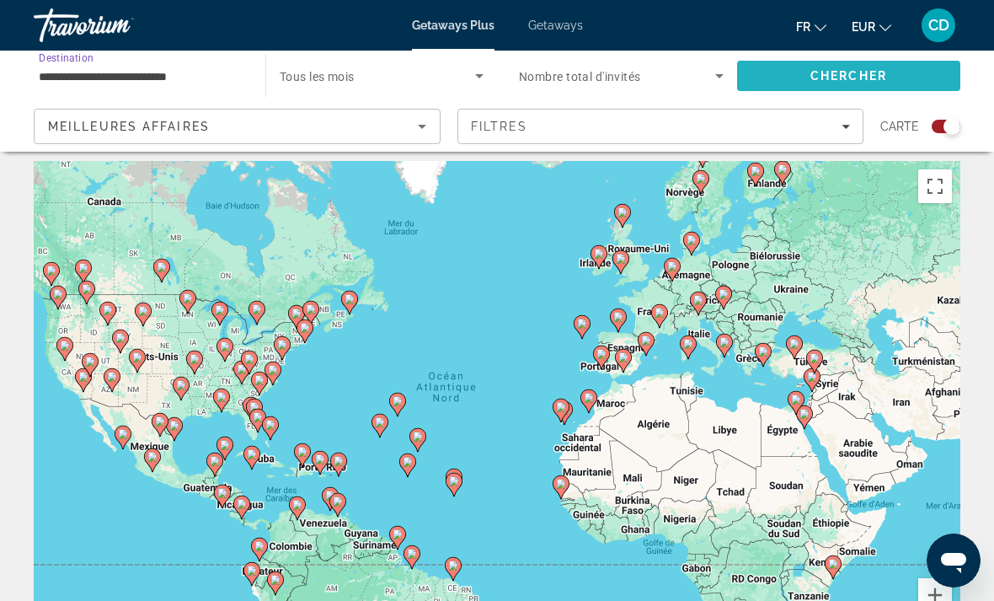
click at [793, 78] on span "Search" at bounding box center [848, 76] width 223 height 40
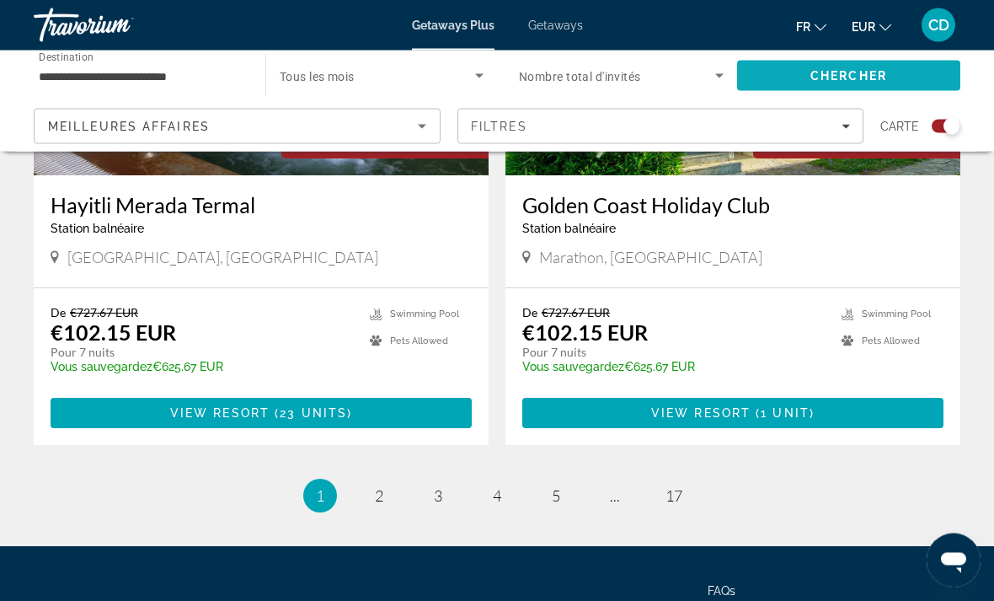
scroll to position [3710, 0]
click at [373, 488] on link "page 2" at bounding box center [379, 495] width 29 height 29
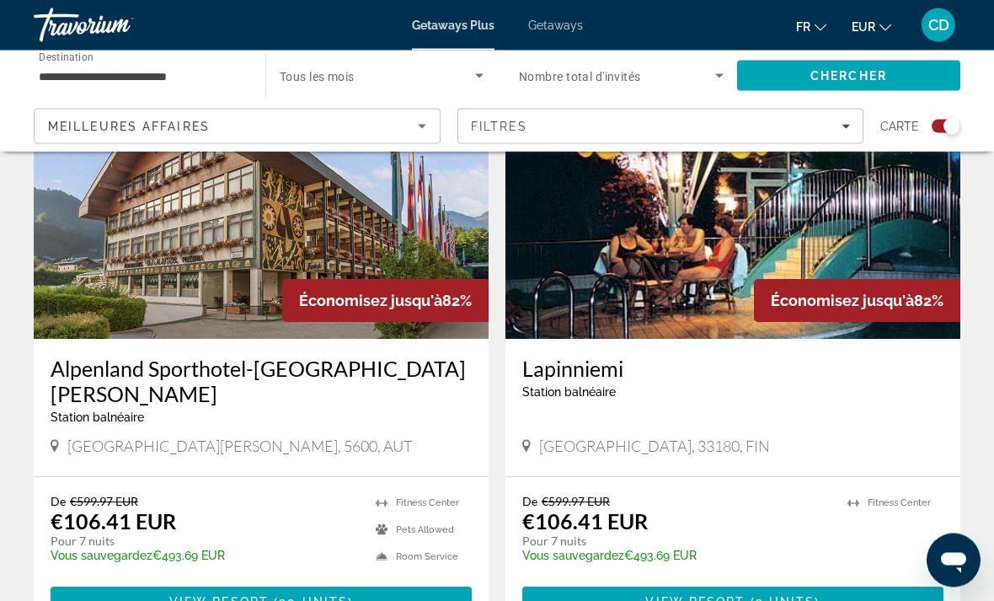
scroll to position [3644, 0]
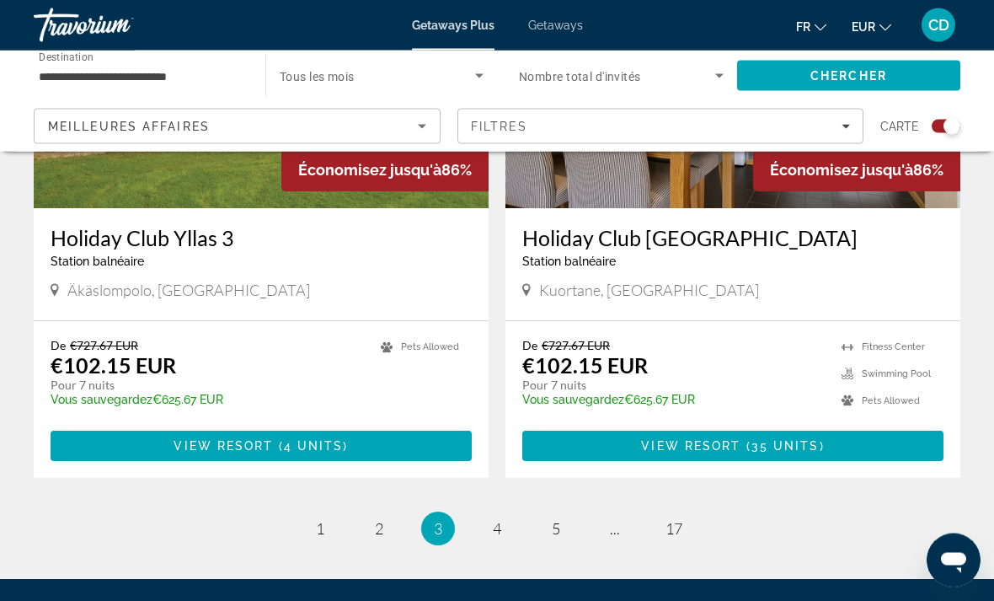
scroll to position [3790, 0]
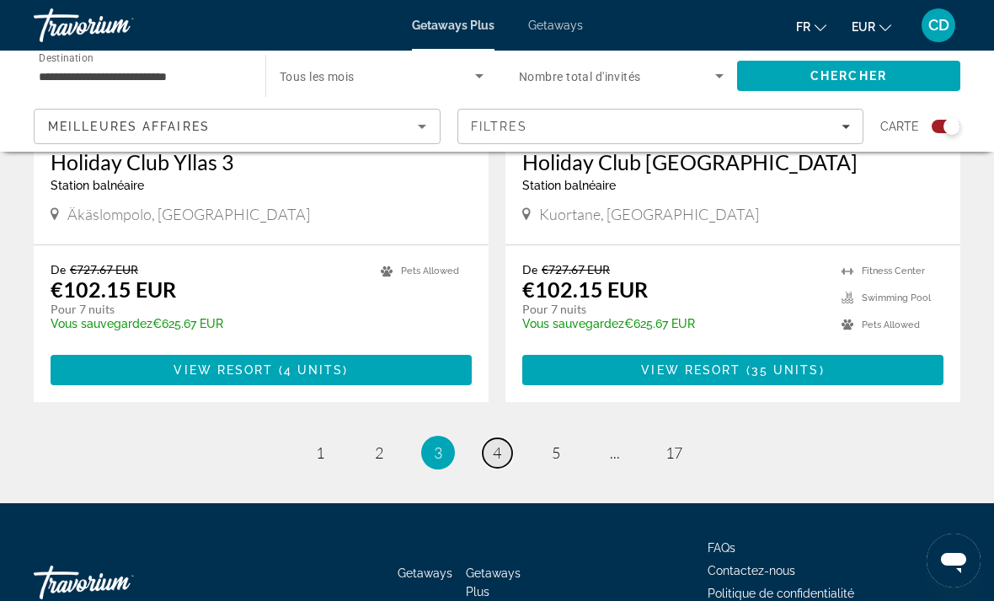
click at [496, 443] on span "4" at bounding box center [497, 452] width 8 height 19
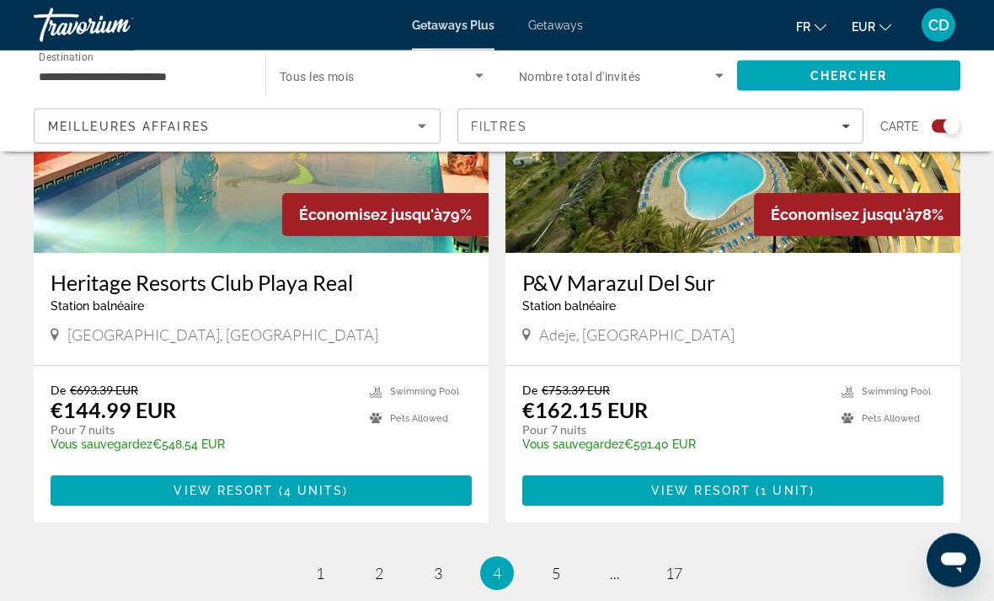
scroll to position [3790, 0]
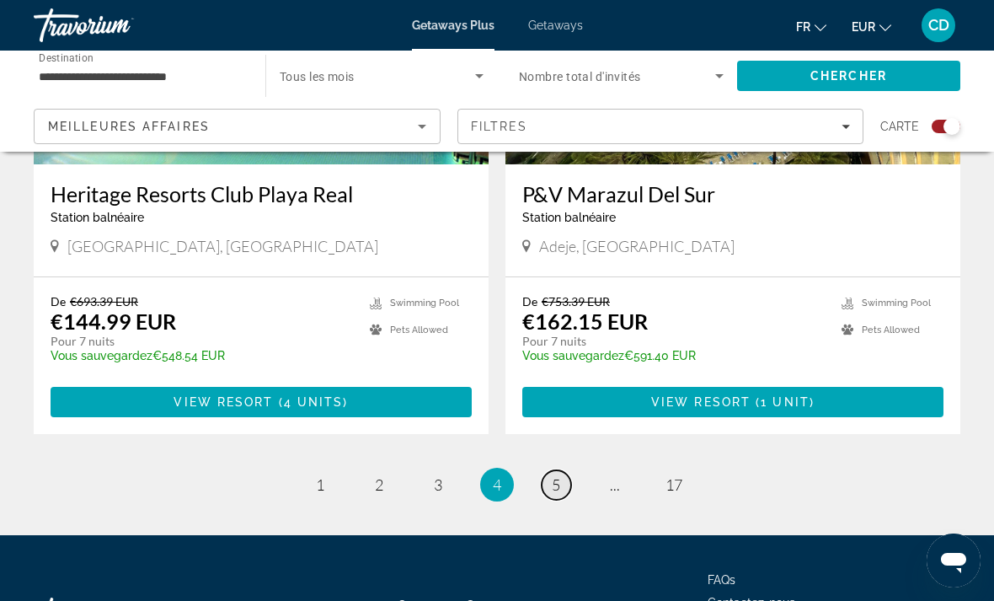
click at [558, 475] on span "5" at bounding box center [556, 484] width 8 height 19
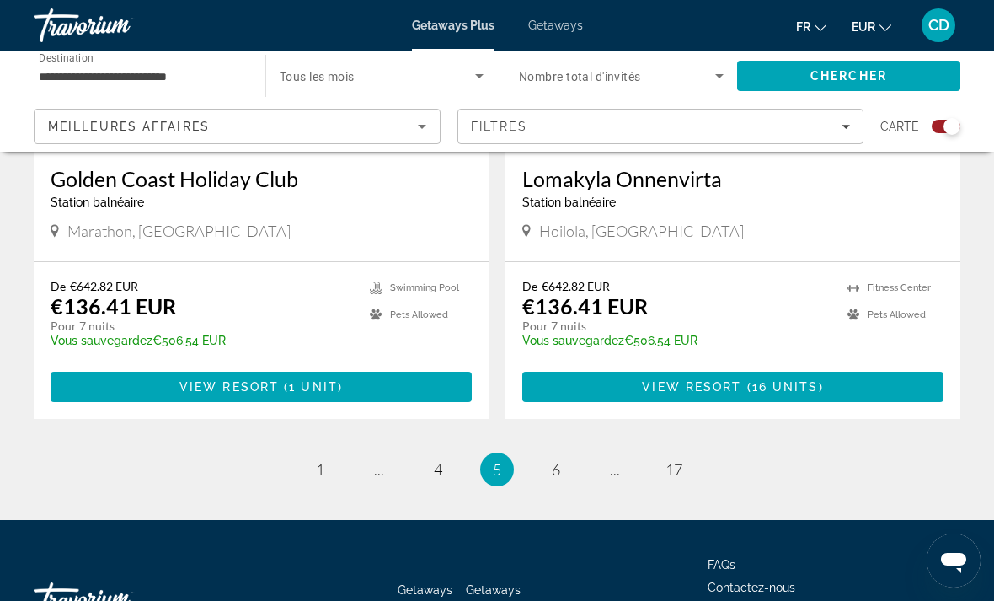
scroll to position [3757, 0]
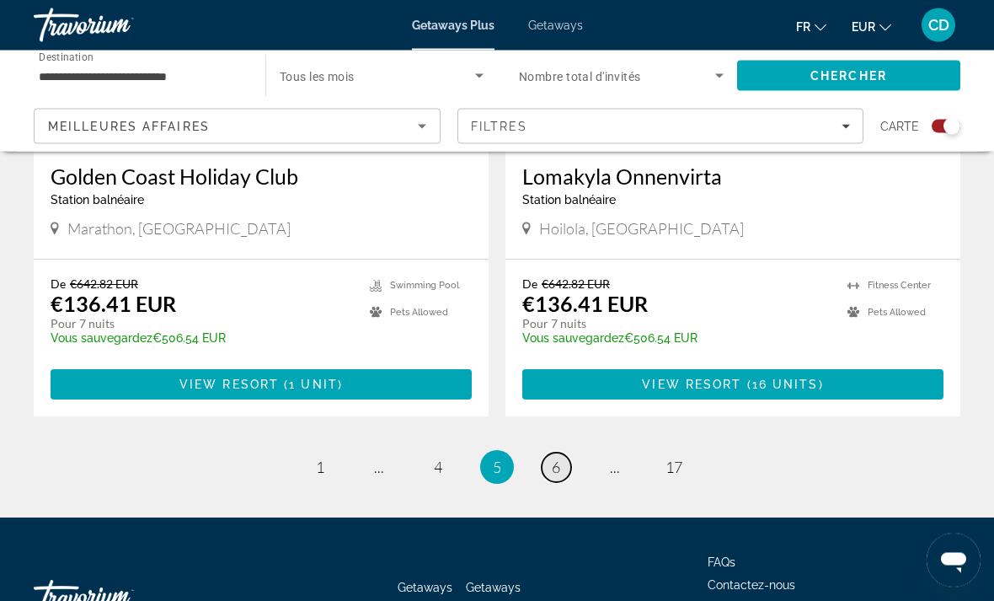
click at [554, 458] on span "6" at bounding box center [556, 467] width 8 height 19
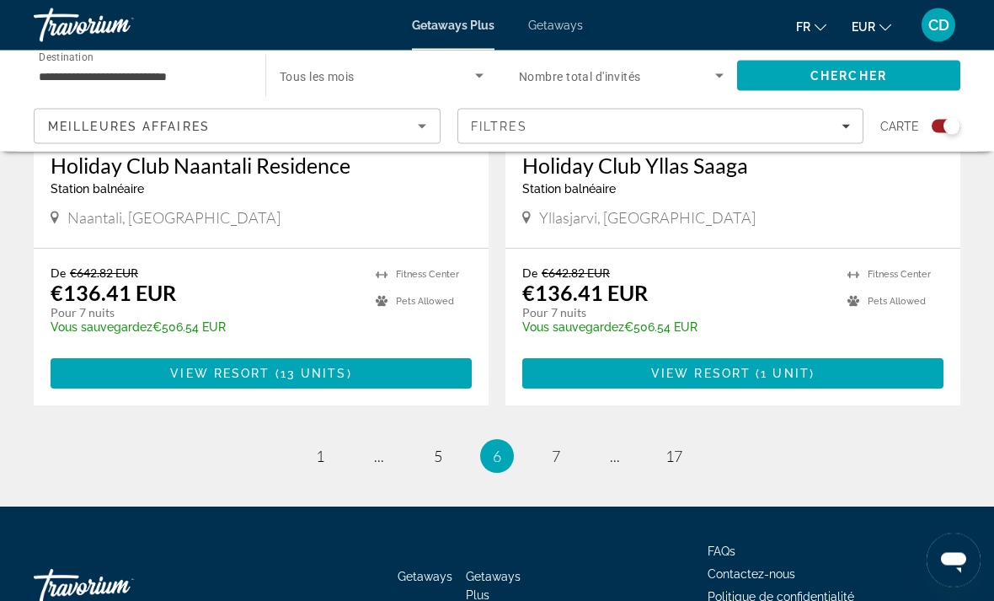
scroll to position [3775, 0]
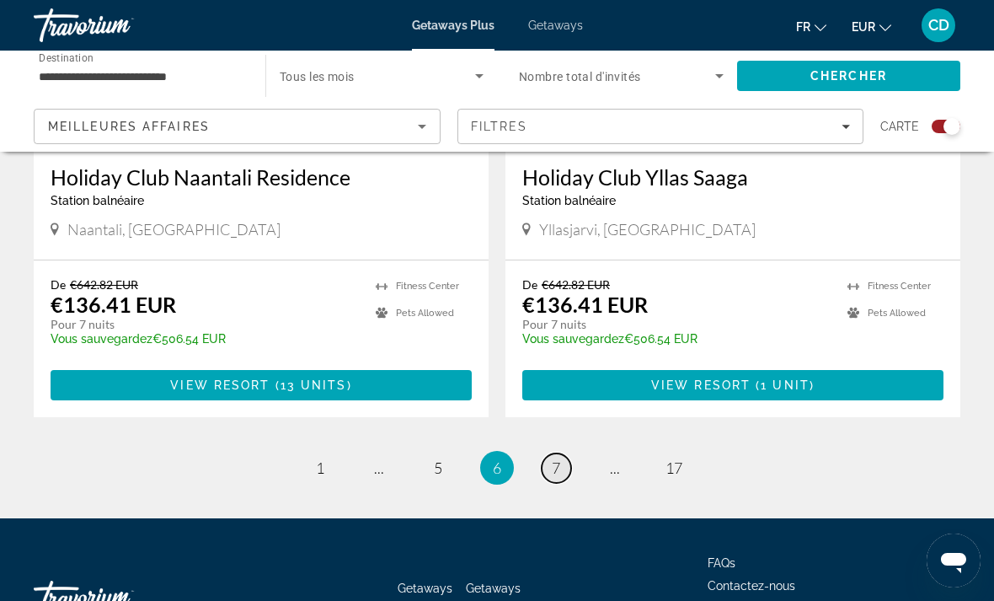
click at [558, 458] on span "7" at bounding box center [556, 467] width 8 height 19
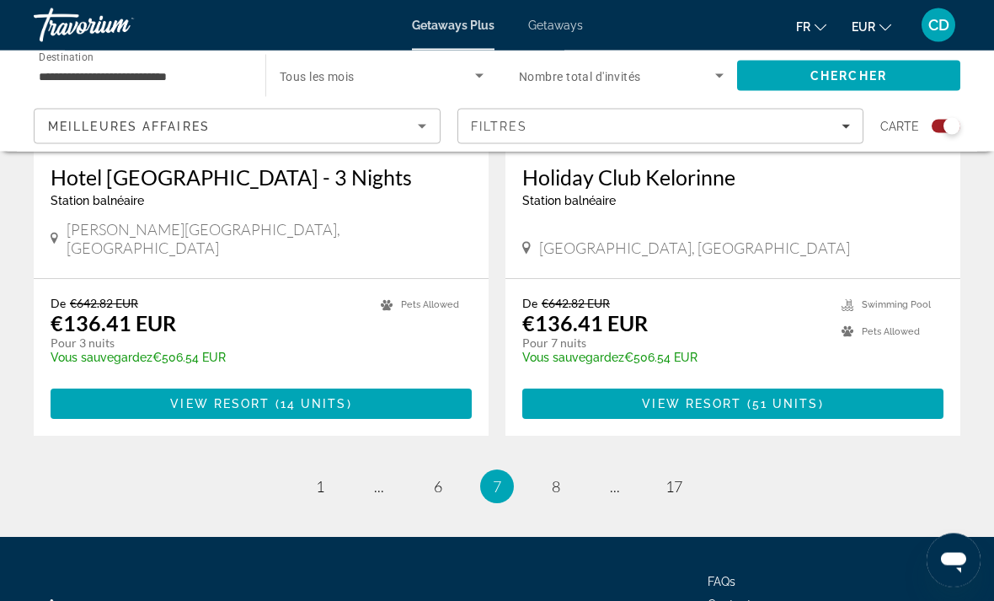
scroll to position [3790, 0]
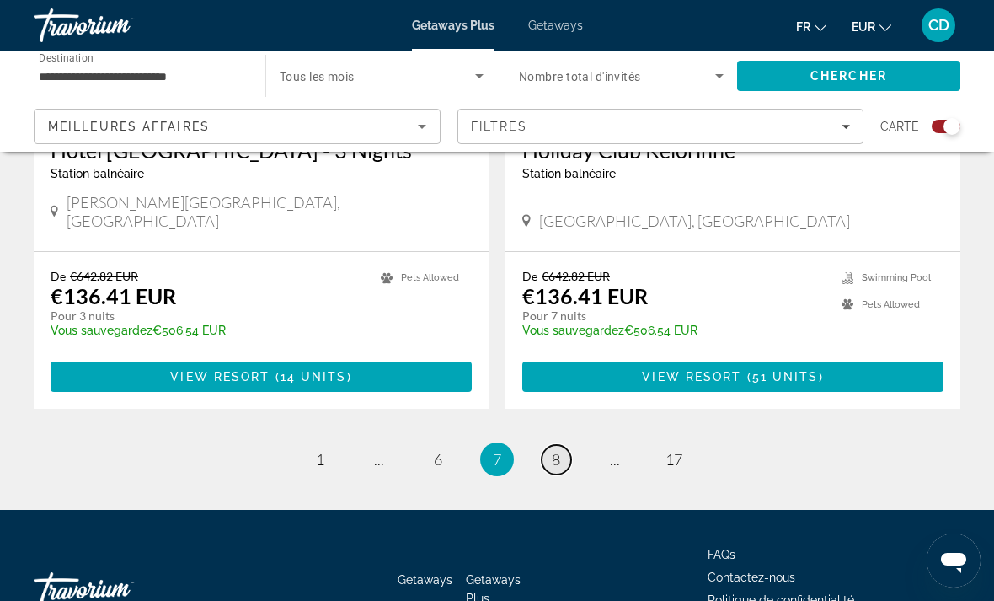
click at [564, 445] on link "page 8" at bounding box center [556, 459] width 29 height 29
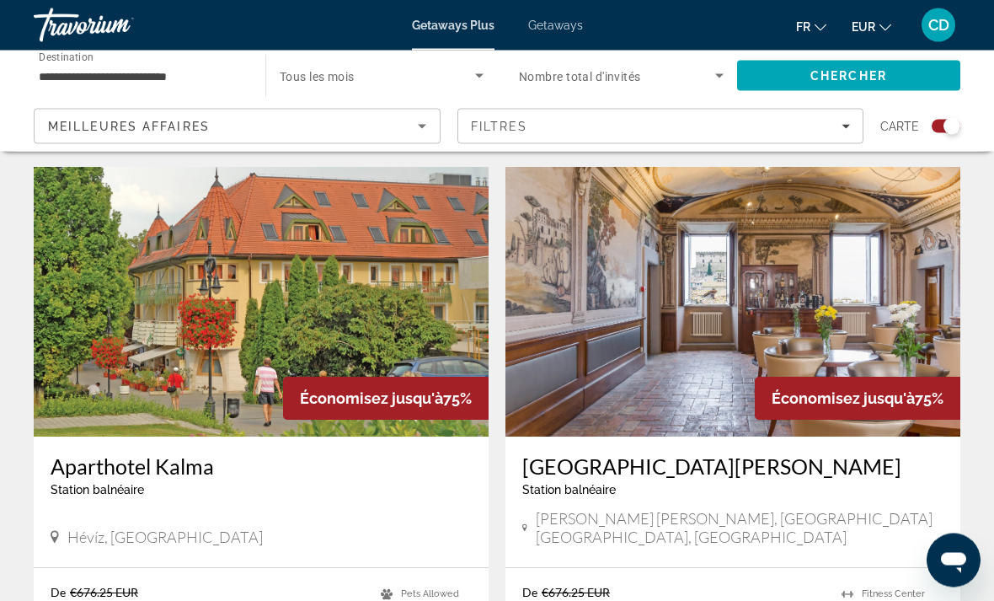
scroll to position [1139, 0]
click at [883, 275] on img "Main content" at bounding box center [732, 302] width 455 height 270
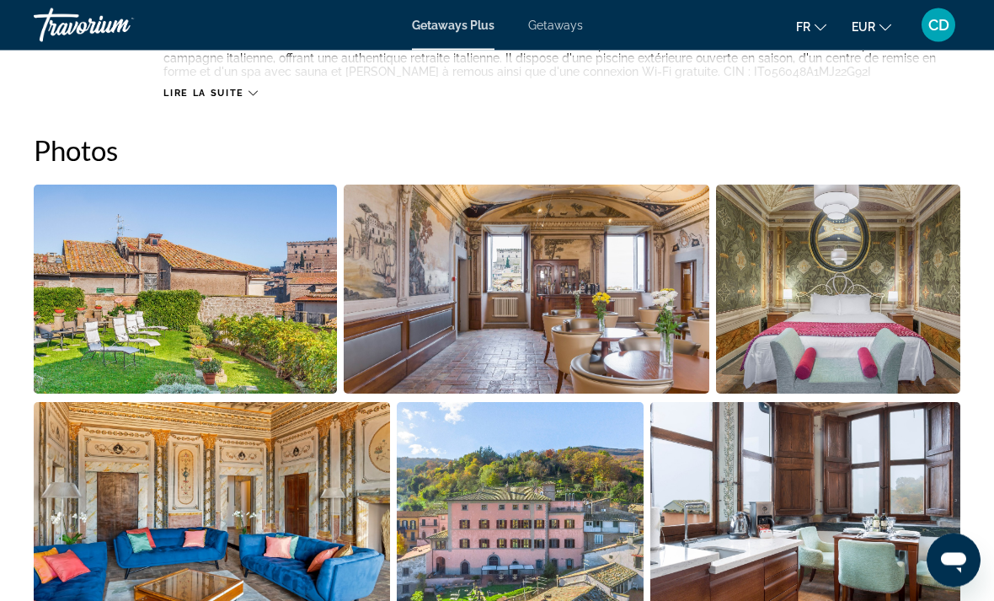
scroll to position [1052, 0]
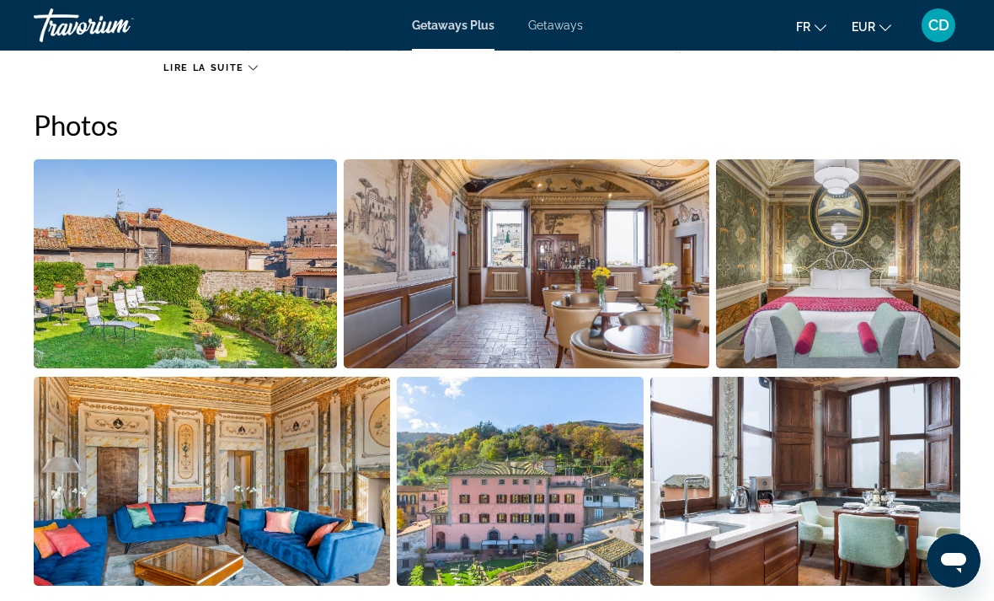
click at [123, 248] on img "Open full-screen image slider" at bounding box center [185, 263] width 303 height 209
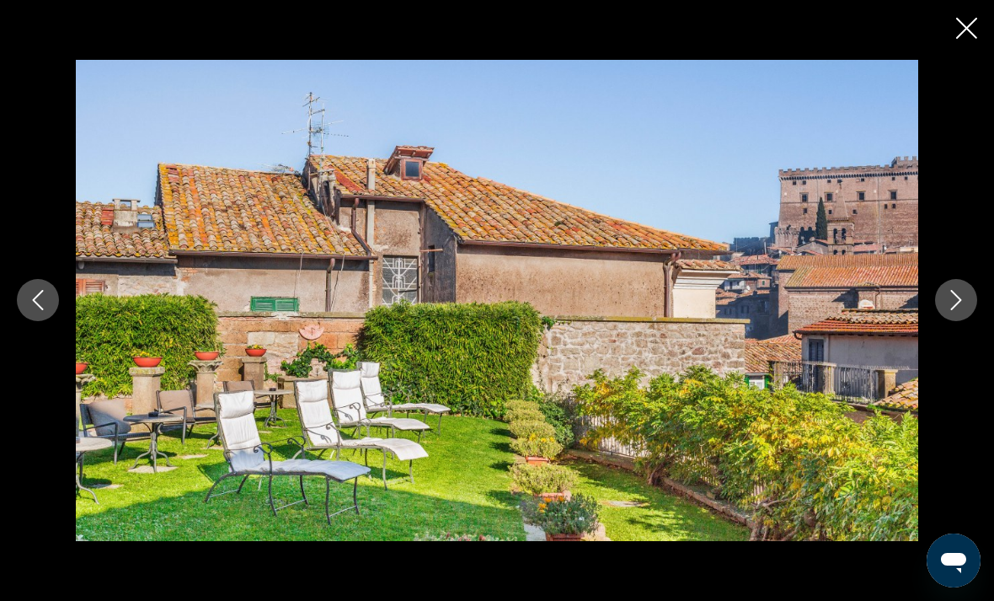
click at [961, 315] on button "Next image" at bounding box center [956, 300] width 42 height 42
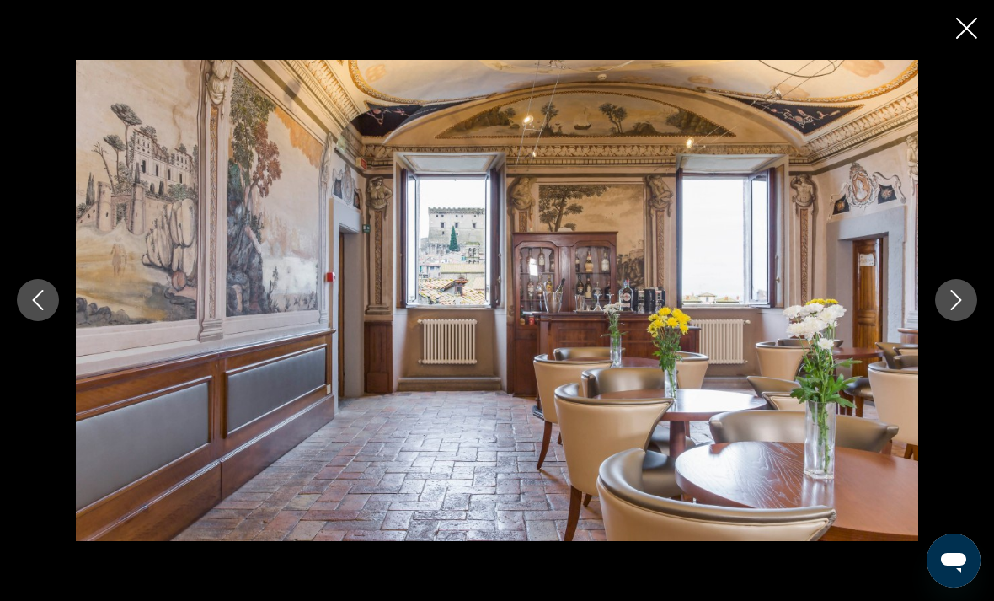
click at [963, 310] on icon "Next image" at bounding box center [956, 300] width 20 height 20
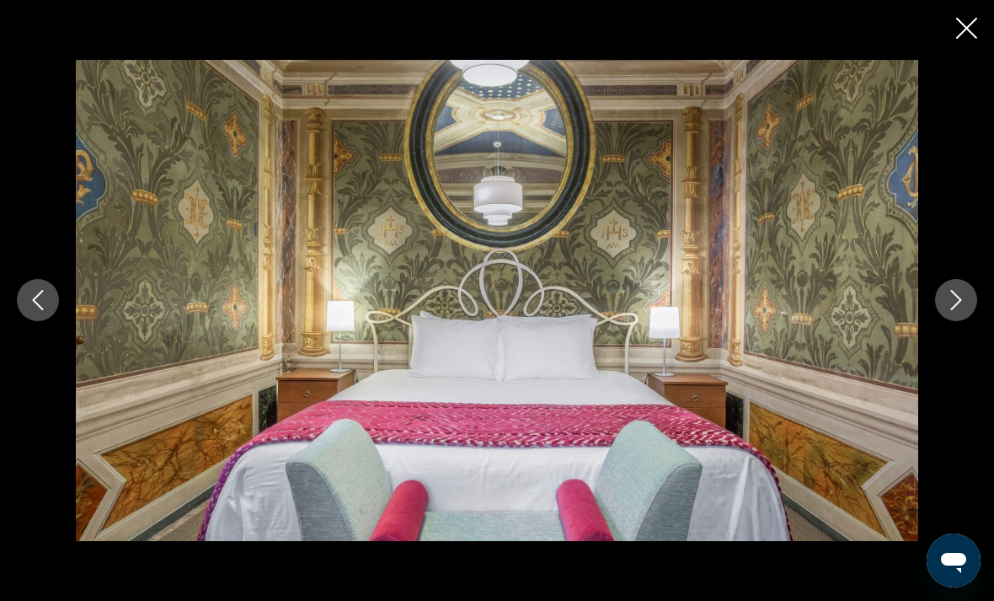
click at [963, 310] on icon "Next image" at bounding box center [956, 300] width 20 height 20
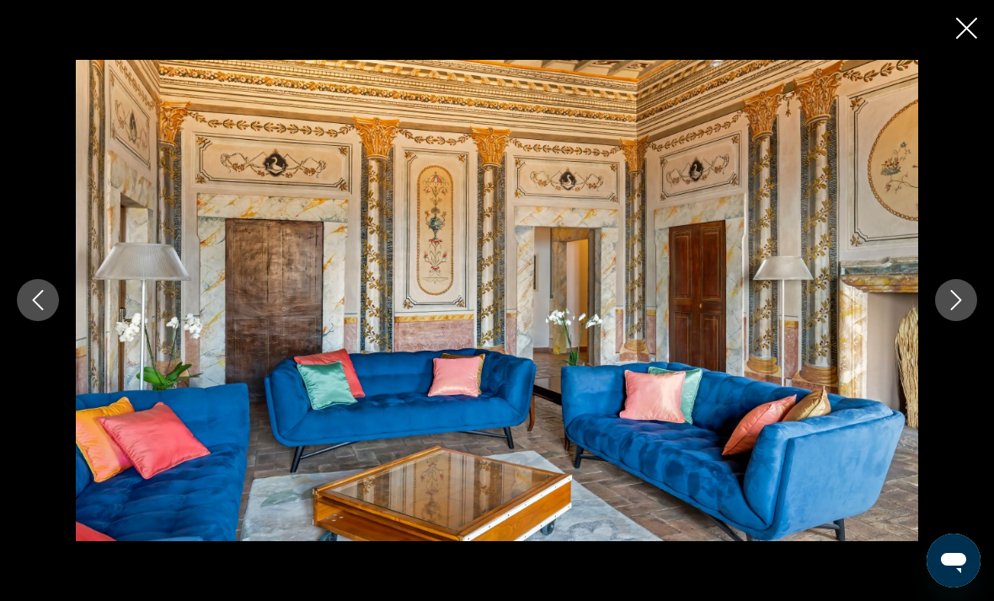
click at [960, 321] on button "Next image" at bounding box center [956, 300] width 42 height 42
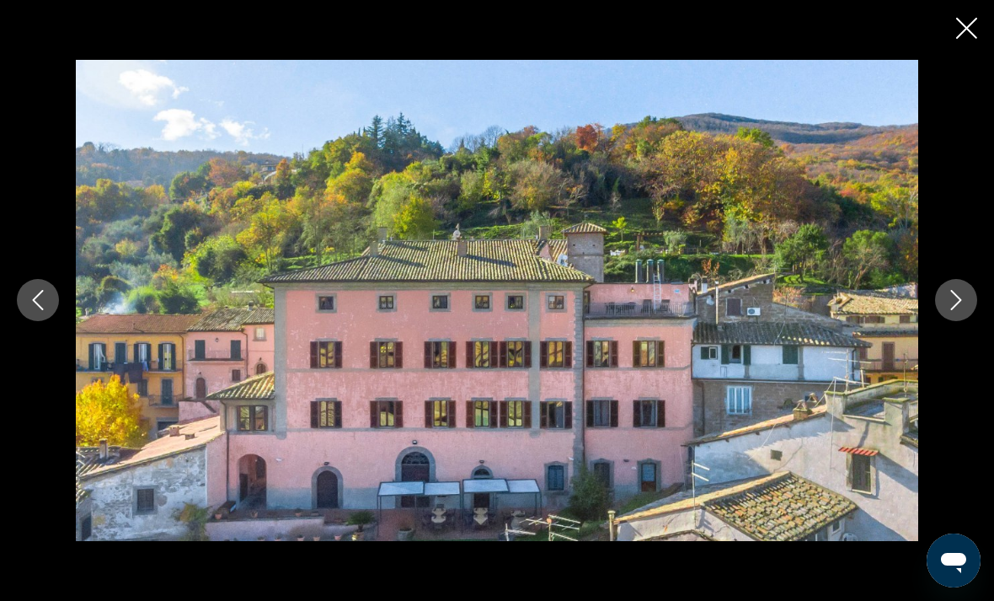
click at [964, 310] on icon "Next image" at bounding box center [956, 300] width 20 height 20
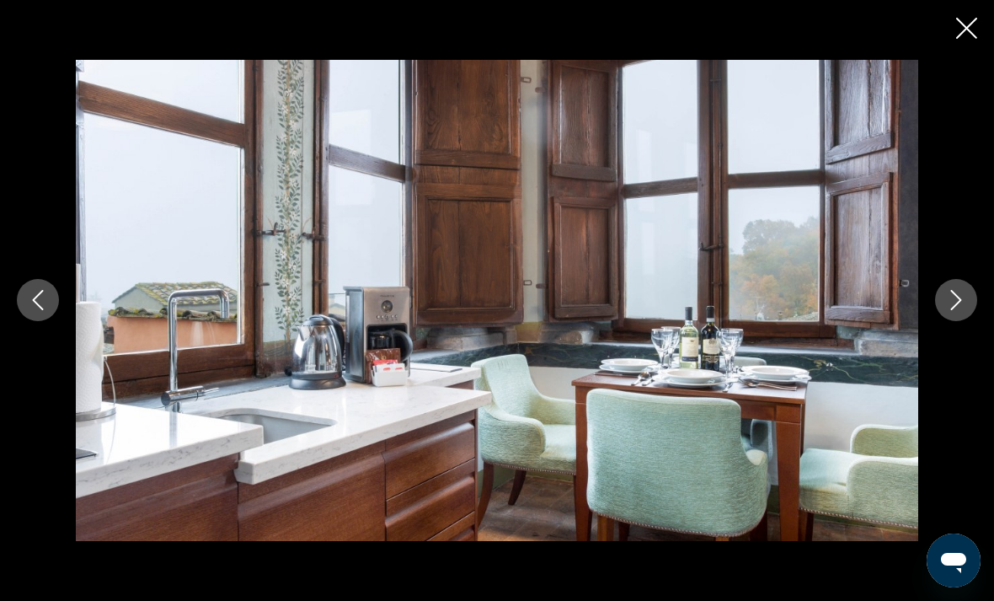
click at [953, 321] on button "Next image" at bounding box center [956, 300] width 42 height 42
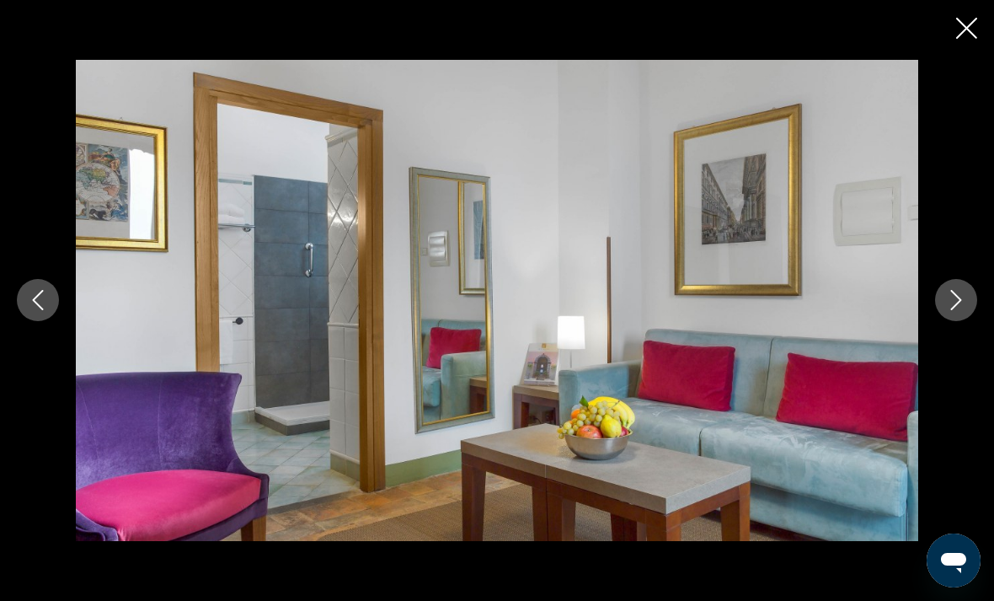
click at [962, 310] on icon "Next image" at bounding box center [956, 300] width 20 height 20
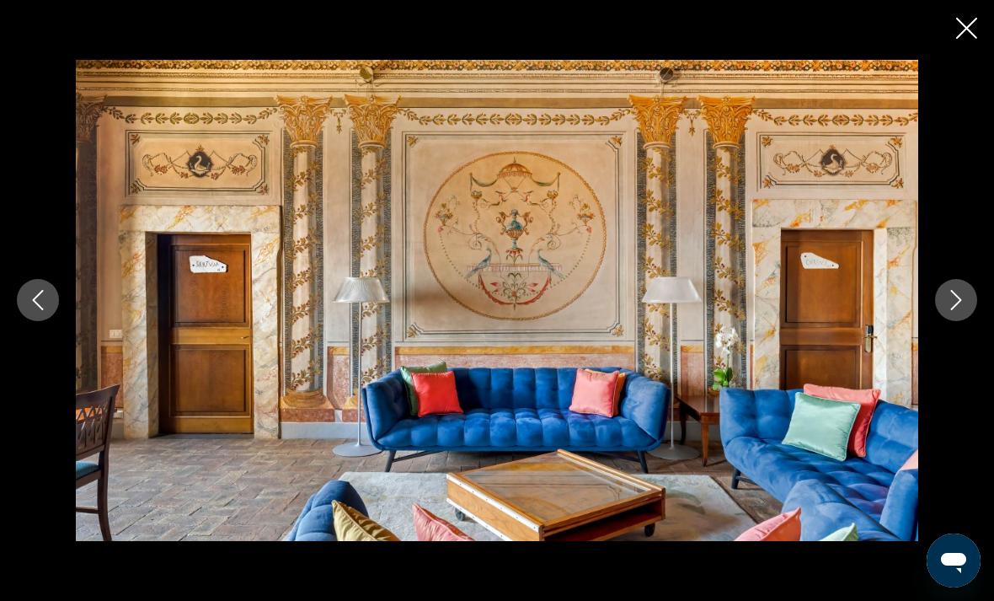
click at [961, 321] on button "Next image" at bounding box center [956, 300] width 42 height 42
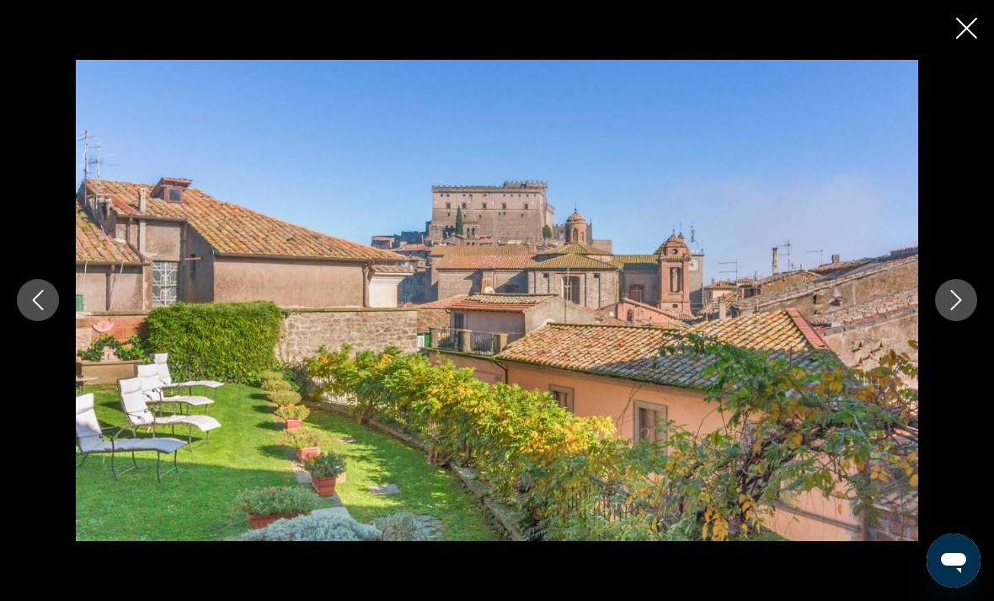
click at [966, 28] on icon "Close slideshow" at bounding box center [966, 28] width 21 height 21
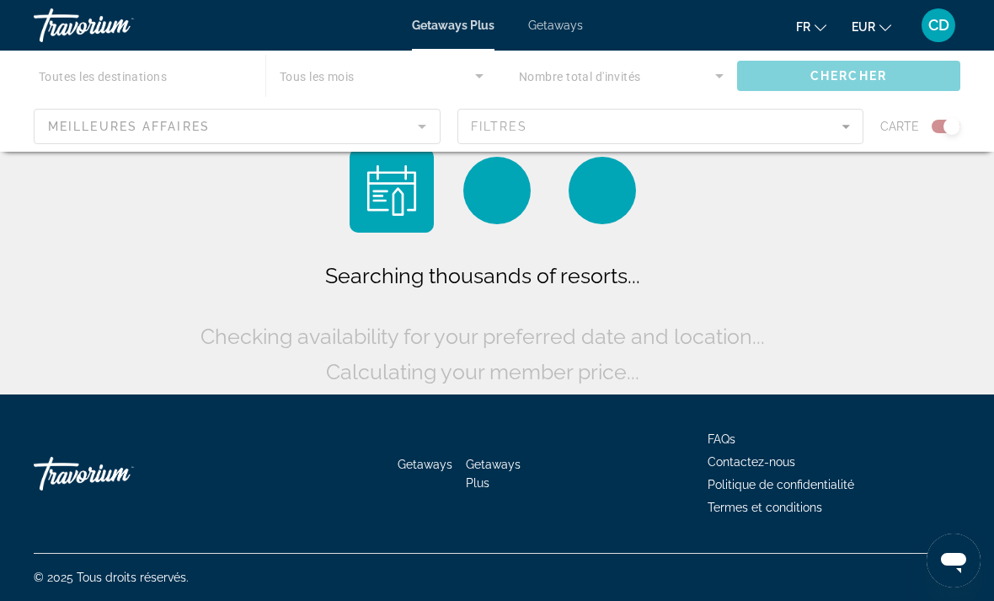
scroll to position [54, 0]
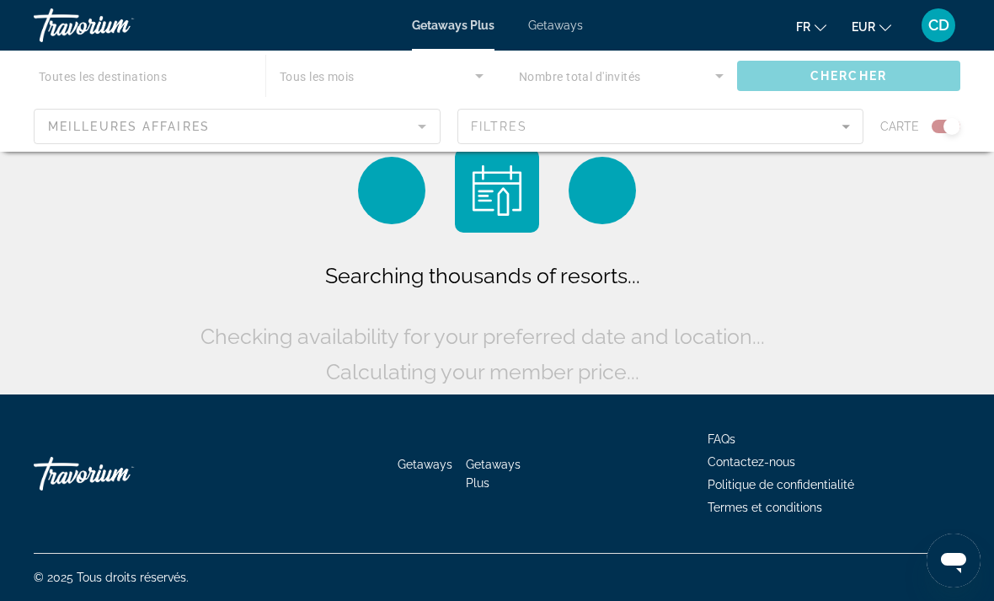
click at [167, 77] on div "Main content" at bounding box center [497, 101] width 994 height 101
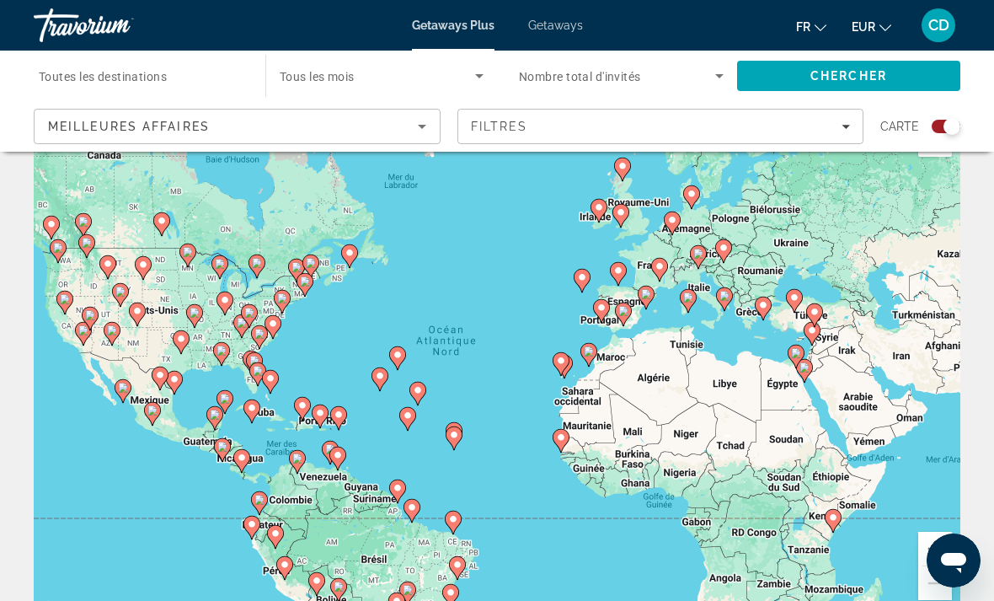
click at [191, 77] on input "Destination Toutes les destinations" at bounding box center [141, 77] width 205 height 20
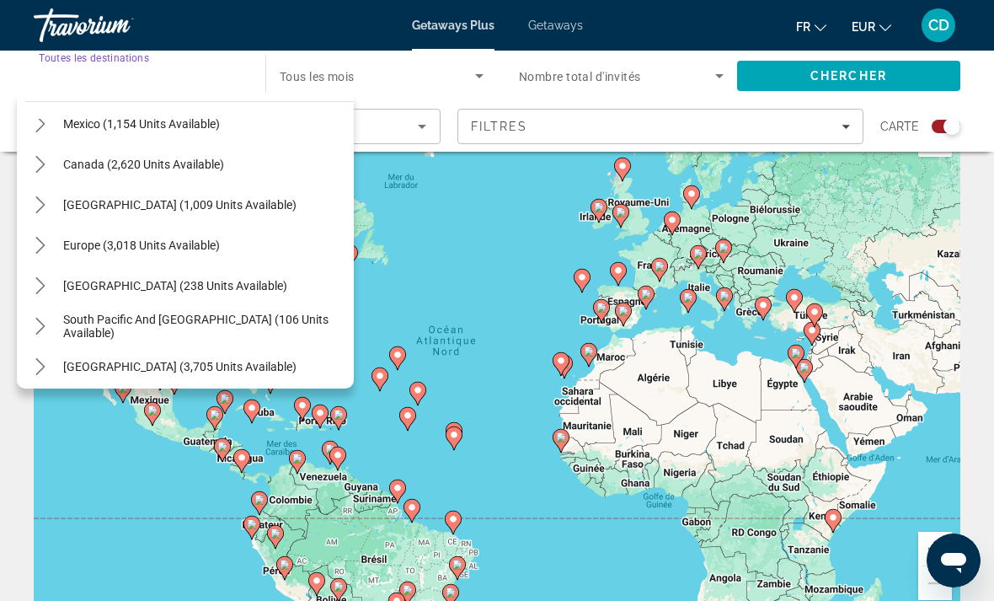
scroll to position [99, 0]
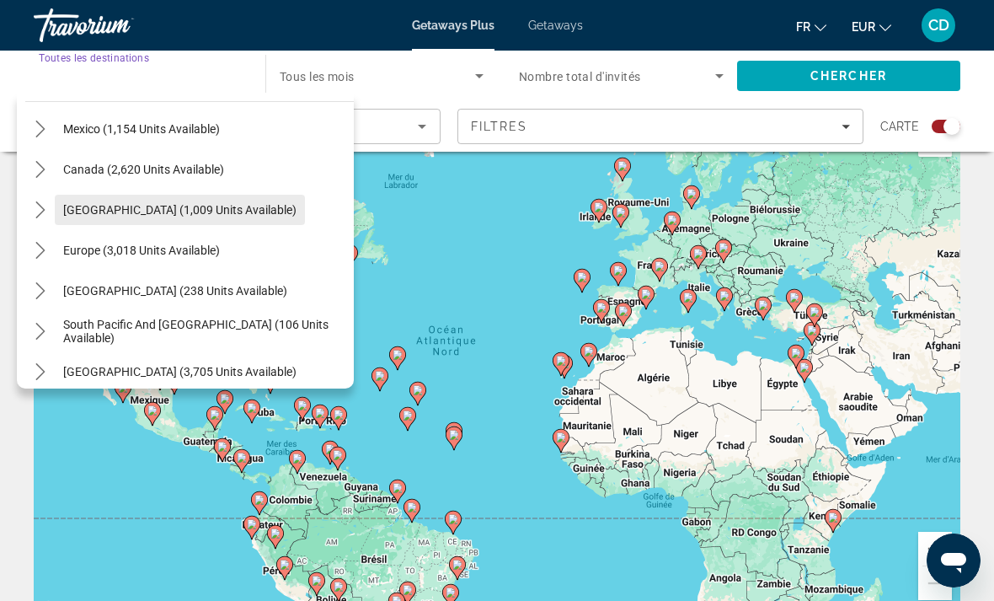
click at [210, 203] on span "[GEOGRAPHIC_DATA] (1,009 units available)" at bounding box center [179, 209] width 233 height 13
type input "**********"
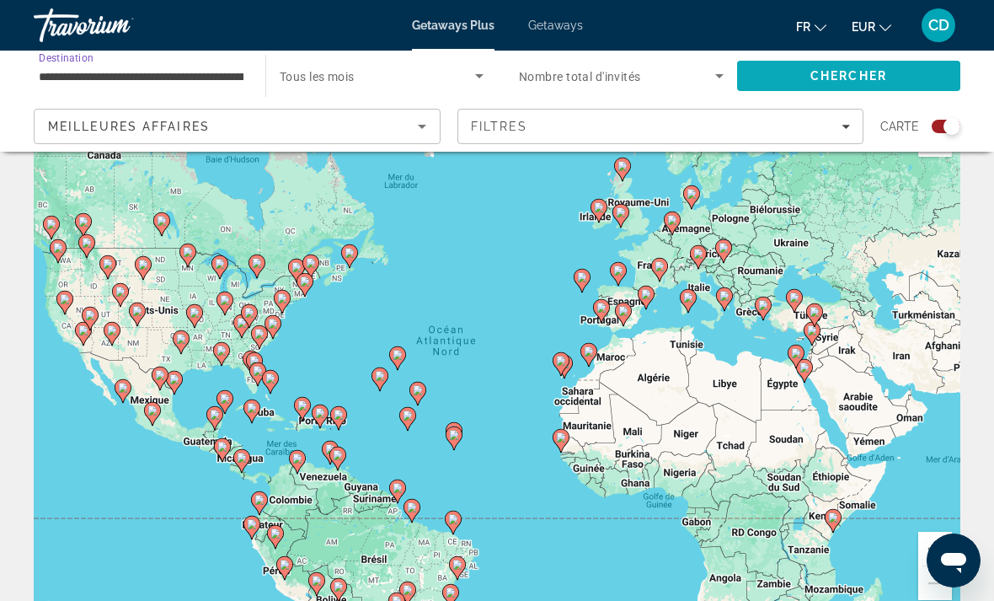
click at [848, 77] on span "Chercher" at bounding box center [848, 75] width 77 height 13
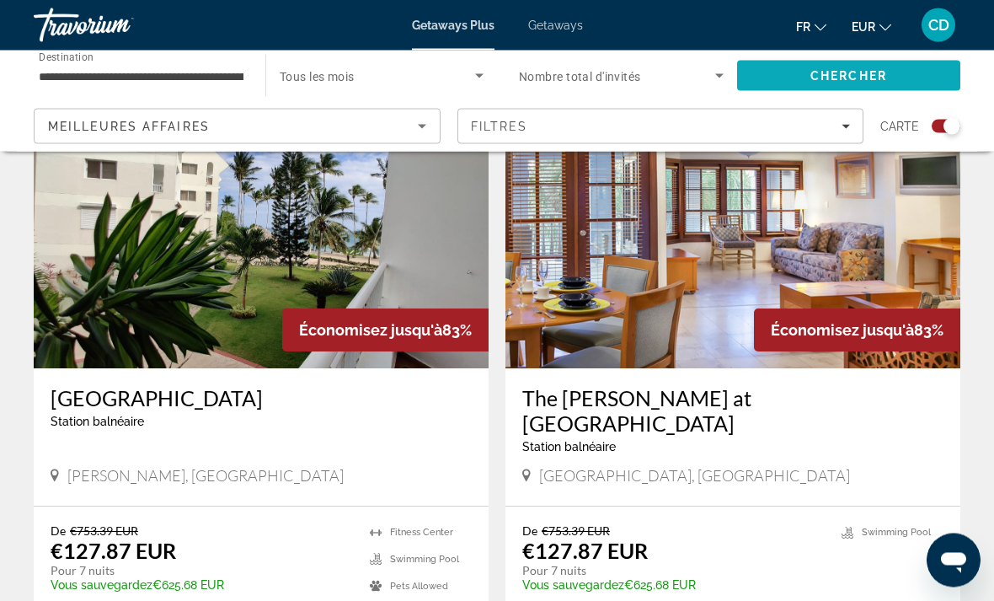
scroll to position [2921, 0]
